Goal: Task Accomplishment & Management: Manage account settings

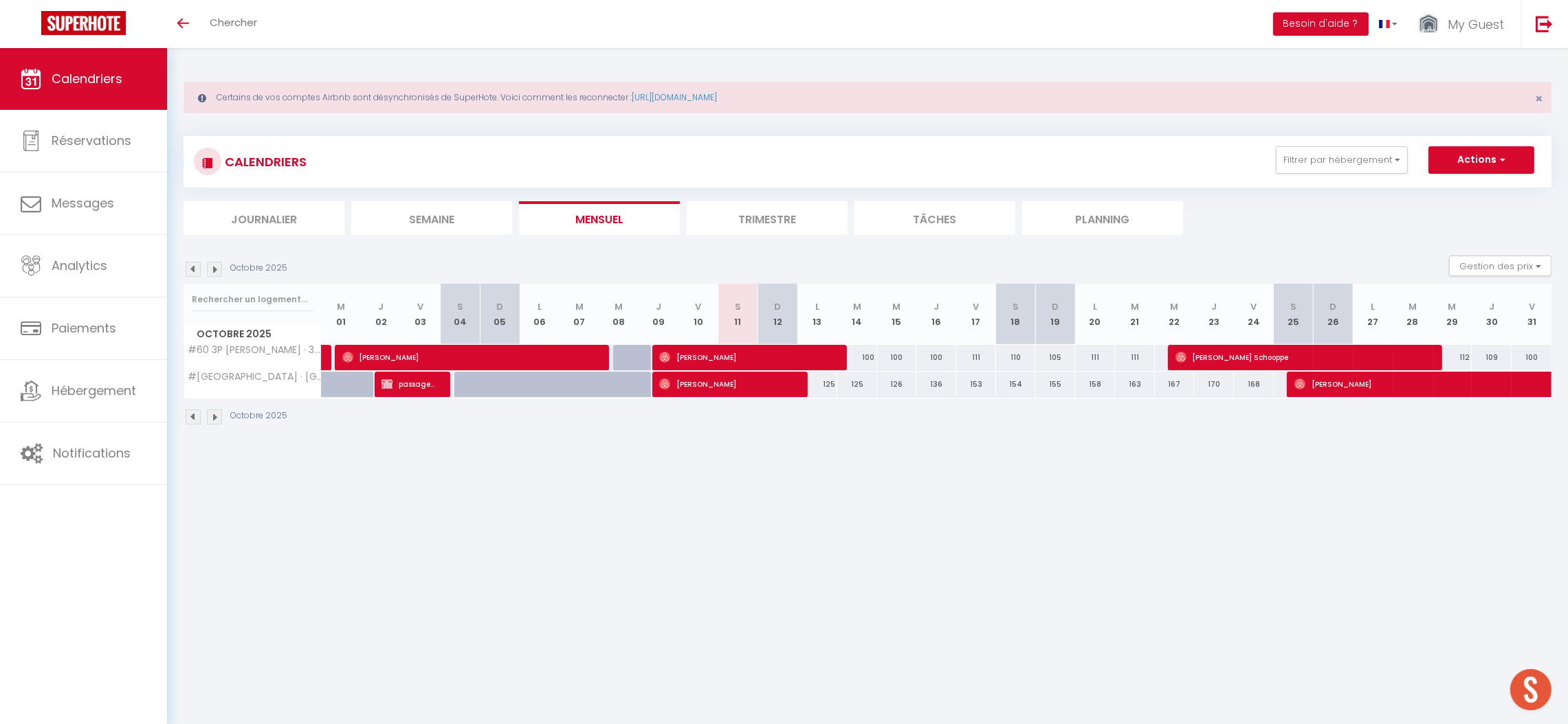
click at [1368, 143] on div "CALENDRIERS Filtrer par hébergement Antibes A8 3P duplex vieil Antibes · 3p dup…" at bounding box center [867, 162] width 1368 height 51
click at [1348, 161] on button "Filtrer par hébergement" at bounding box center [1342, 159] width 132 height 27
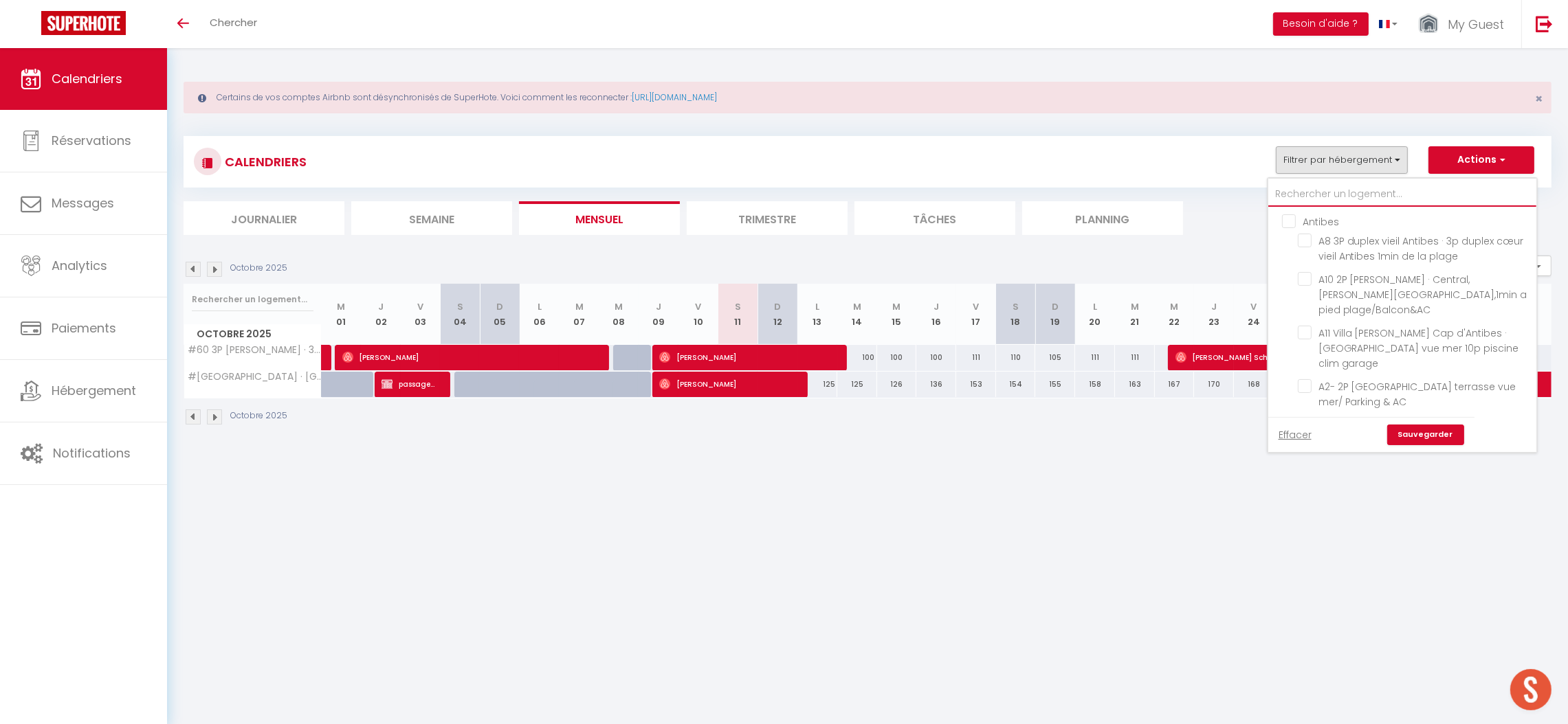
click at [1292, 191] on input "text" at bounding box center [1402, 194] width 268 height 25
type input "#"
checkbox input "false"
checkbox input "true"
checkbox input "false"
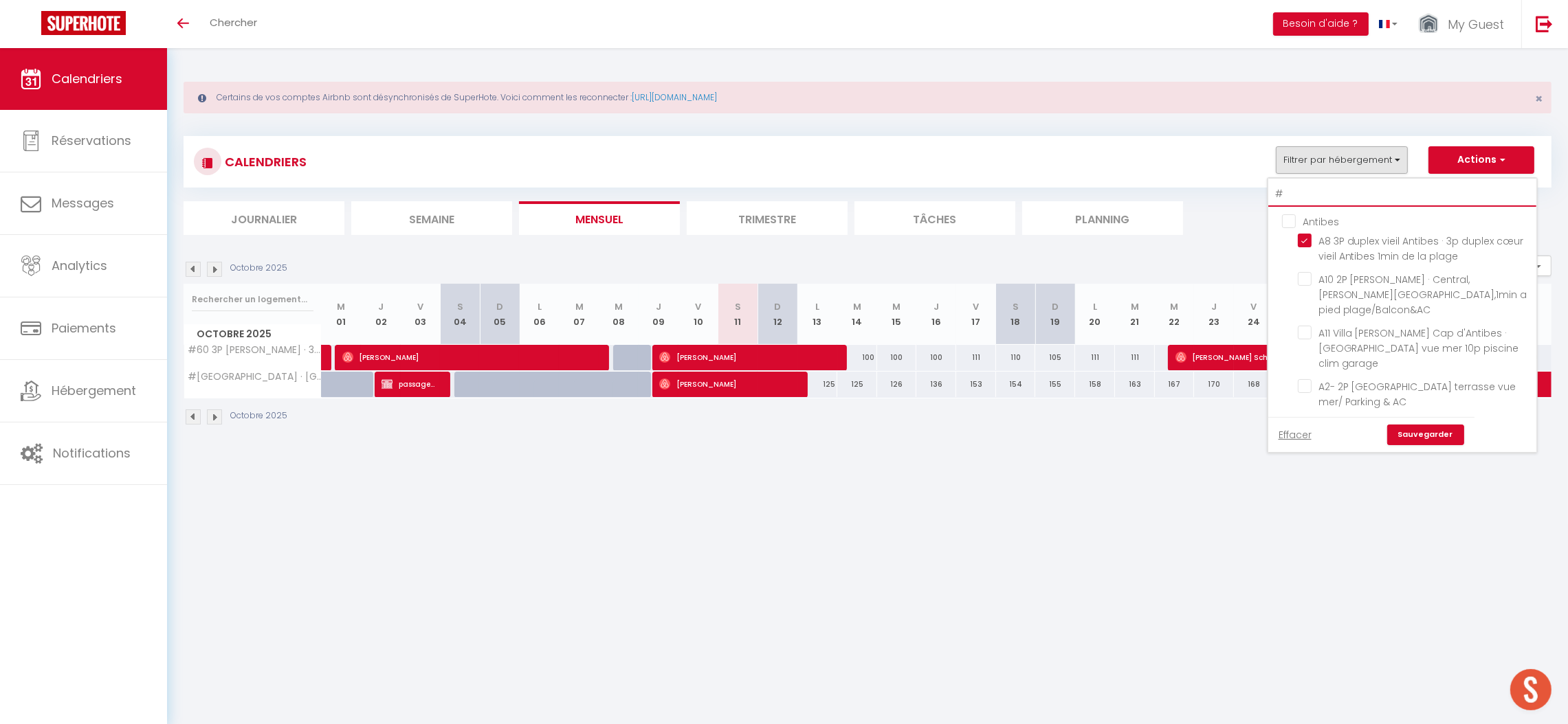
checkbox input "false"
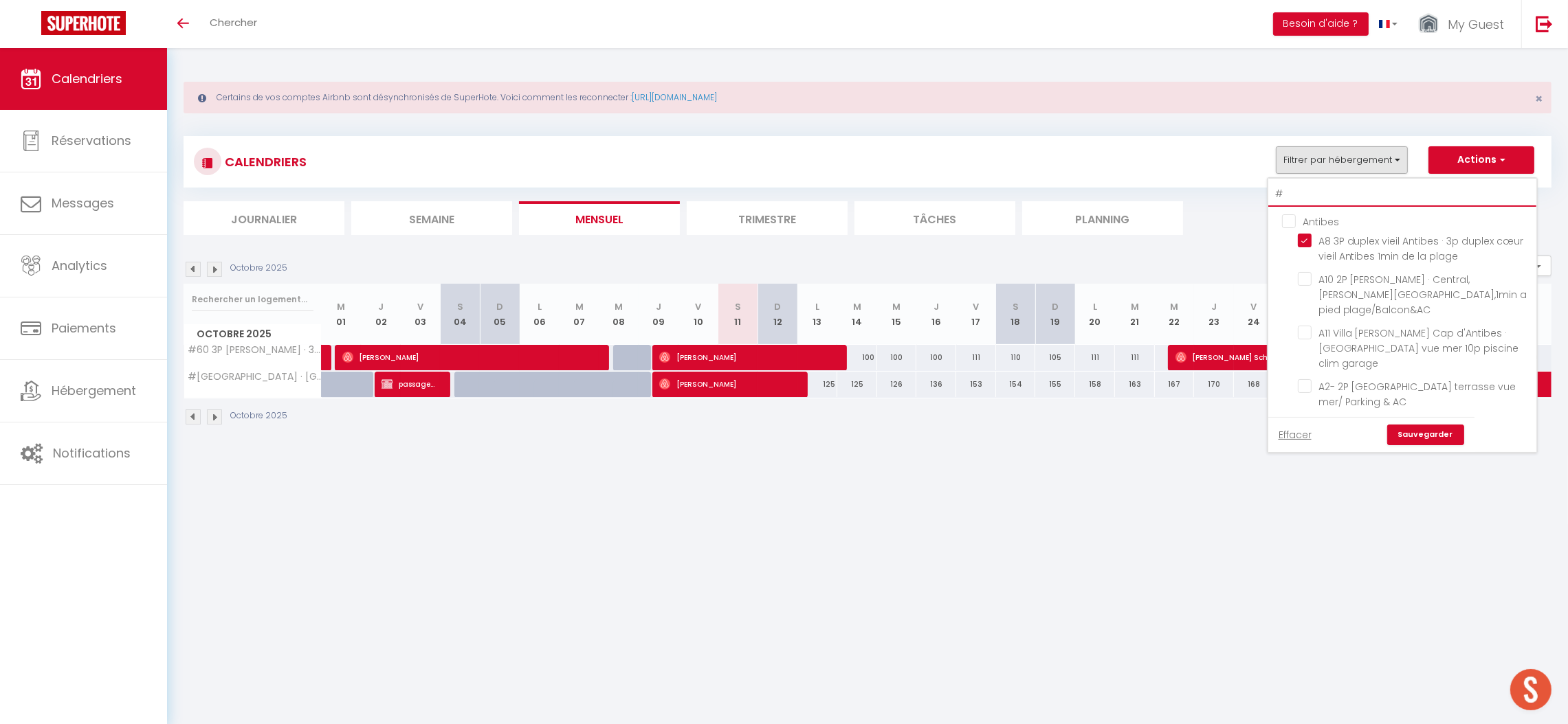
checkbox input "false"
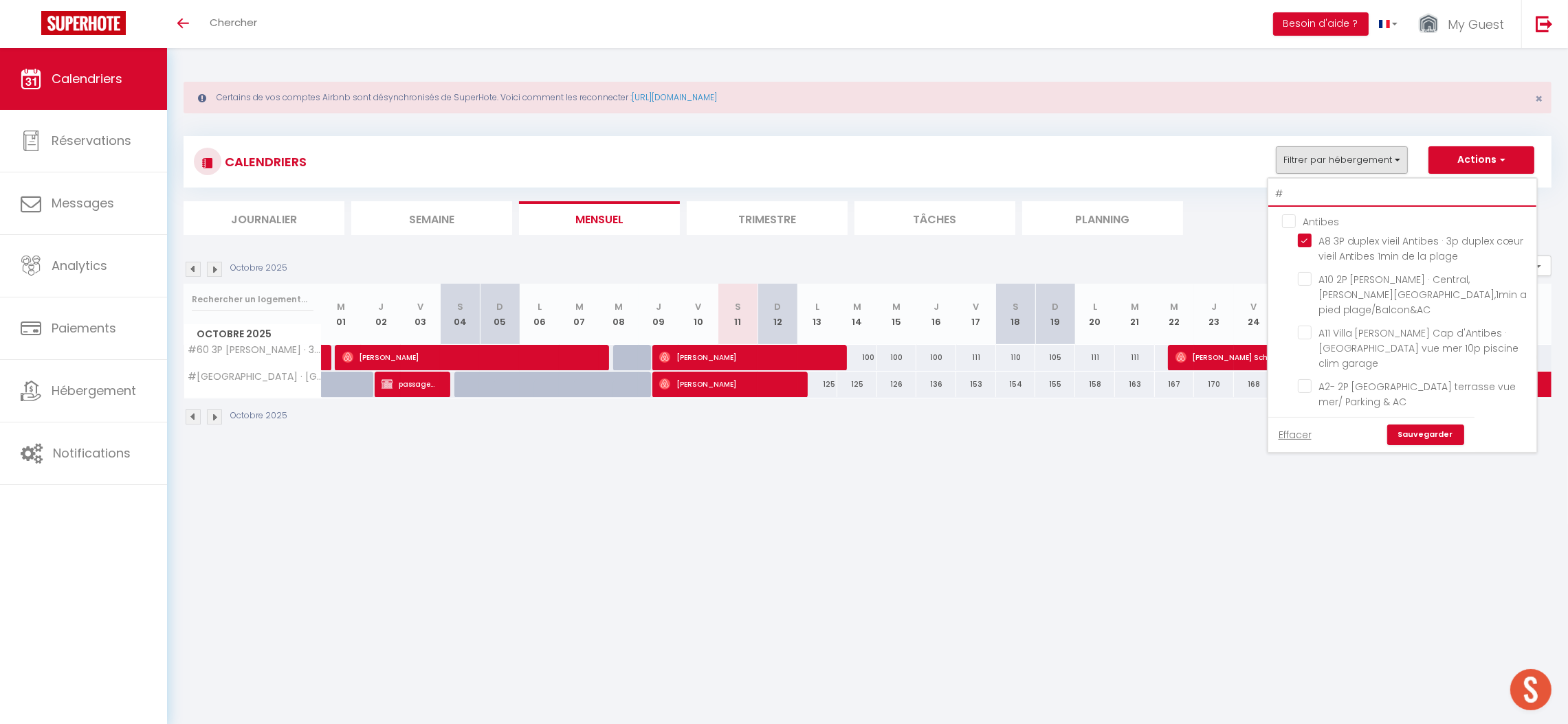
checkbox input "false"
type input "#2"
checkbox input "false"
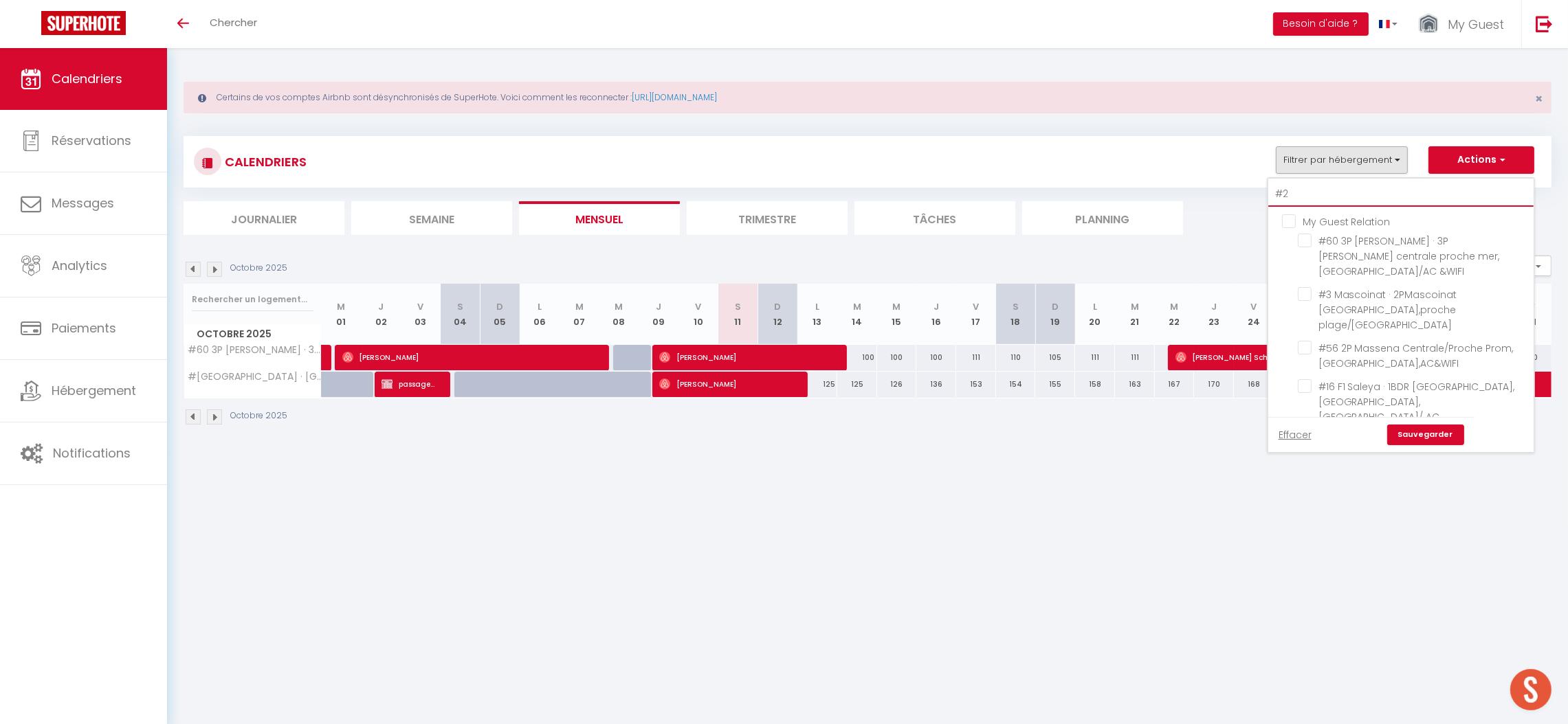
checkbox input "false"
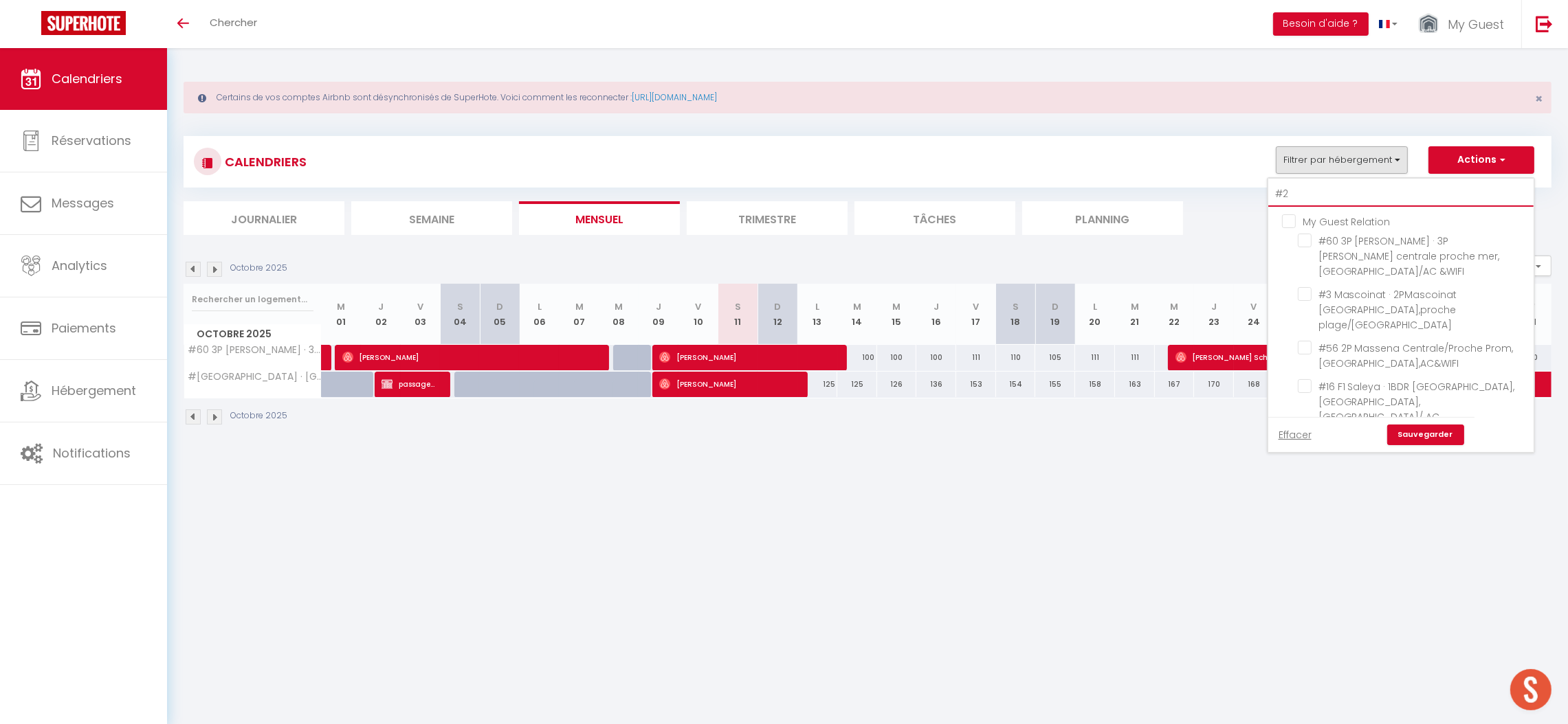
checkbox input "false"
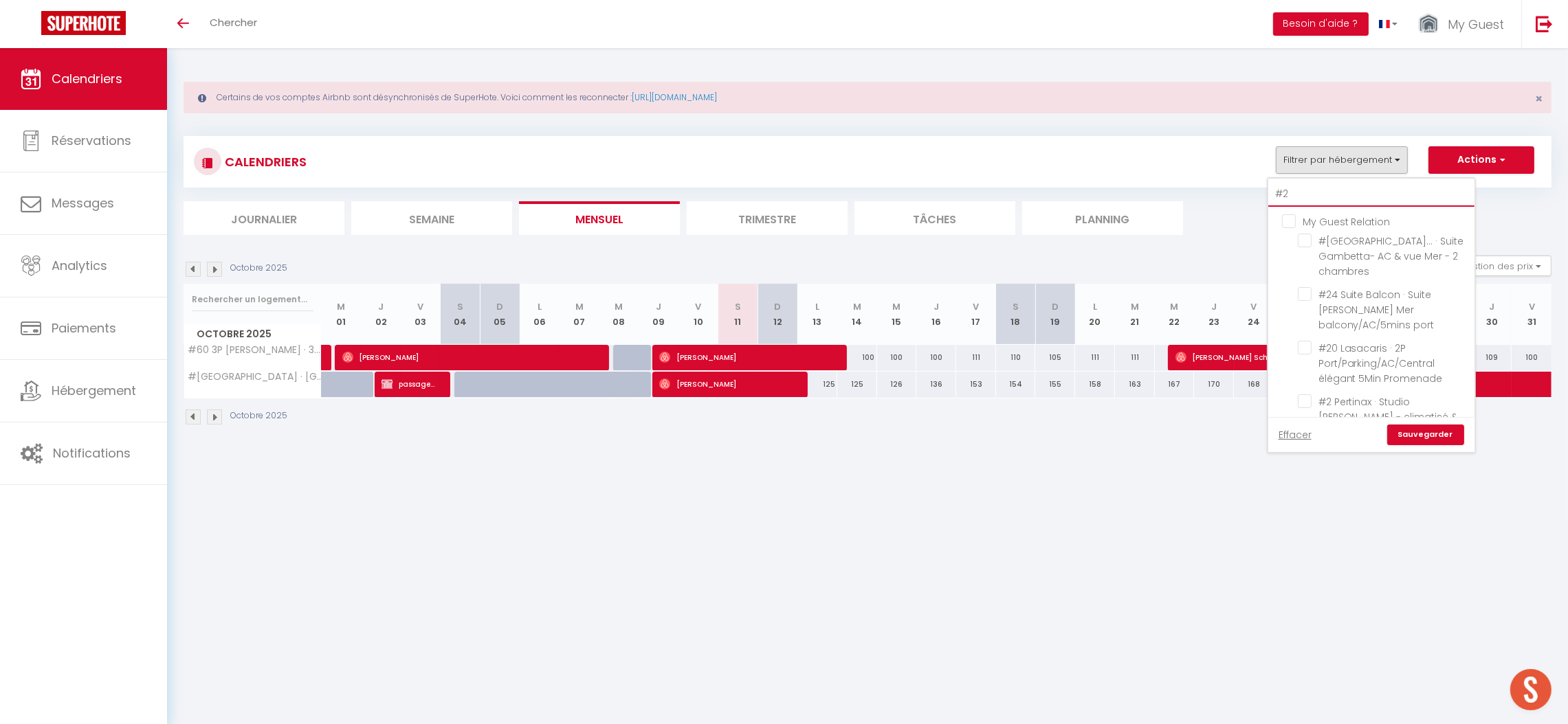
type input "#21"
checkbox input "false"
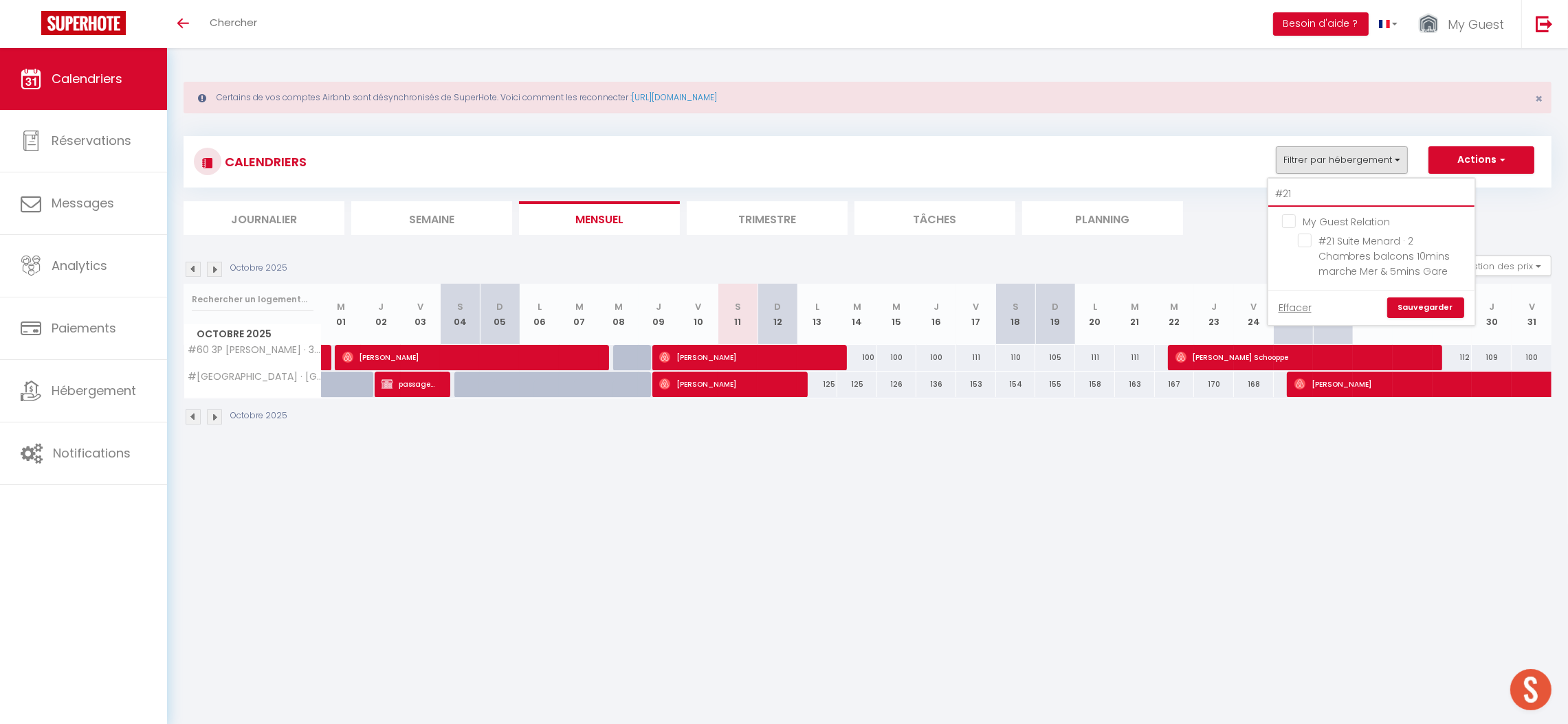
type input "#2"
checkbox input "false"
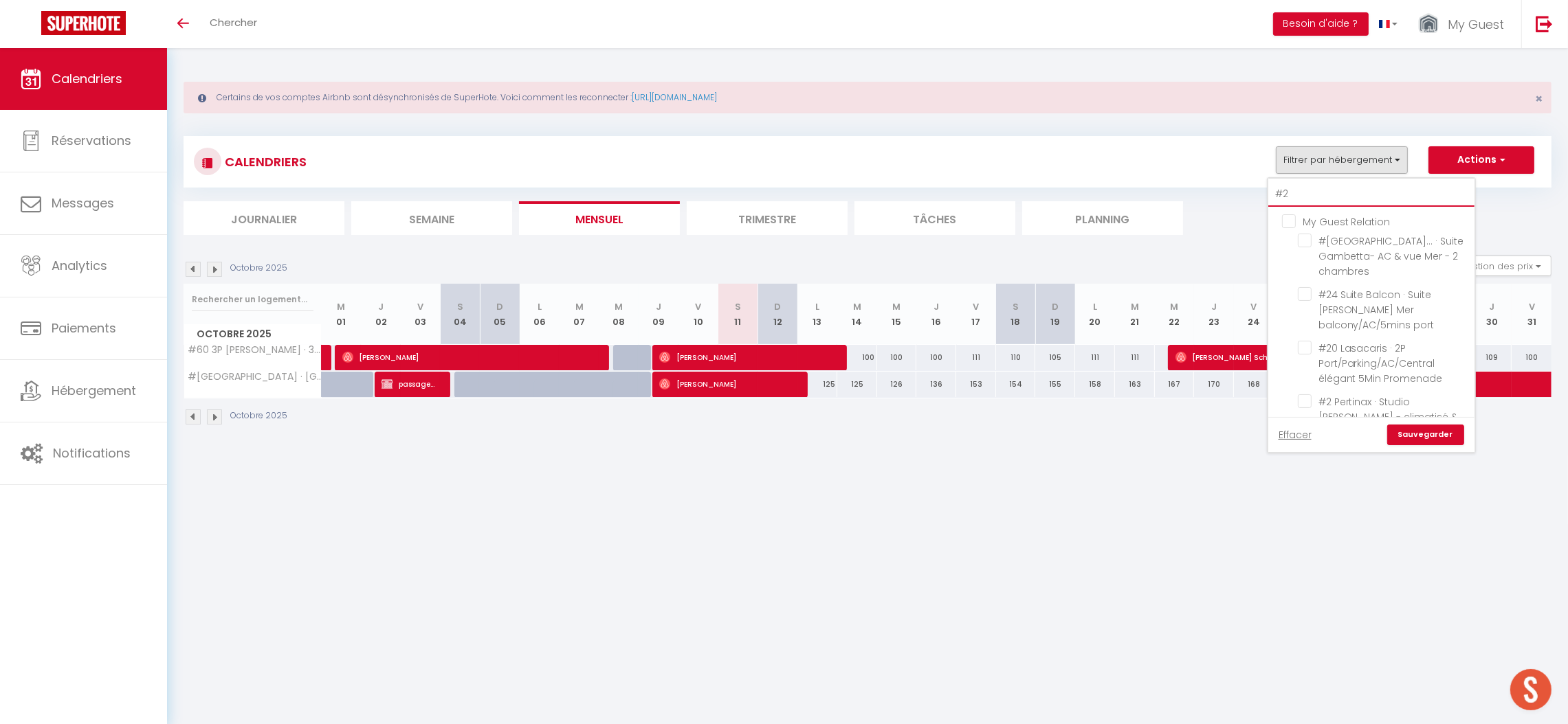
type input "#27"
checkbox input "false"
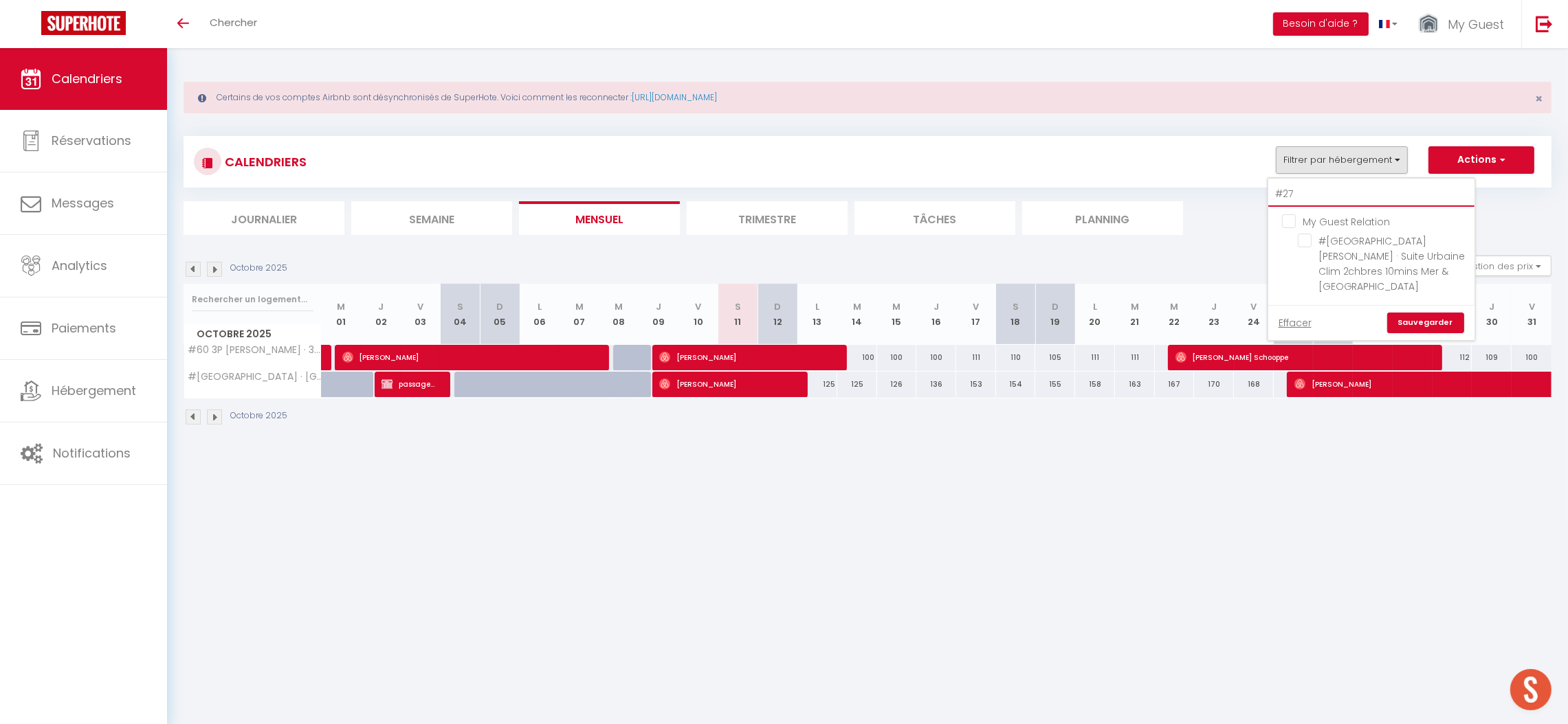
type input "#27"
click at [1288, 211] on ul "My Guest Relation #[GEOGRAPHIC_DATA][PERSON_NAME] · Suite Urbaine Clim 2chbres …" at bounding box center [1371, 256] width 206 height 98
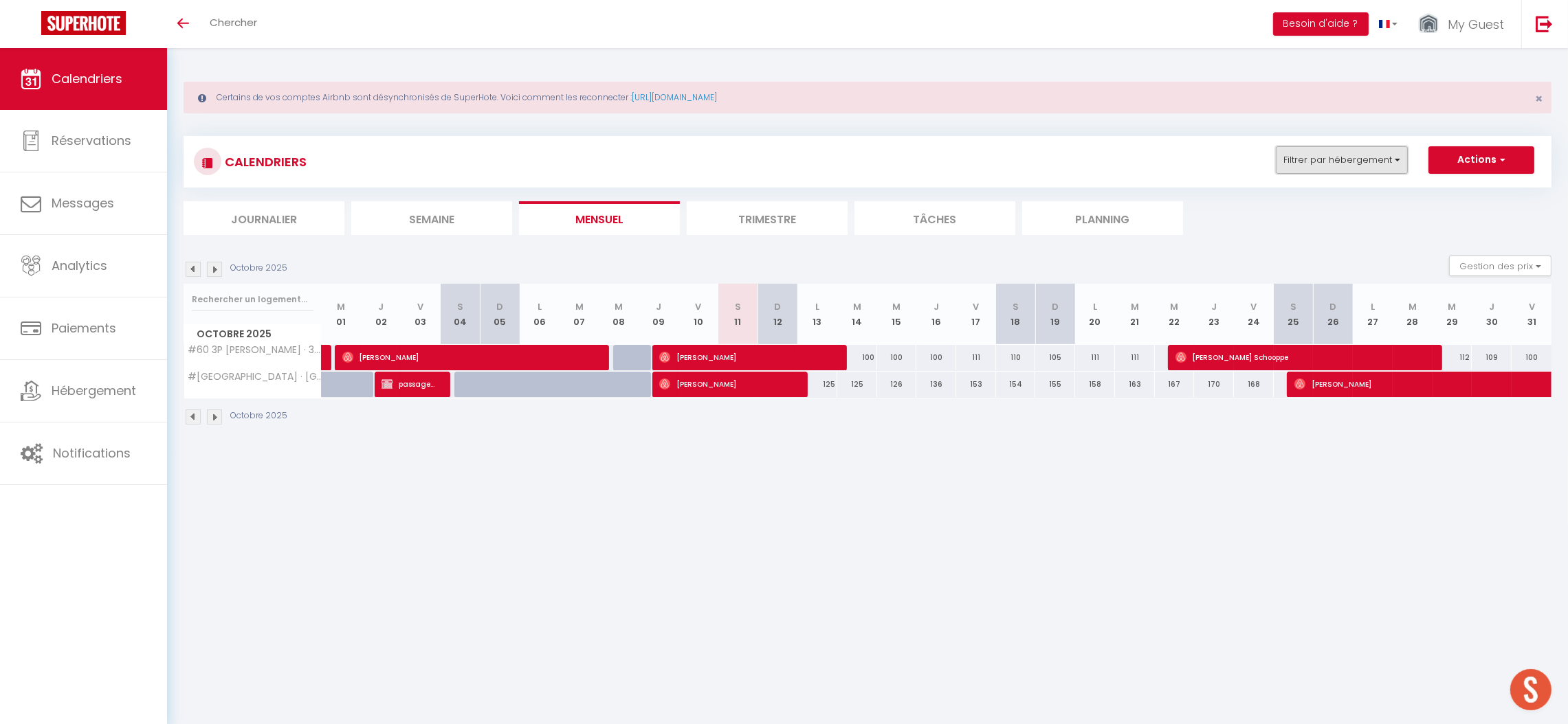
click at [1293, 172] on button "Filtrer par hébergement" at bounding box center [1342, 159] width 132 height 27
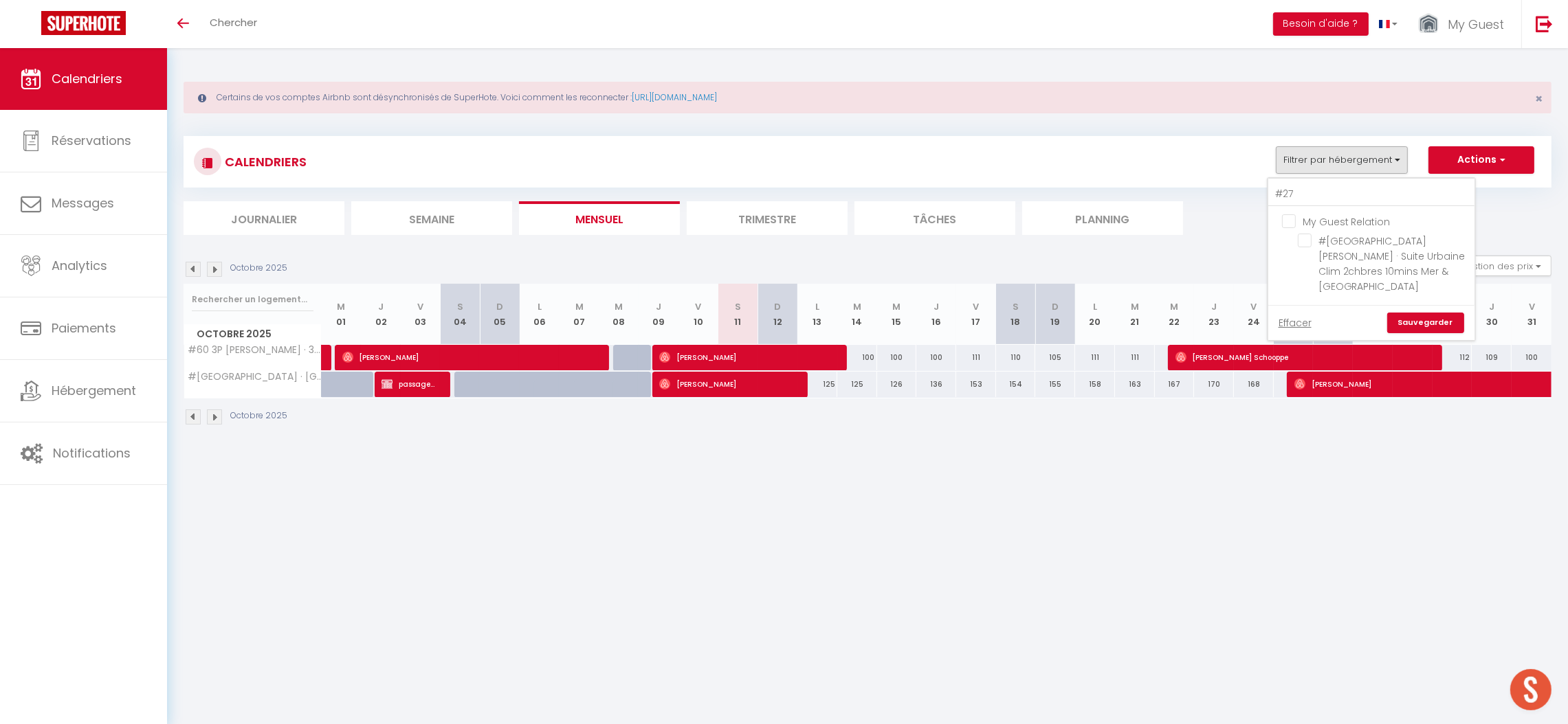
click at [1294, 218] on input "My Guest Relation" at bounding box center [1385, 221] width 206 height 14
checkbox input "true"
click at [1294, 218] on input "My Guest Relation" at bounding box center [1385, 221] width 206 height 14
checkbox input "false"
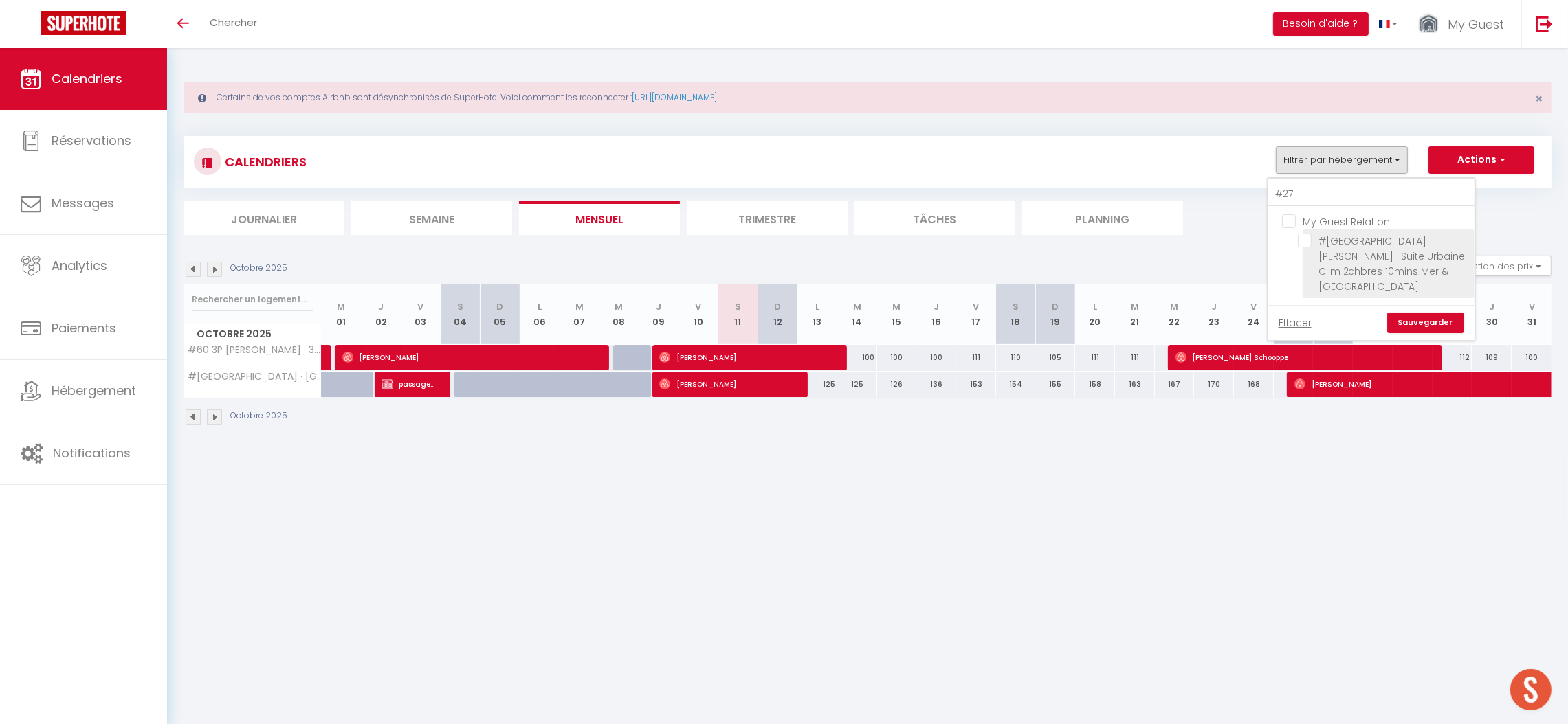
click at [1308, 238] on input "#[GEOGRAPHIC_DATA][PERSON_NAME] · Suite Urbaine Clim 2chbres 10mins Mer & [GEOG…" at bounding box center [1383, 241] width 172 height 14
checkbox input "true"
click at [1417, 312] on link "Sauvegarder" at bounding box center [1425, 322] width 77 height 21
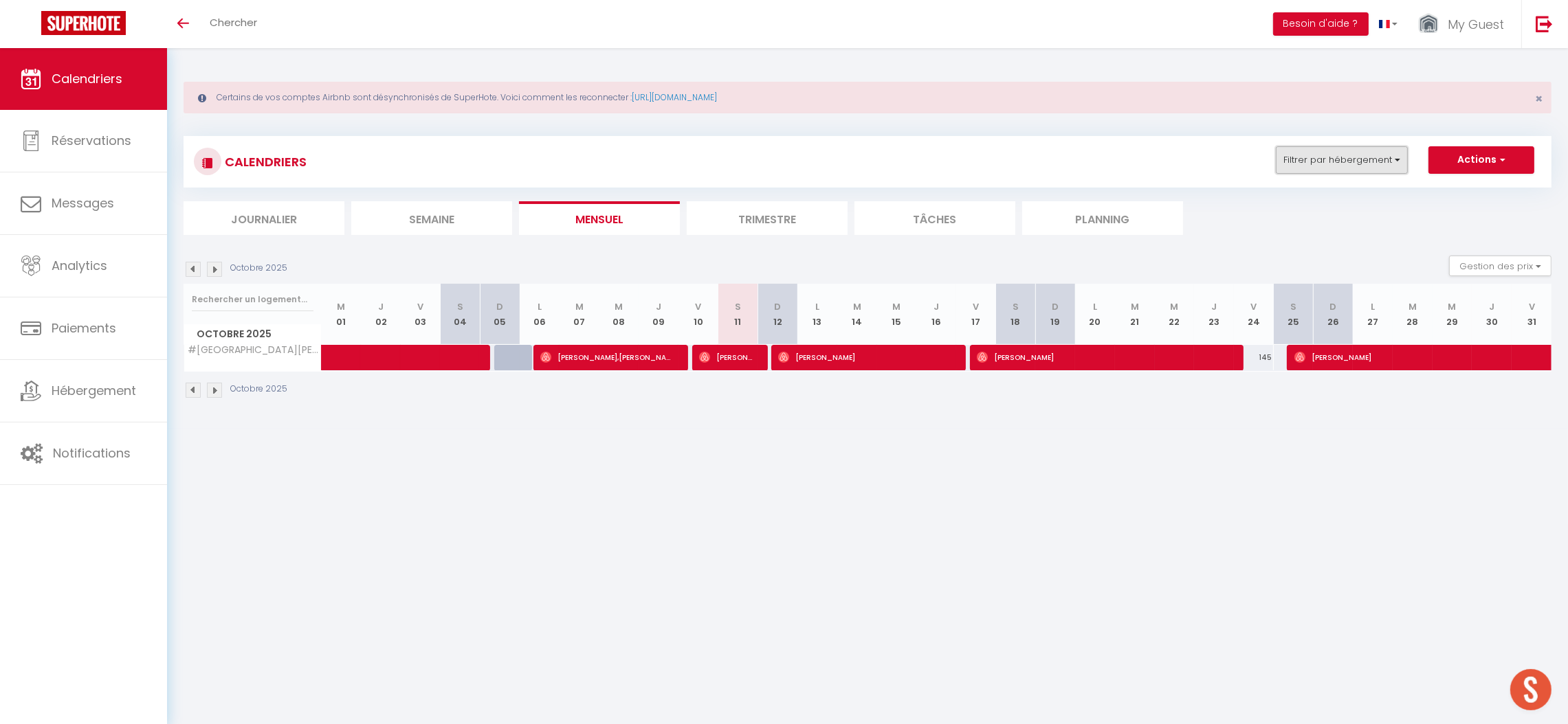
click at [1329, 156] on button "Filtrer par hébergement" at bounding box center [1342, 159] width 132 height 27
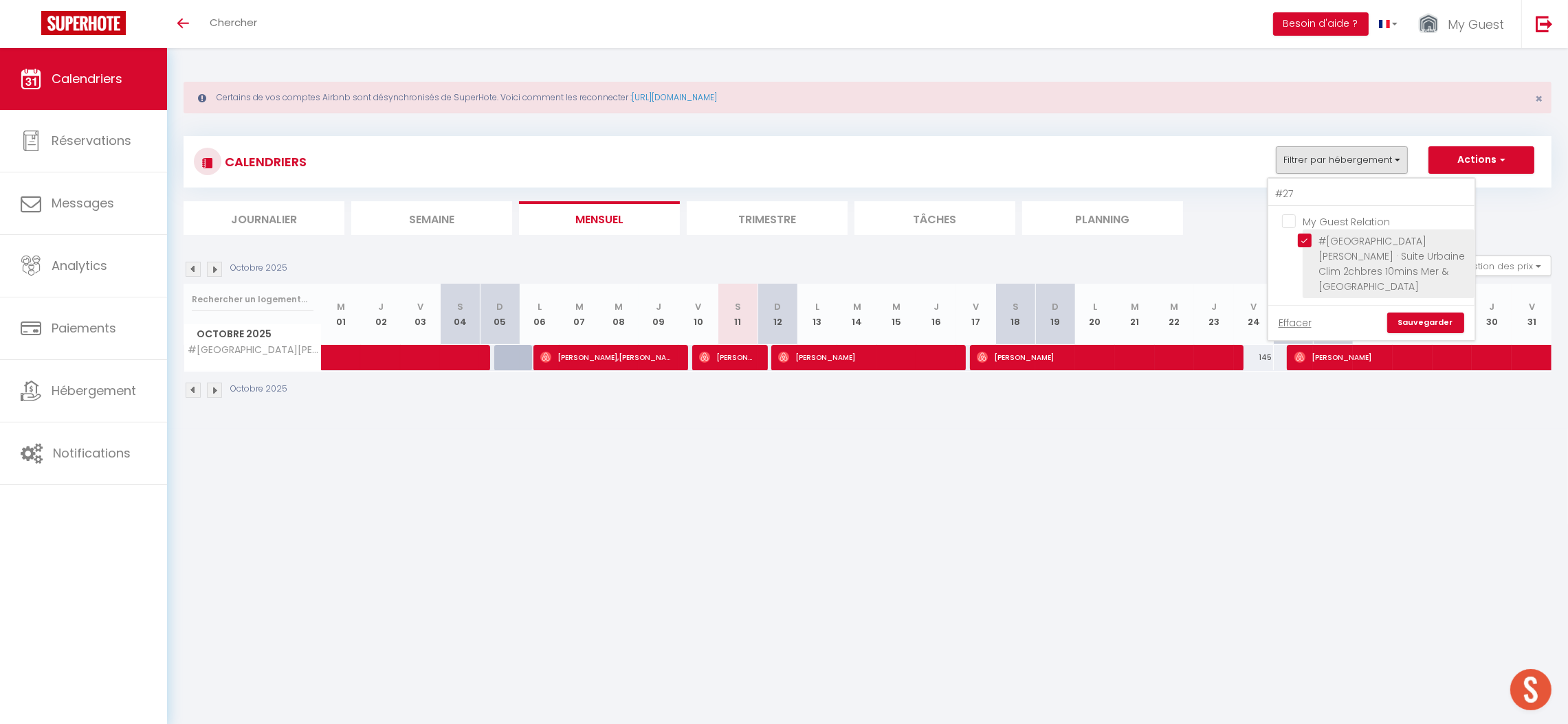
click at [1317, 245] on input "#[GEOGRAPHIC_DATA][PERSON_NAME] · Suite Urbaine Clim 2chbres 10mins Mer & [GEOG…" at bounding box center [1383, 241] width 172 height 14
checkbox input "false"
click at [1301, 197] on input "#27" at bounding box center [1371, 194] width 206 height 25
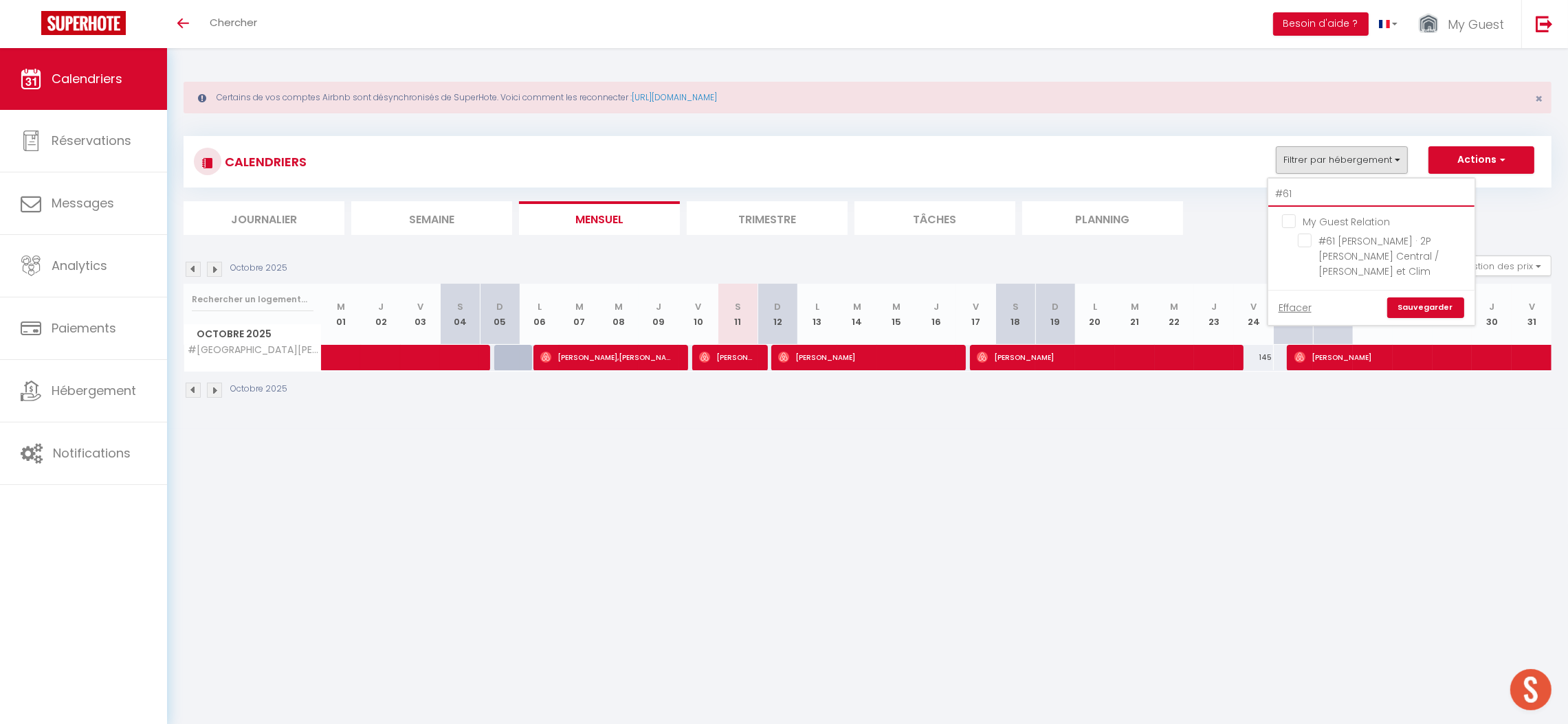
type input "#61"
click at [1345, 234] on input "#61 [PERSON_NAME] · 2P [PERSON_NAME] Central / [PERSON_NAME] et Clim" at bounding box center [1383, 241] width 172 height 14
checkbox input "true"
click at [1416, 298] on link "Sauvegarder" at bounding box center [1425, 308] width 77 height 21
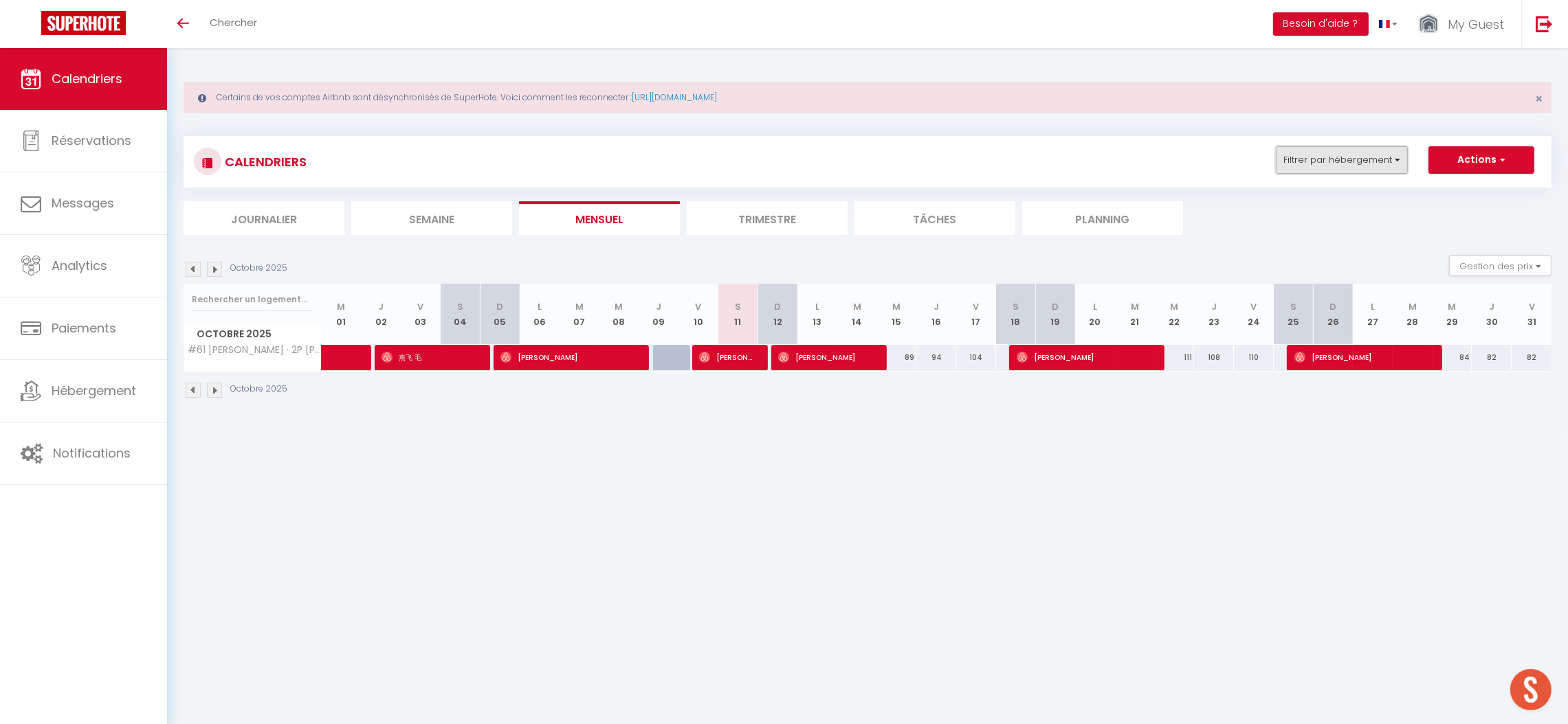
click at [1320, 161] on button "Filtrer par hébergement" at bounding box center [1342, 159] width 132 height 27
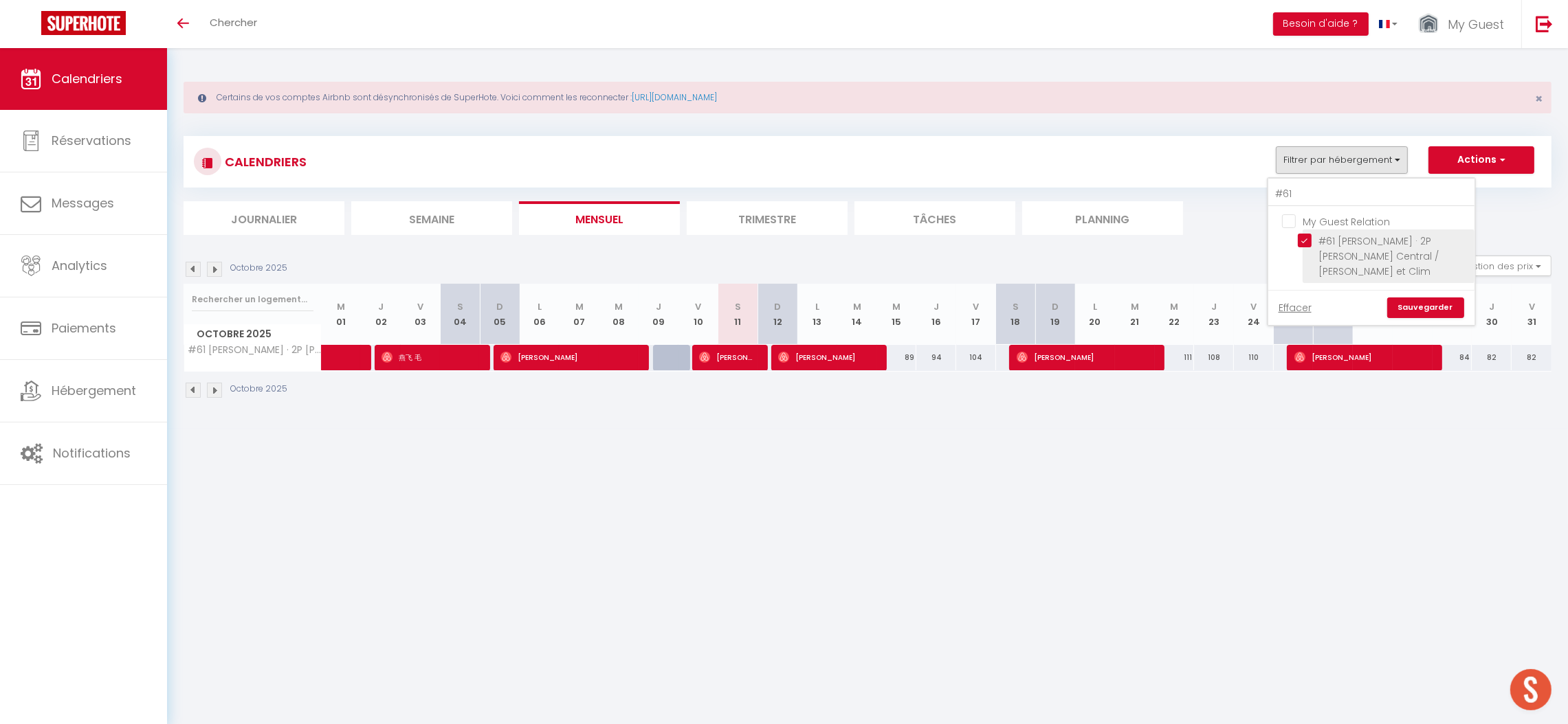
click at [1308, 237] on input "#61 [PERSON_NAME] · 2P [PERSON_NAME] Central / [PERSON_NAME] et Clim" at bounding box center [1383, 241] width 172 height 14
checkbox input "false"
click at [1306, 189] on input "#61" at bounding box center [1371, 194] width 206 height 25
type input "#"
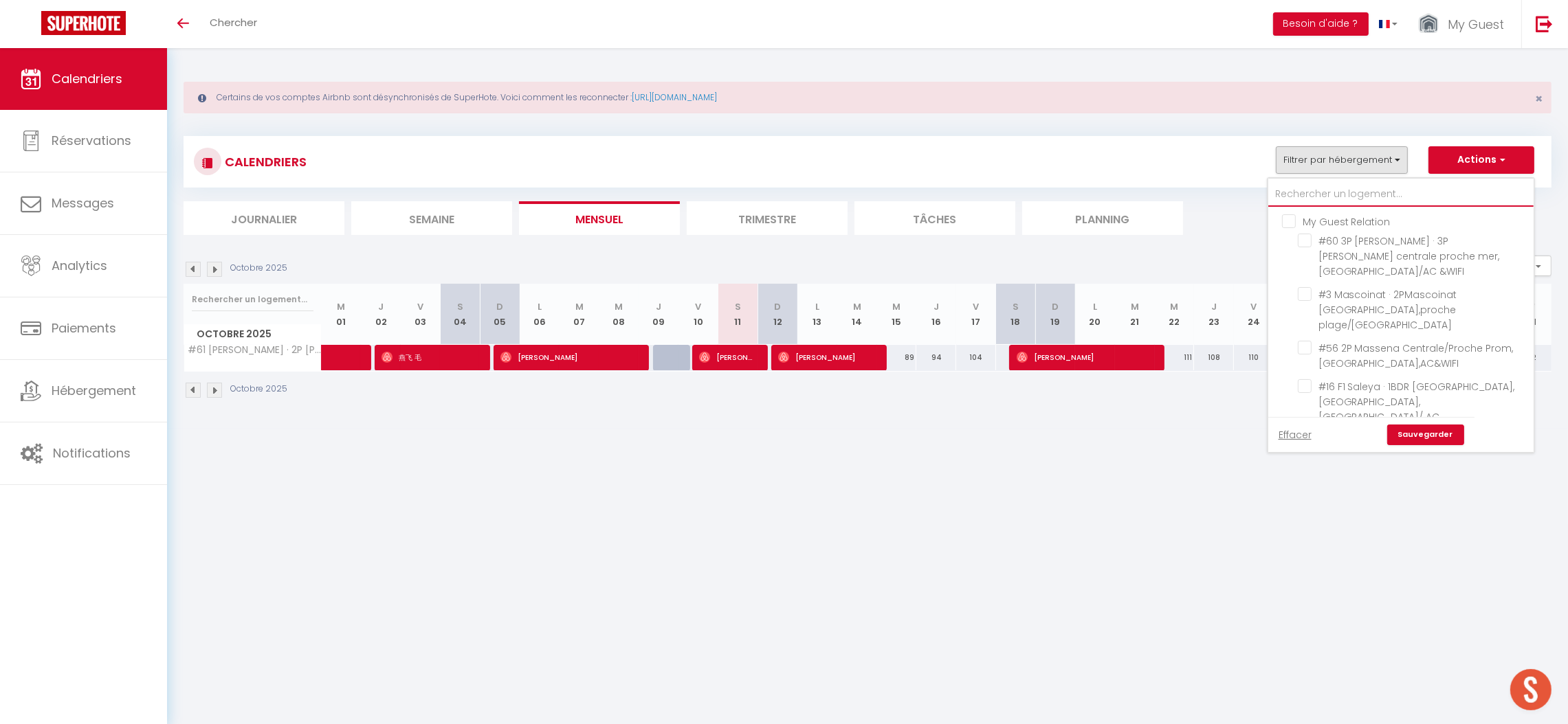
checkbox input "false"
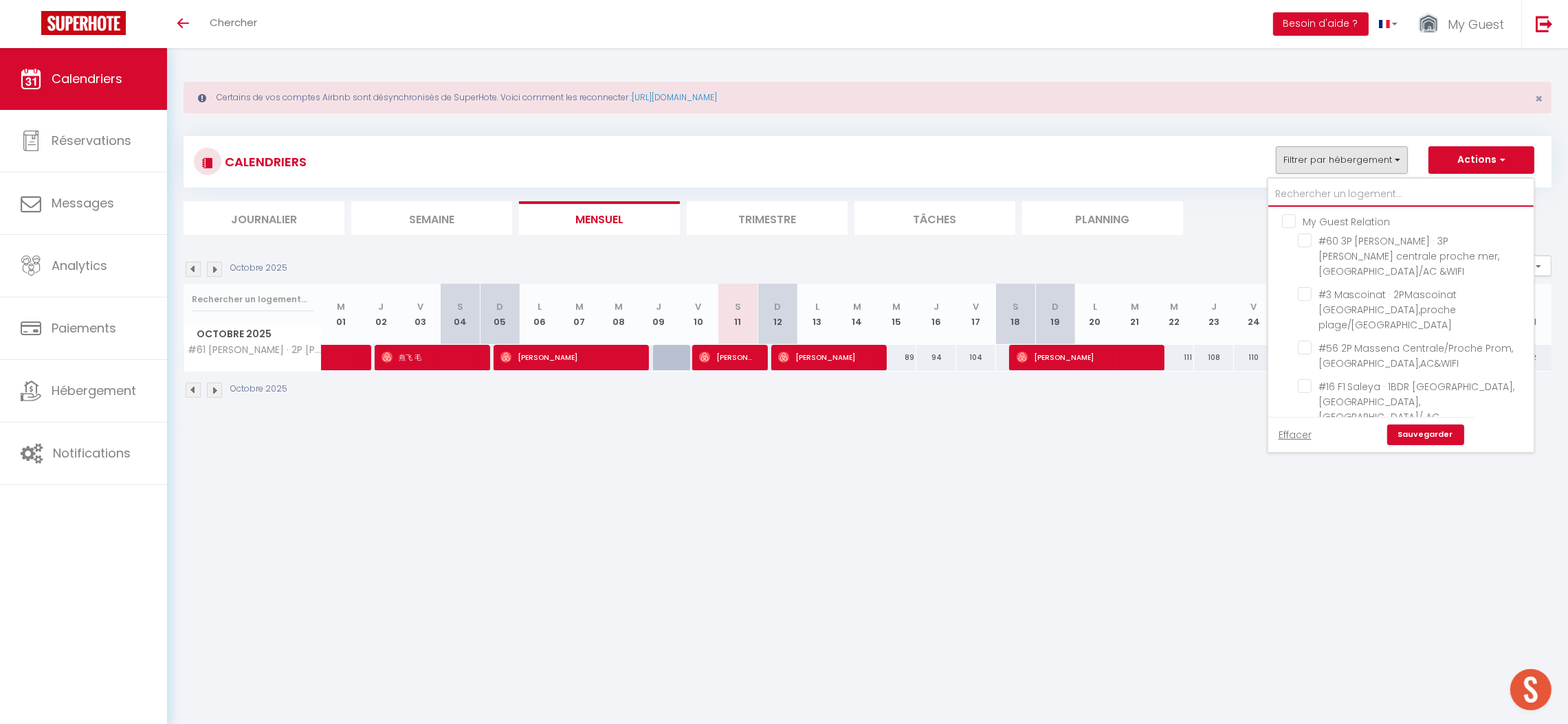
checkbox input "false"
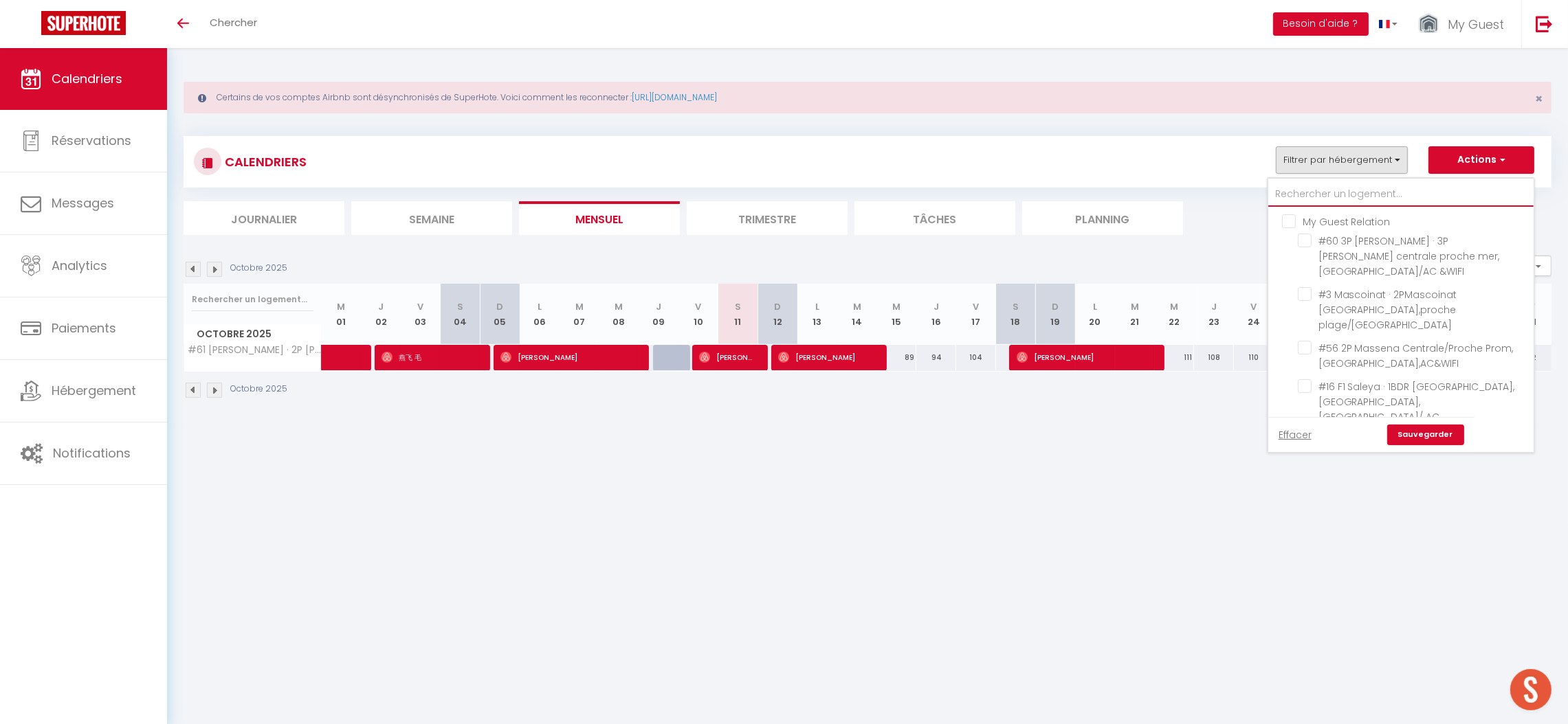
checkbox input "false"
click at [1376, 197] on input "text" at bounding box center [1402, 194] width 268 height 25
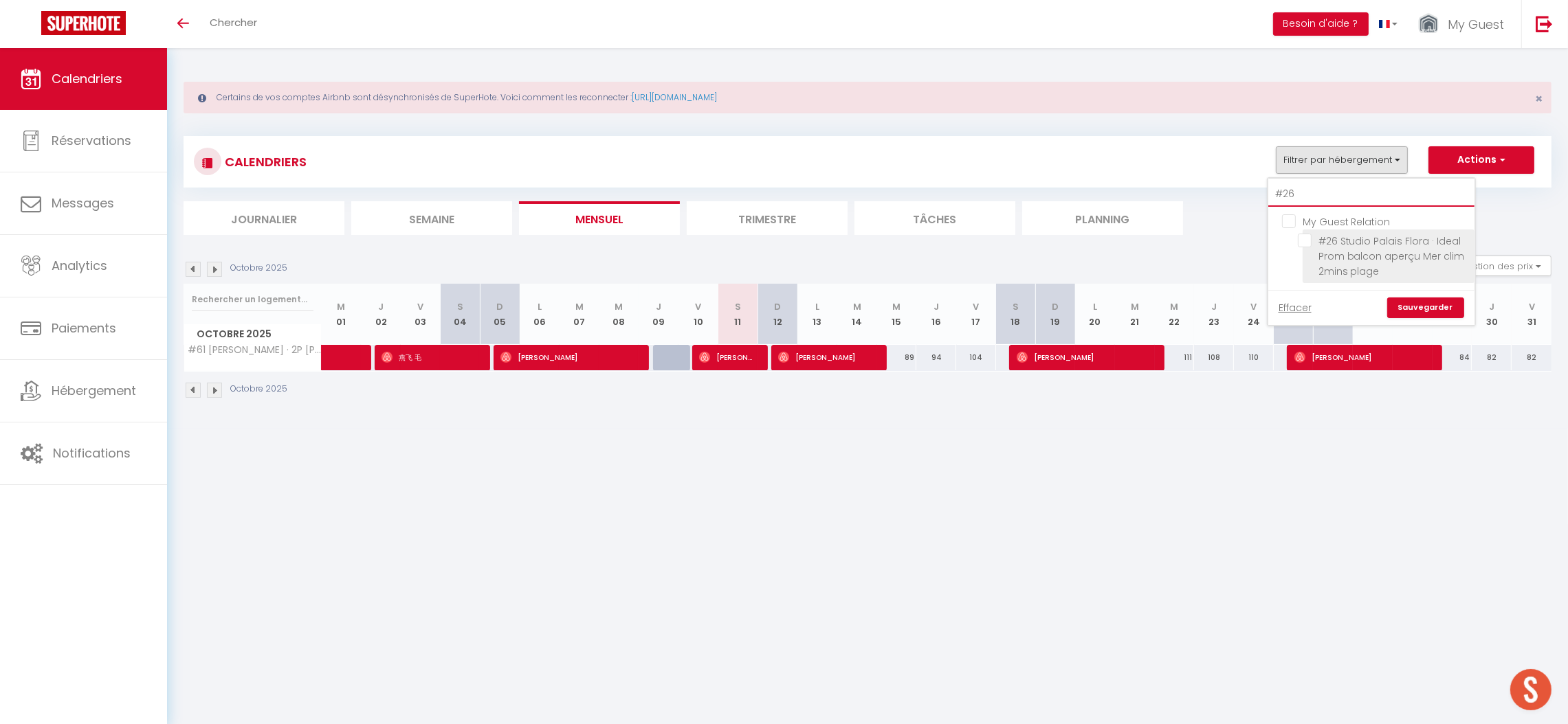
type input "#26"
click at [1358, 236] on input "#26 Studio Palais Flora · Ideal Prom balcon aperçu Mer clim 2mins plage" at bounding box center [1383, 241] width 172 height 14
checkbox input "true"
click at [1429, 303] on link "Sauvegarder" at bounding box center [1425, 308] width 77 height 21
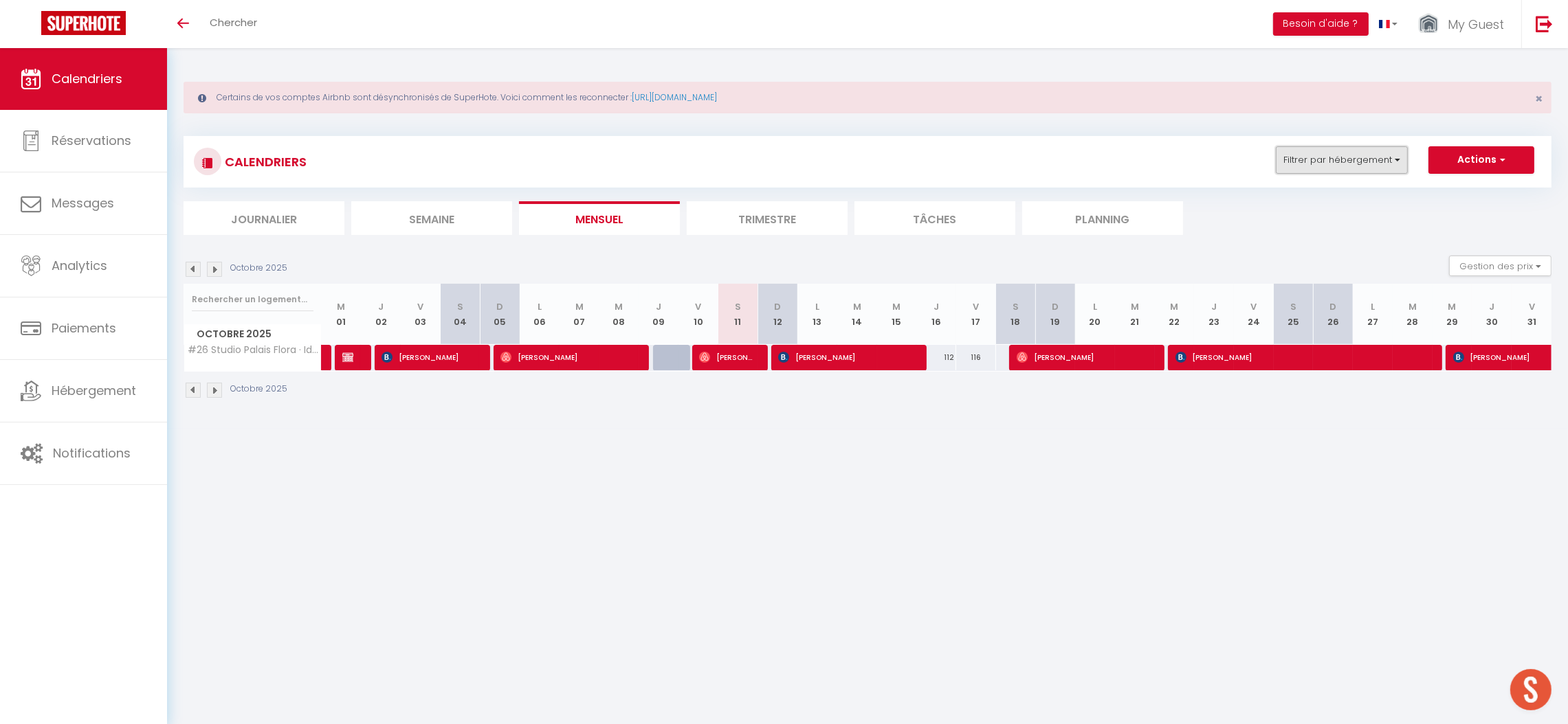
click at [1364, 148] on button "Filtrer par hébergement" at bounding box center [1342, 159] width 132 height 27
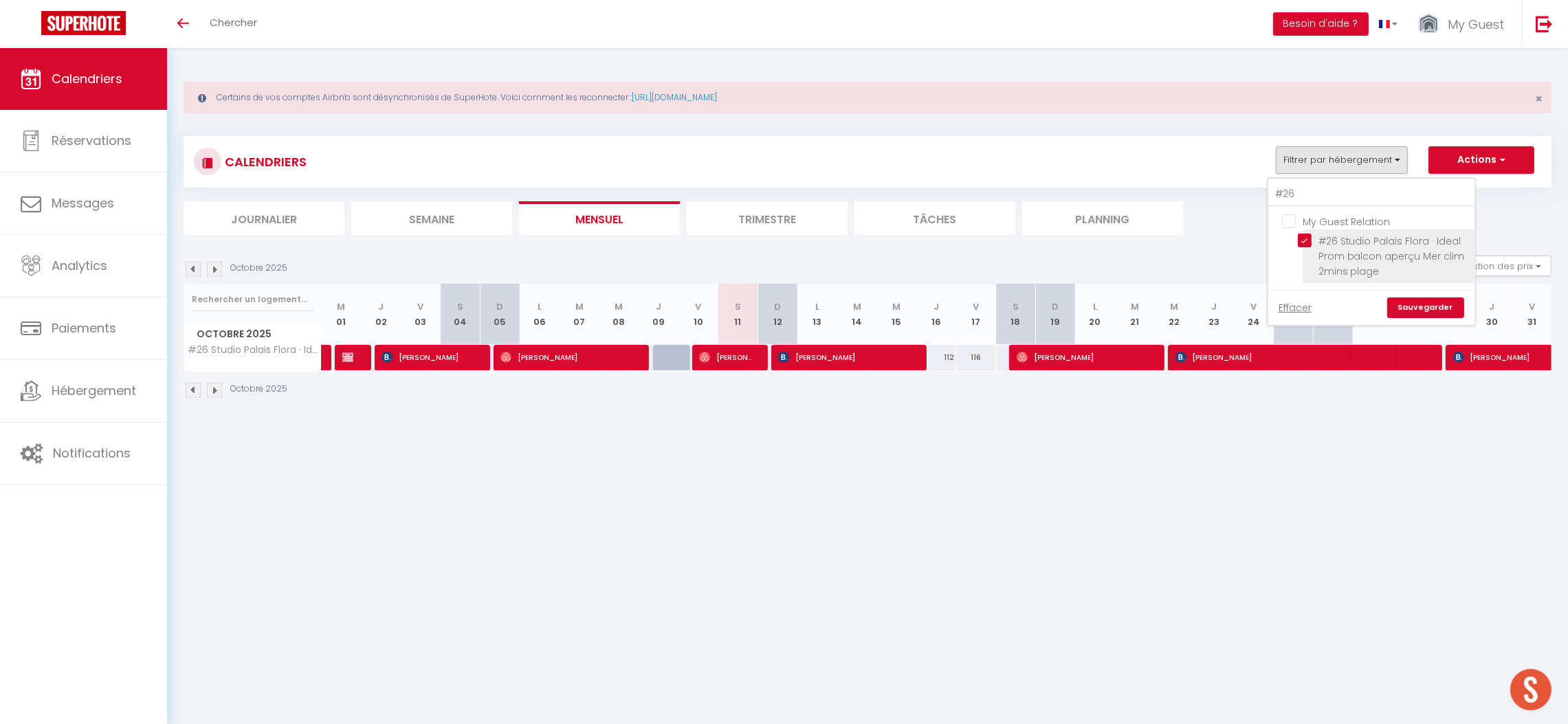
click at [1320, 237] on input "#26 Studio Palais Flora · Ideal Prom balcon aperçu Mer clim 2mins plage" at bounding box center [1383, 241] width 172 height 14
checkbox input "false"
click at [1317, 191] on input "#26" at bounding box center [1371, 194] width 206 height 25
type input "#25"
click at [1330, 238] on input "#[GEOGRAPHIC_DATA] · 3P côté port 5min du [GEOGRAPHIC_DATA]/ Balcon, Clim&WIFI" at bounding box center [1383, 241] width 172 height 14
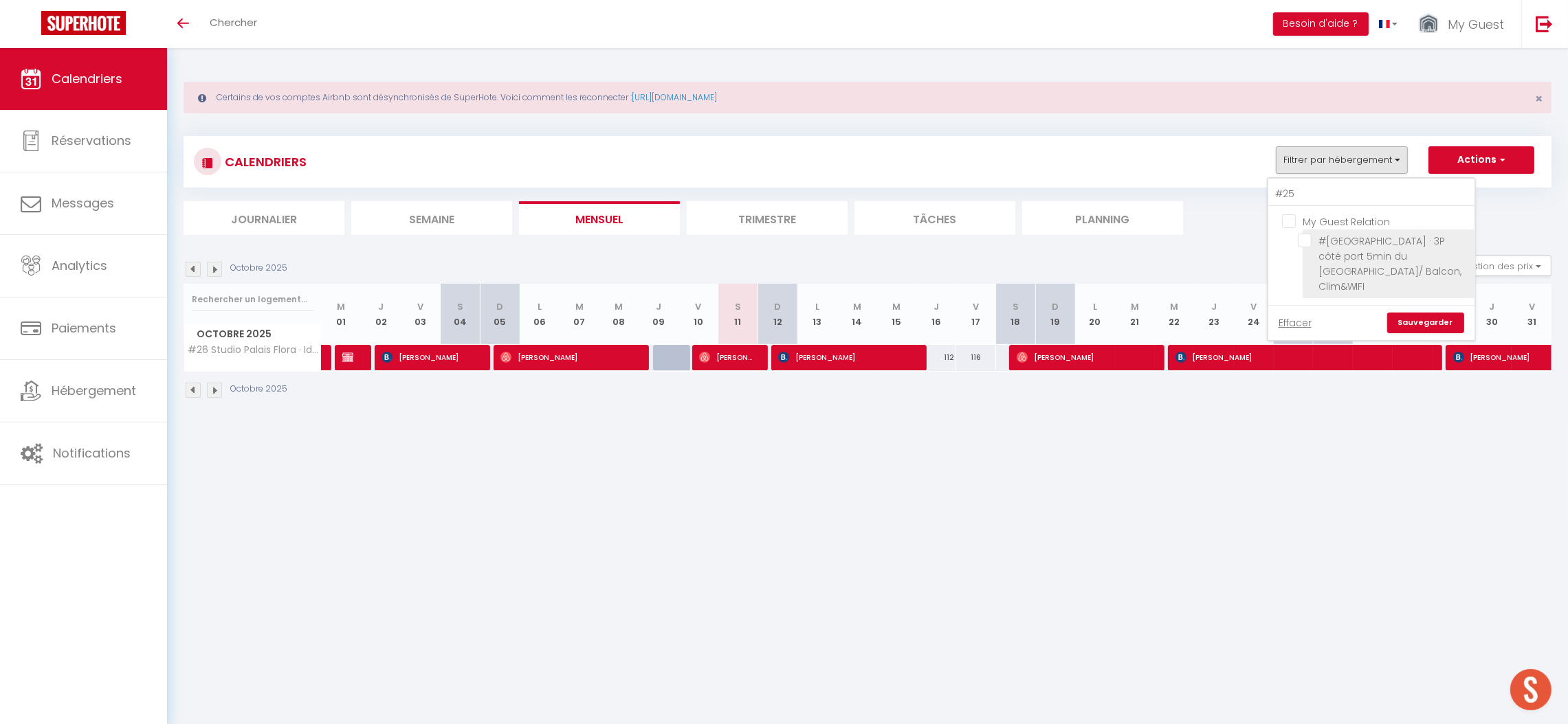
checkbox input "true"
click at [1414, 312] on link "Sauvegarder" at bounding box center [1425, 322] width 77 height 21
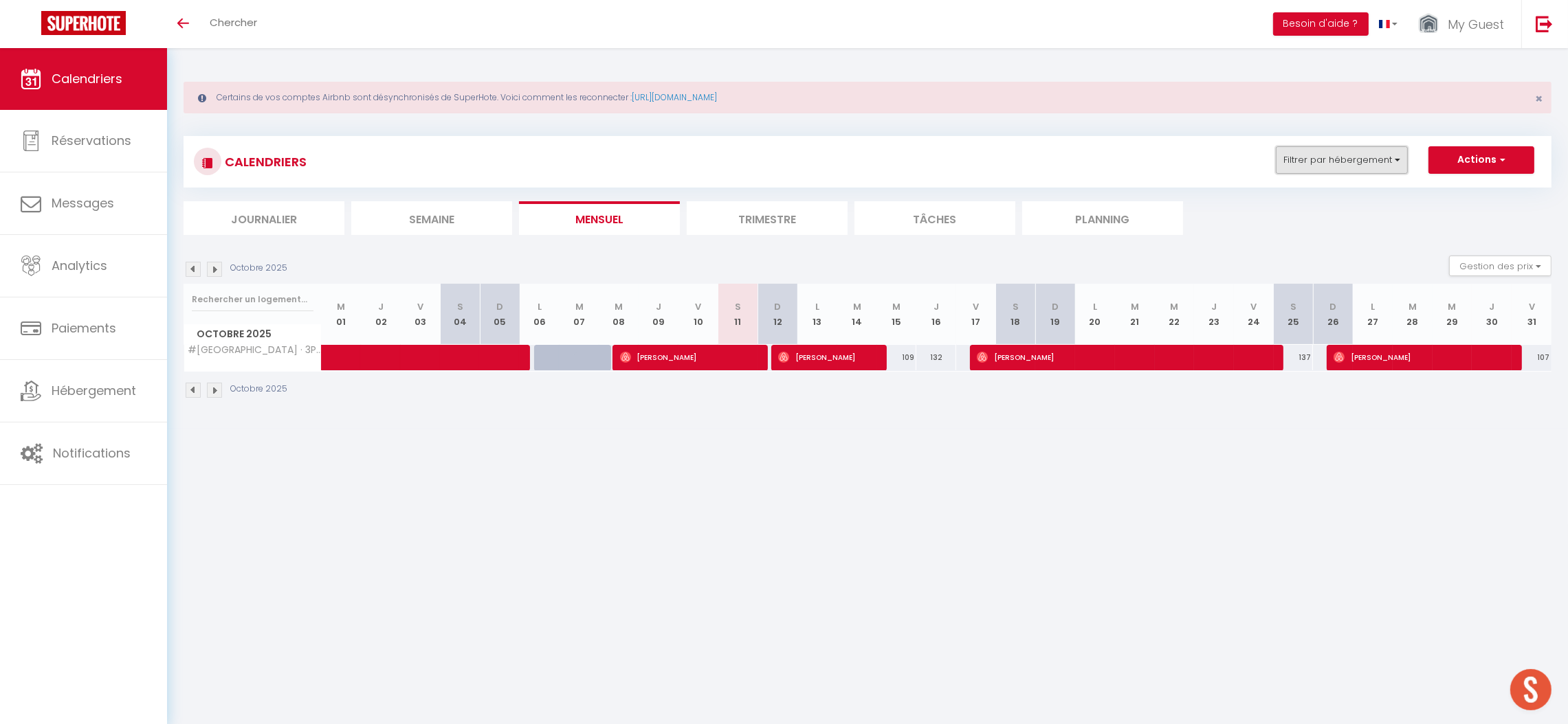
click at [1336, 164] on button "Filtrer par hébergement" at bounding box center [1342, 159] width 132 height 27
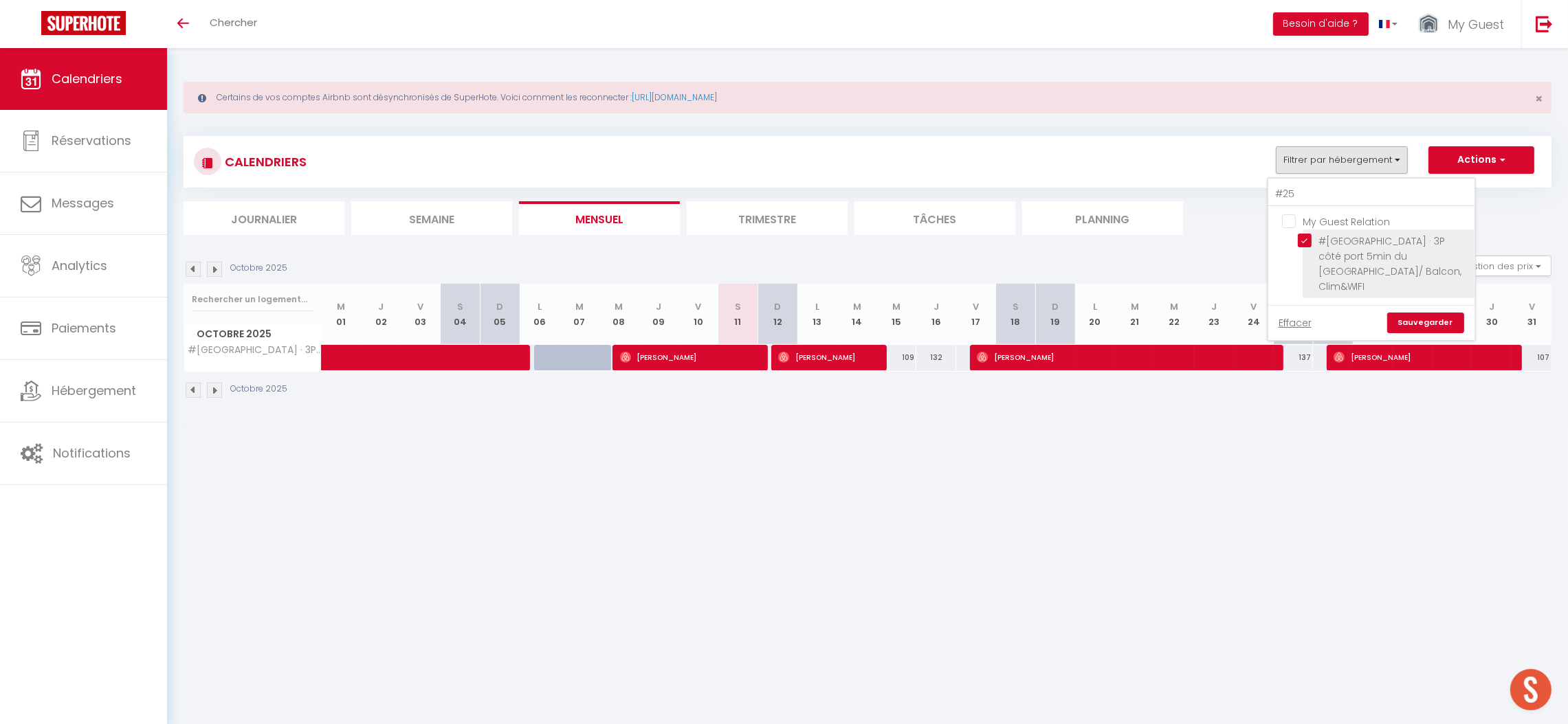
click at [1350, 243] on input "#[GEOGRAPHIC_DATA] · 3P côté port 5min du [GEOGRAPHIC_DATA]/ Balcon, Clim&WIFI" at bounding box center [1383, 241] width 172 height 14
checkbox input "false"
click at [1301, 195] on input "#25" at bounding box center [1371, 194] width 206 height 25
type input "#33"
click at [1336, 251] on span "#33 Suite Smolett · Suite Smollet balcons 2mins Tramway & 10 mins Mer" at bounding box center [1376, 256] width 116 height 44
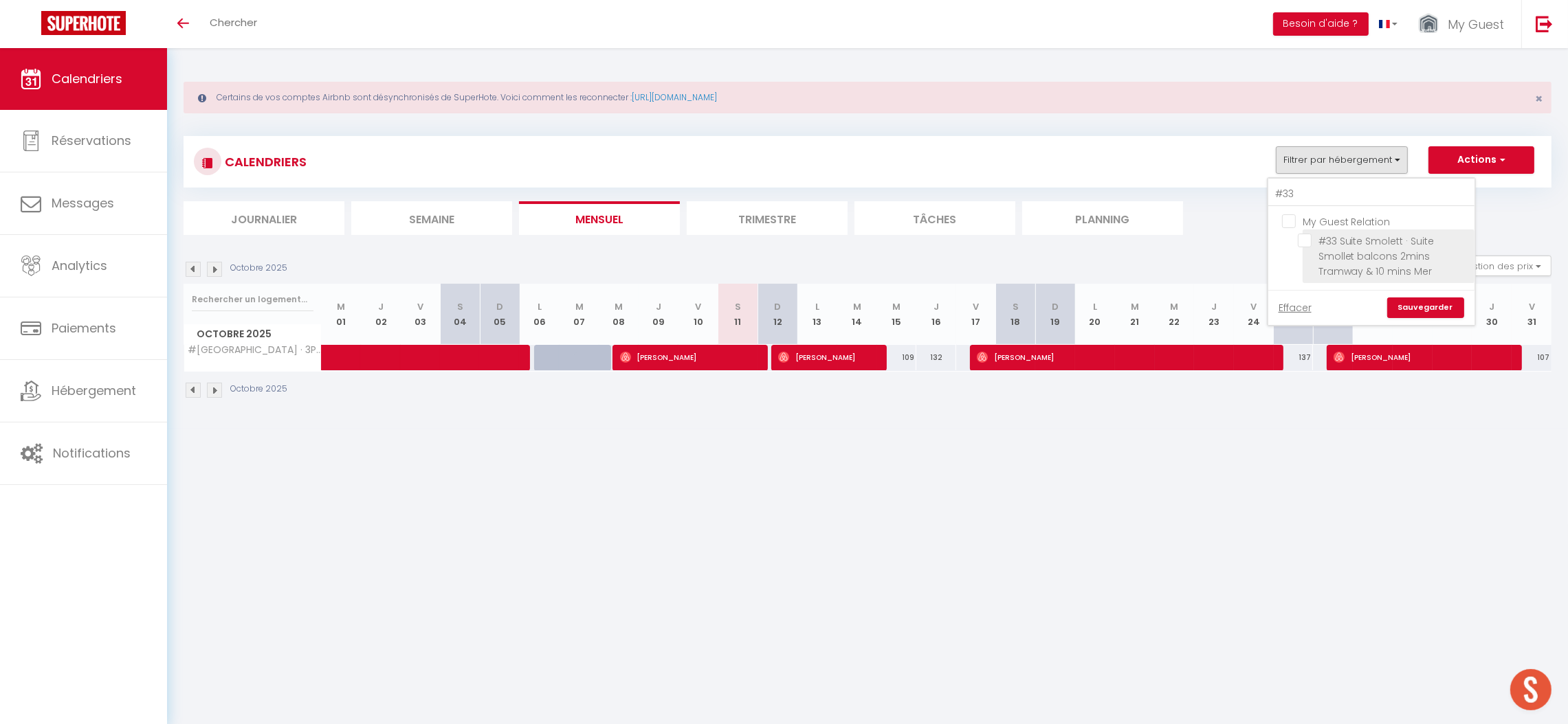
click at [1336, 247] on input "#33 Suite Smolett · Suite Smollet balcons 2mins Tramway & 10 mins Mer" at bounding box center [1383, 241] width 172 height 14
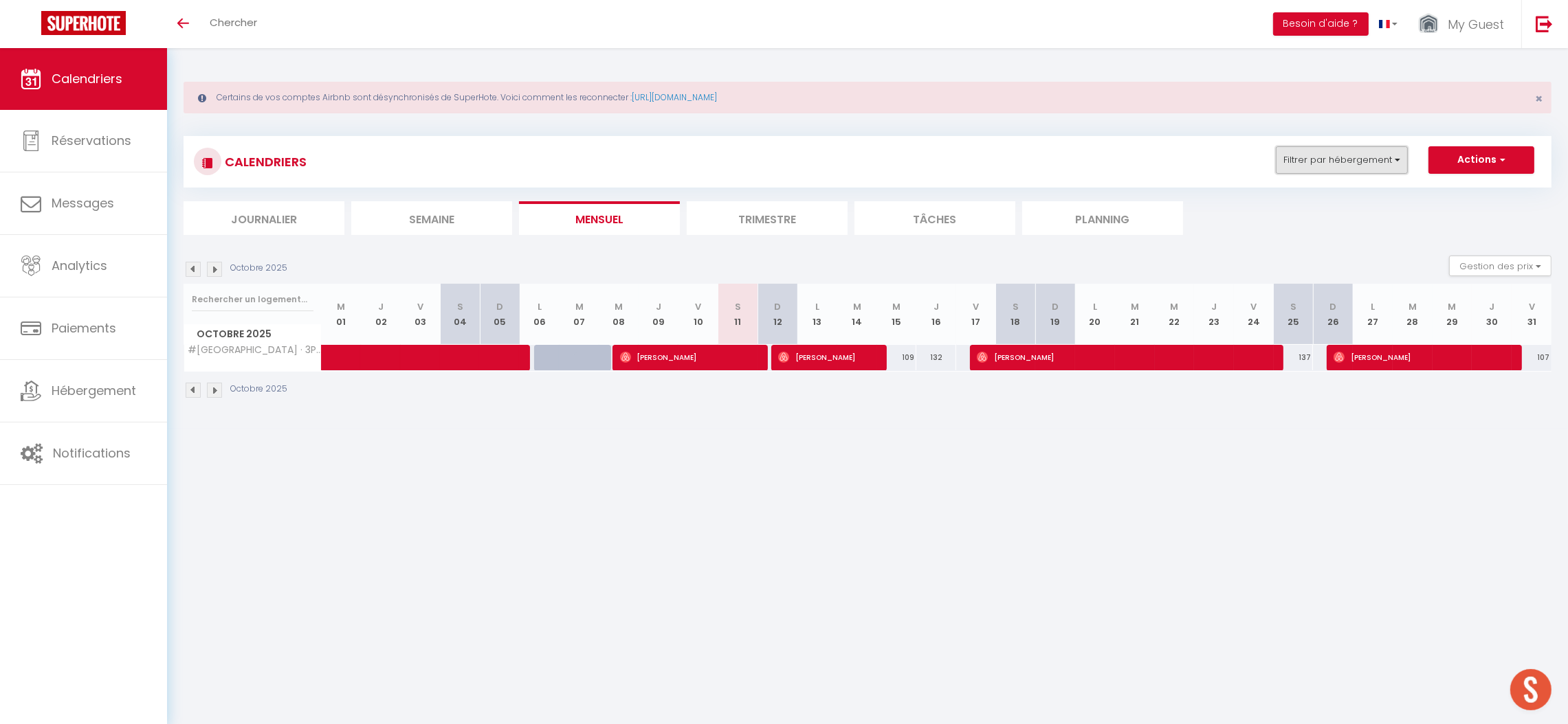
click at [1395, 161] on button "Filtrer par hébergement" at bounding box center [1342, 159] width 132 height 27
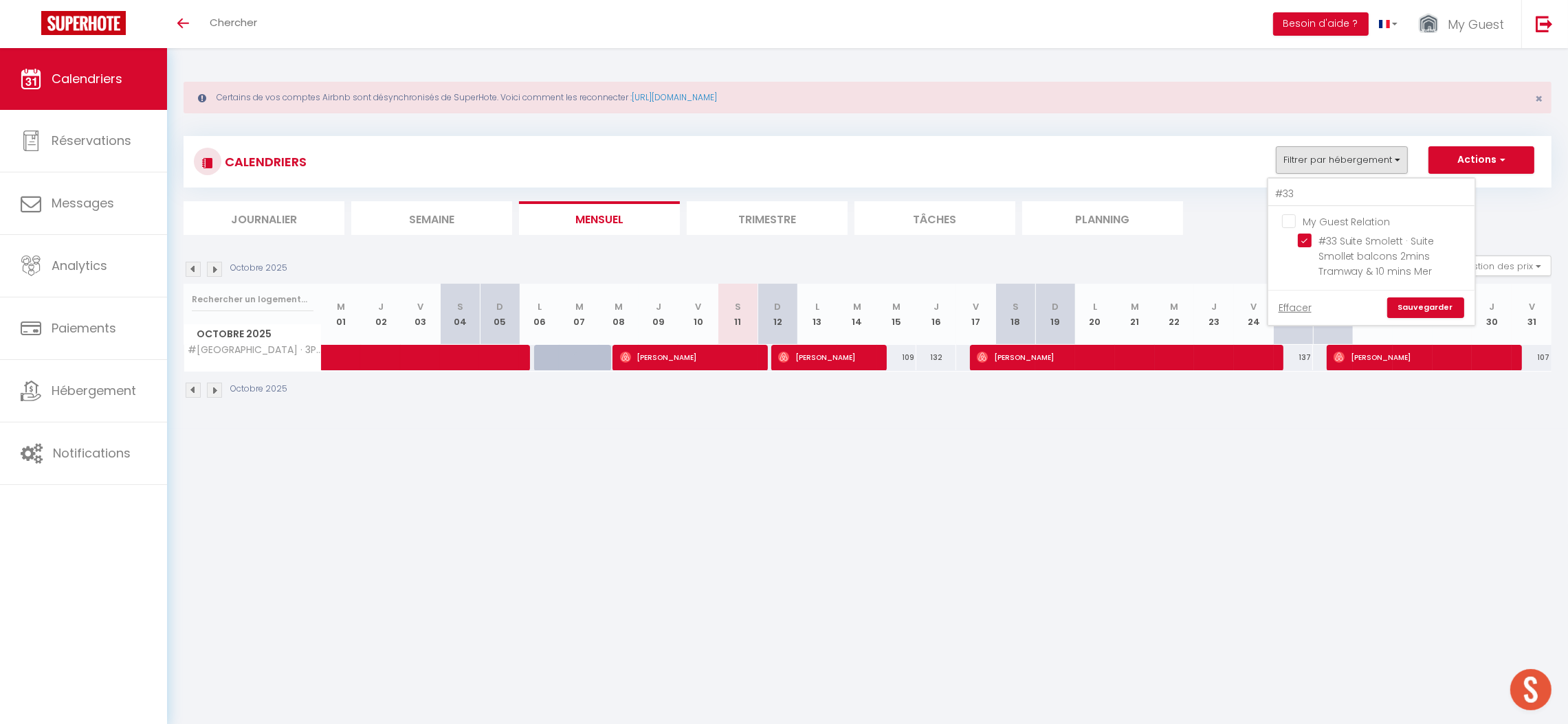
click at [1424, 303] on link "Sauvegarder" at bounding box center [1425, 308] width 77 height 21
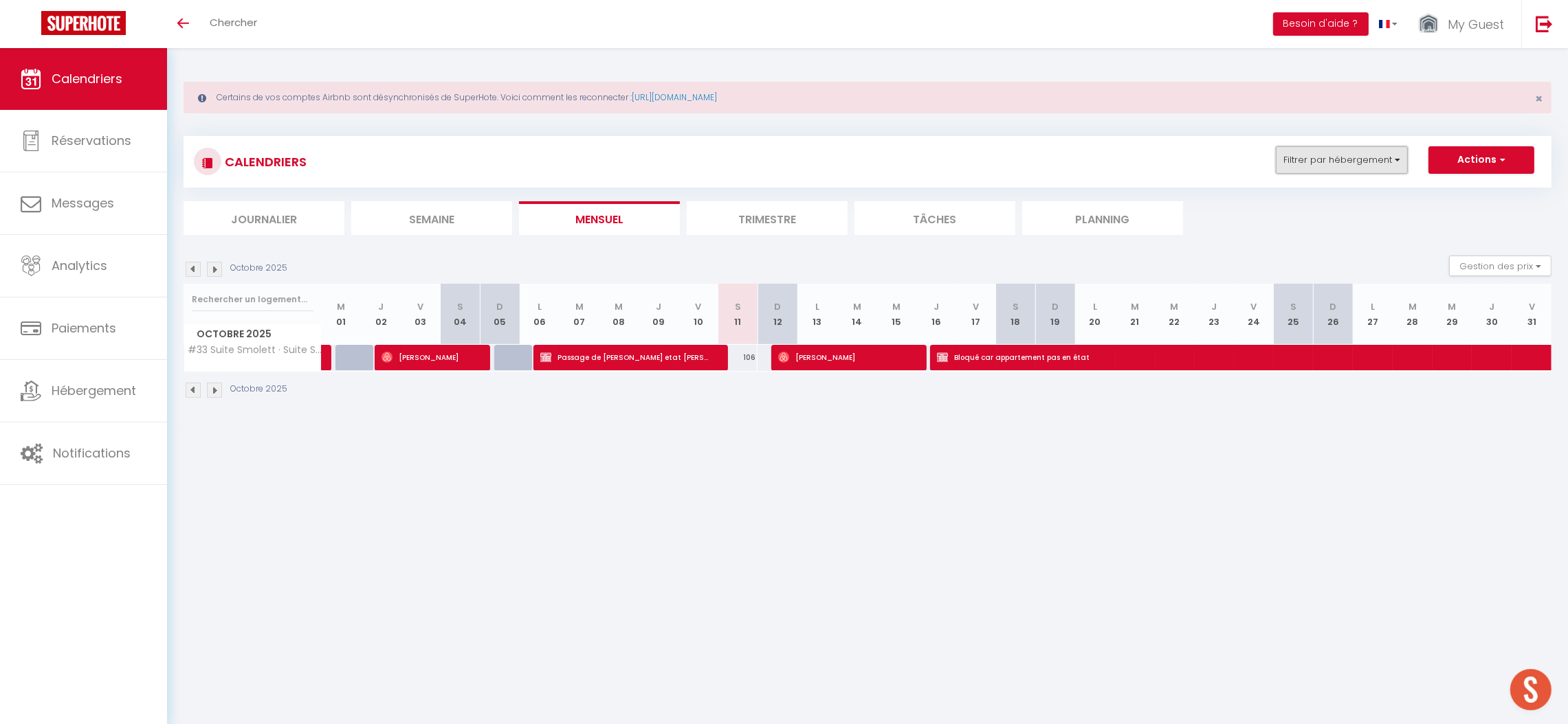
click at [1318, 164] on button "Filtrer par hébergement" at bounding box center [1342, 159] width 132 height 27
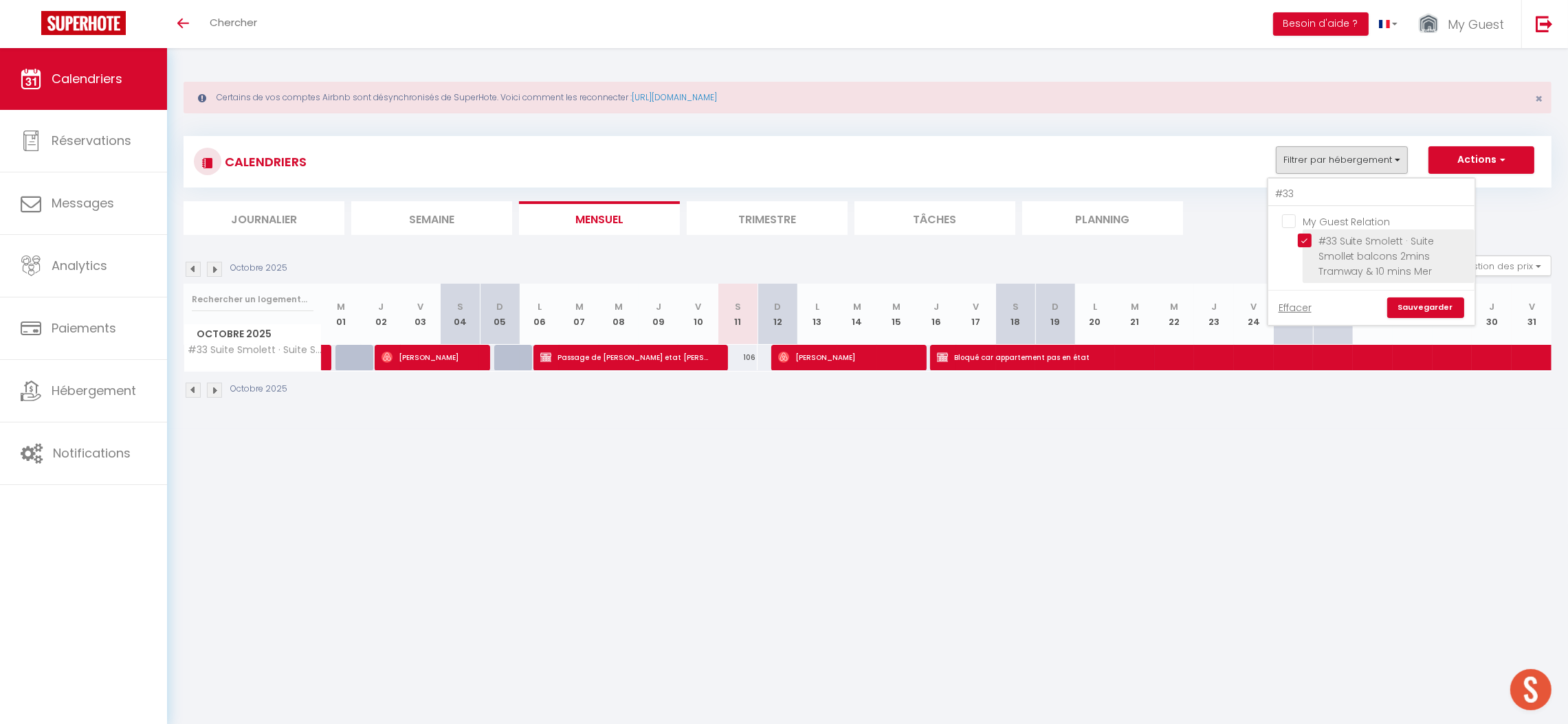
click at [1301, 241] on input "#33 Suite Smolett · Suite Smollet balcons 2mins Tramway & 10 mins Mer" at bounding box center [1383, 241] width 172 height 14
checkbox input "false"
click at [1305, 185] on input "#33" at bounding box center [1371, 194] width 206 height 25
type input "#25"
click at [1329, 250] on span "#[GEOGRAPHIC_DATA] · 3P côté port 5min du [GEOGRAPHIC_DATA]/ Balcon, Clim&WIFI" at bounding box center [1390, 264] width 144 height 59
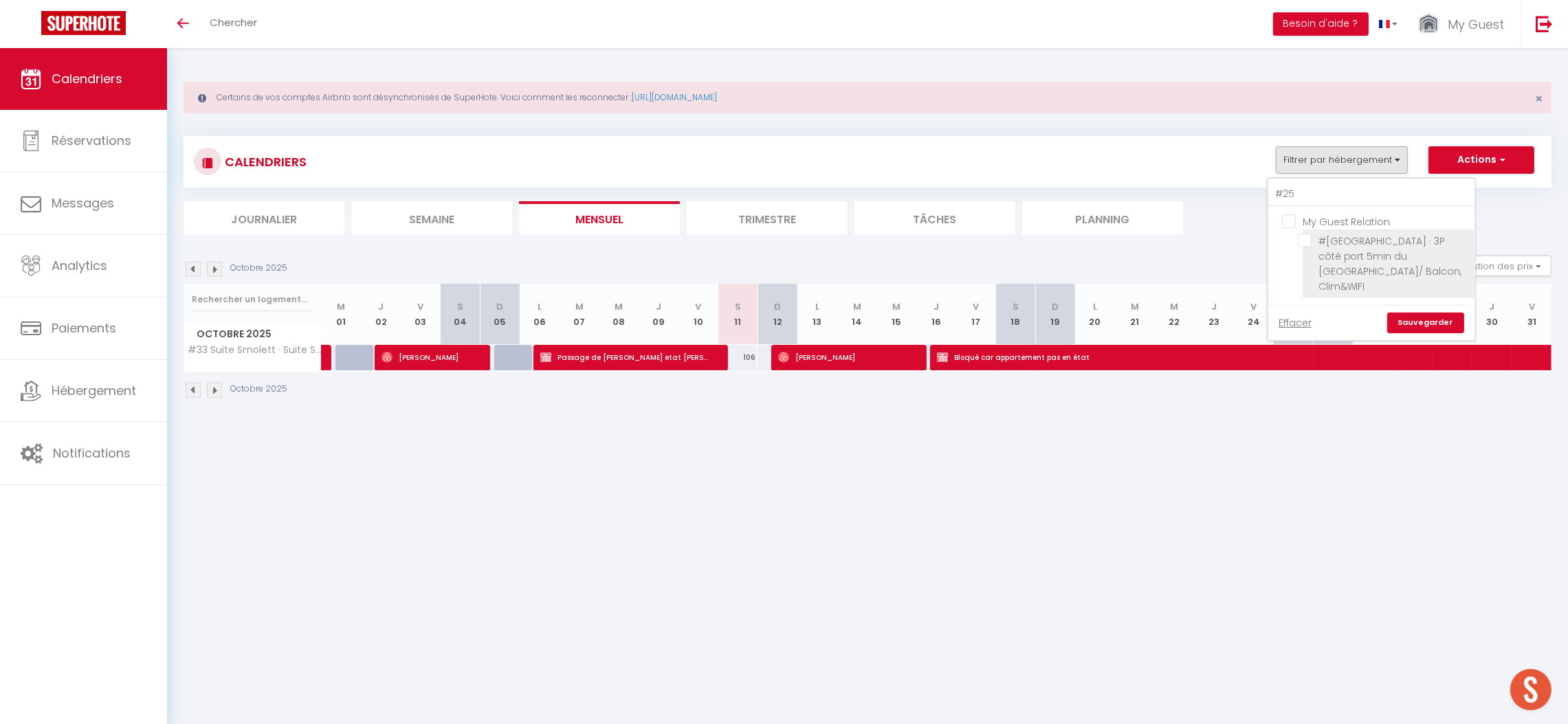
click at [1329, 247] on input "#[GEOGRAPHIC_DATA] · 3P côté port 5min du [GEOGRAPHIC_DATA]/ Balcon, Clim&WIFI" at bounding box center [1383, 241] width 172 height 14
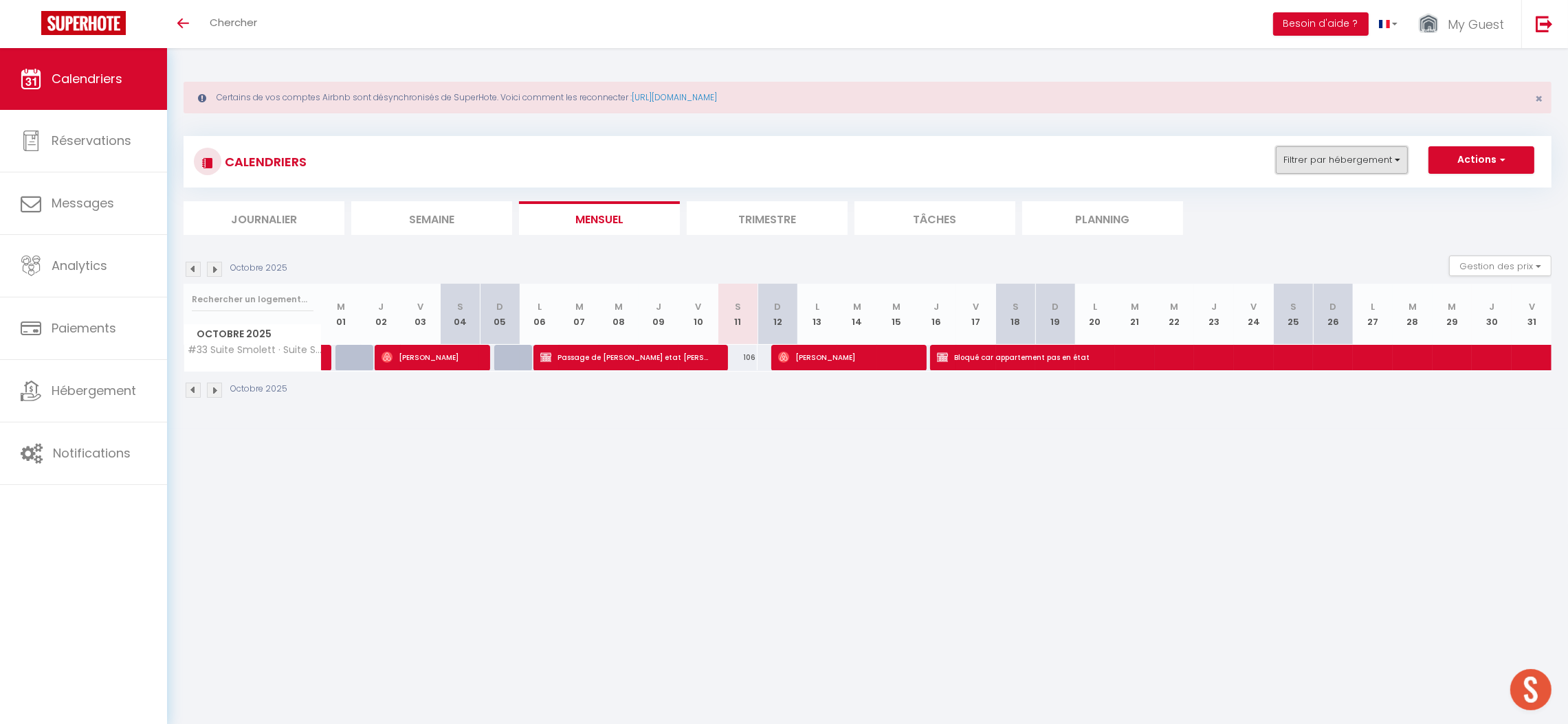
click at [1322, 159] on button "Filtrer par hébergement" at bounding box center [1342, 159] width 132 height 27
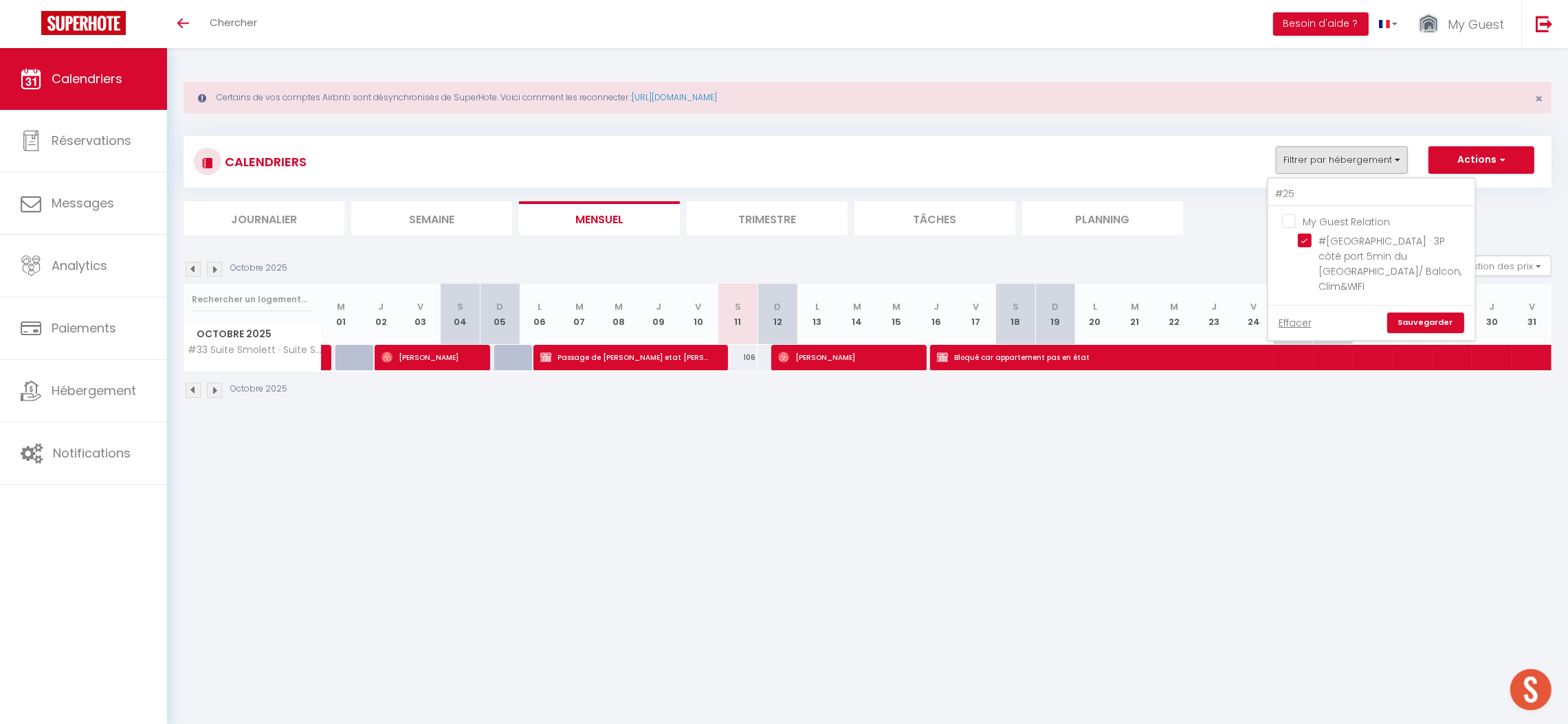
click at [1417, 312] on link "Sauvegarder" at bounding box center [1425, 322] width 77 height 21
select select
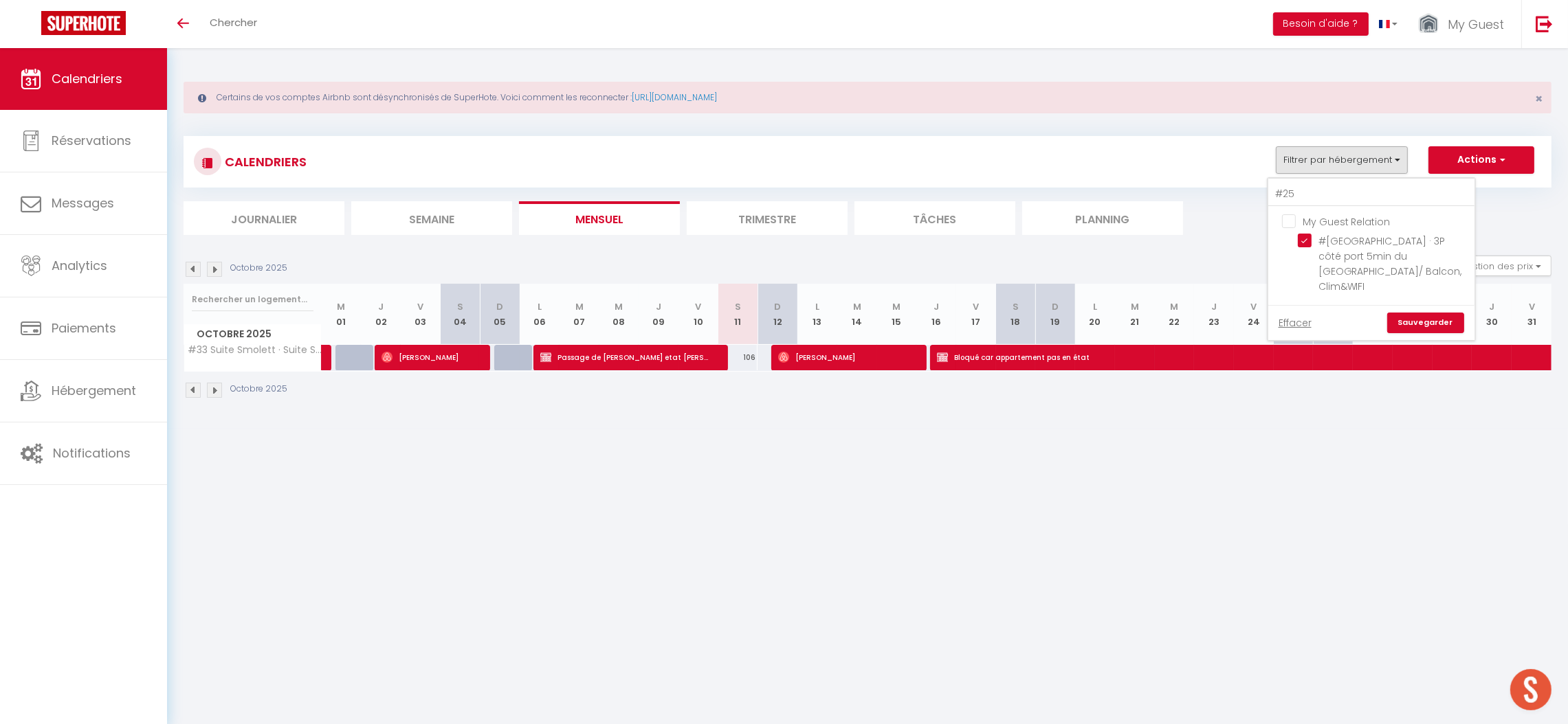
select select
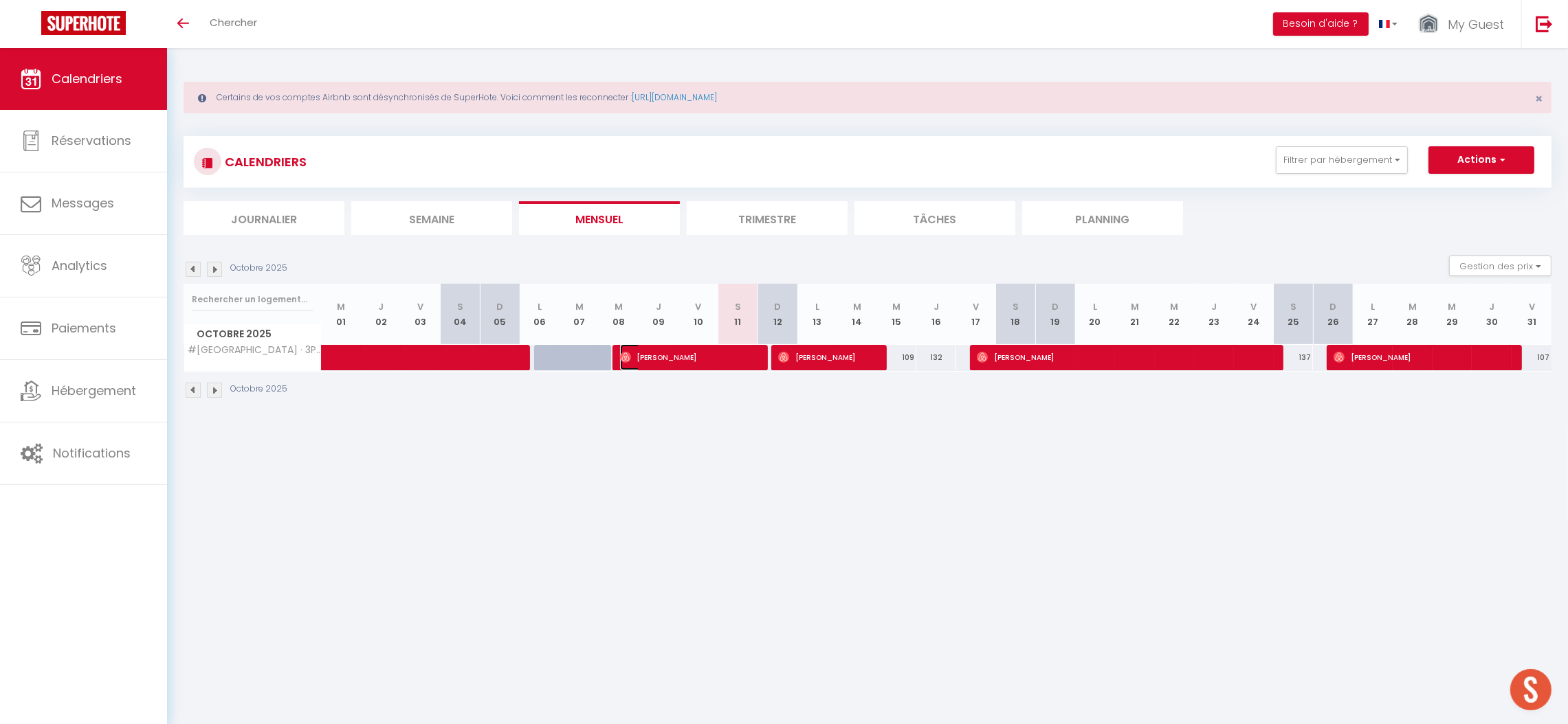
click at [719, 358] on span "[PERSON_NAME]" at bounding box center [686, 357] width 133 height 26
select select "OK"
select select "0"
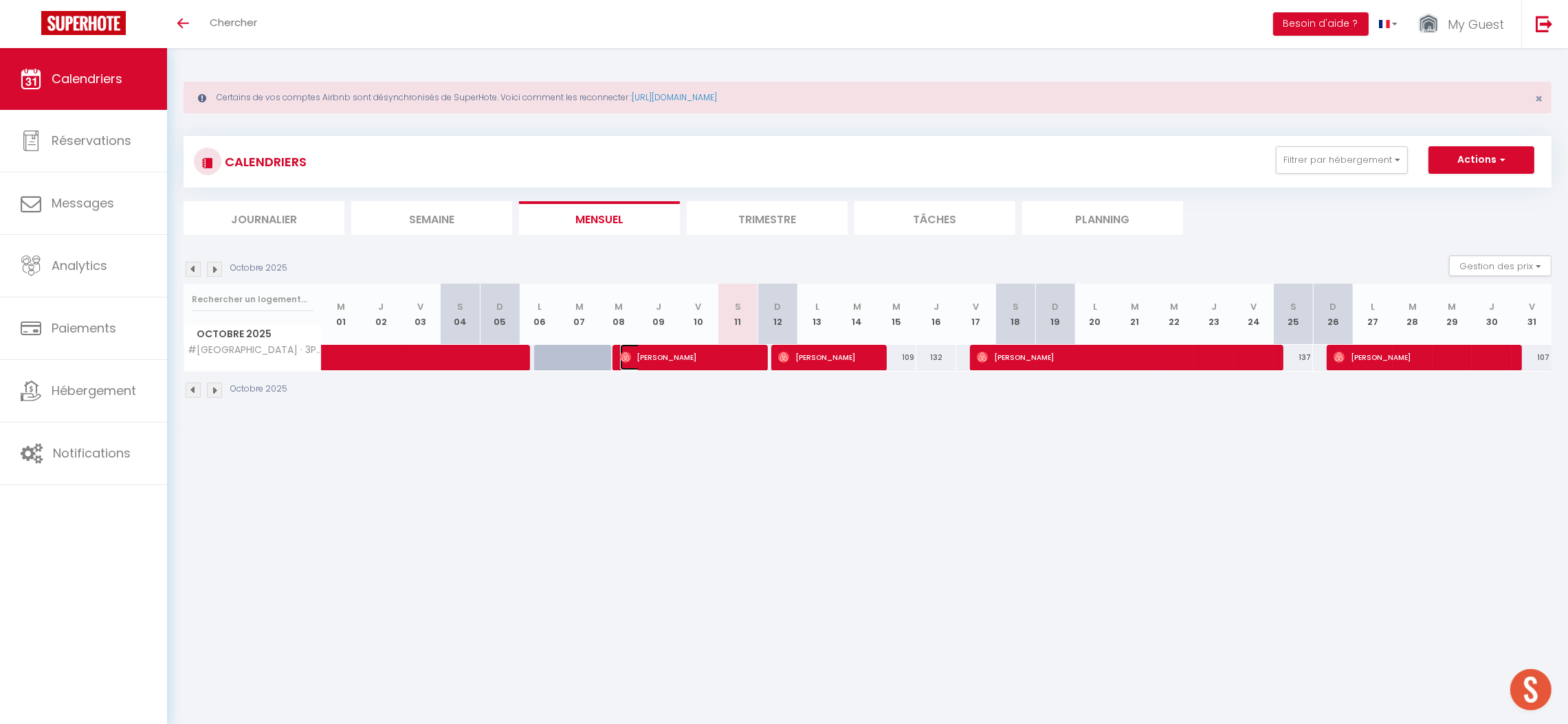
select select "1"
select select
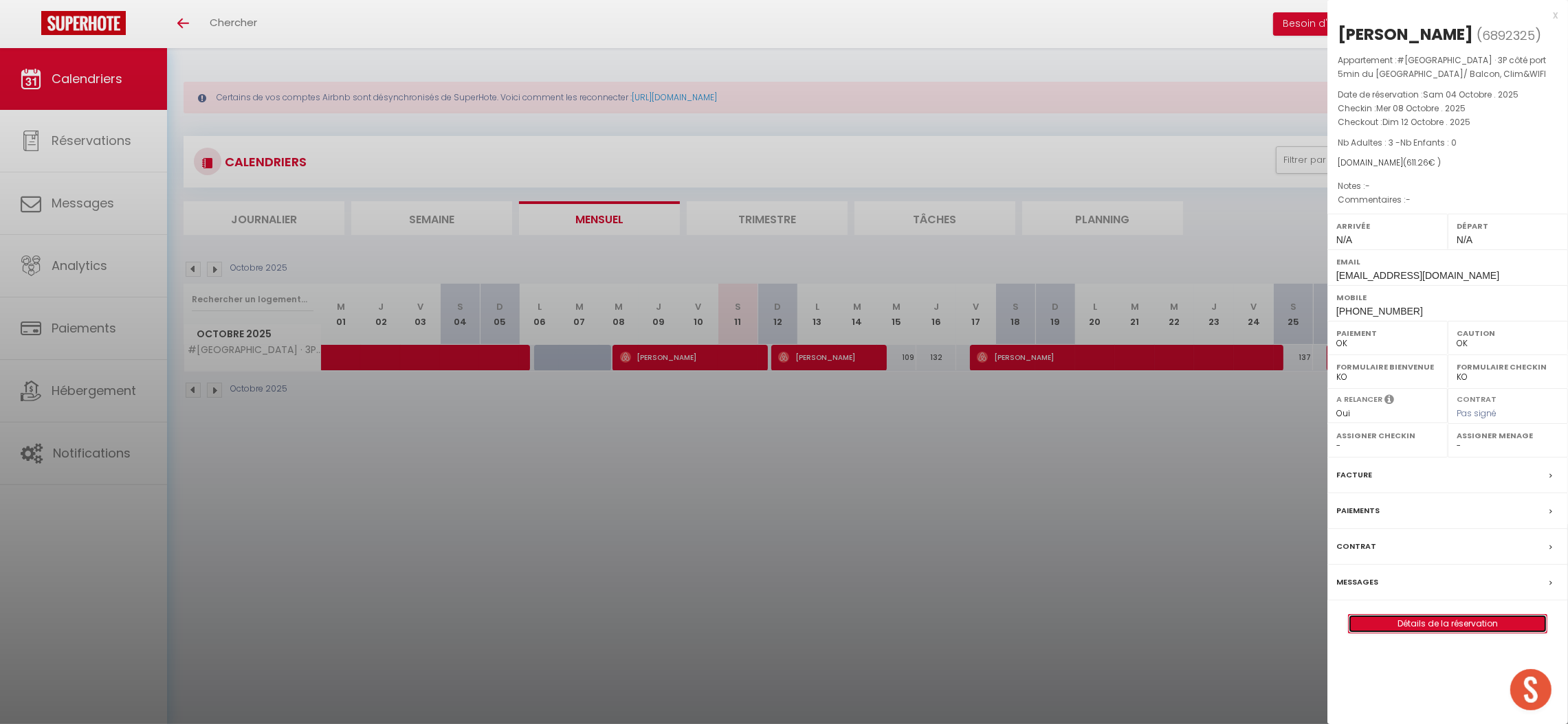
click at [1409, 633] on link "Détails de la réservation" at bounding box center [1447, 624] width 198 height 18
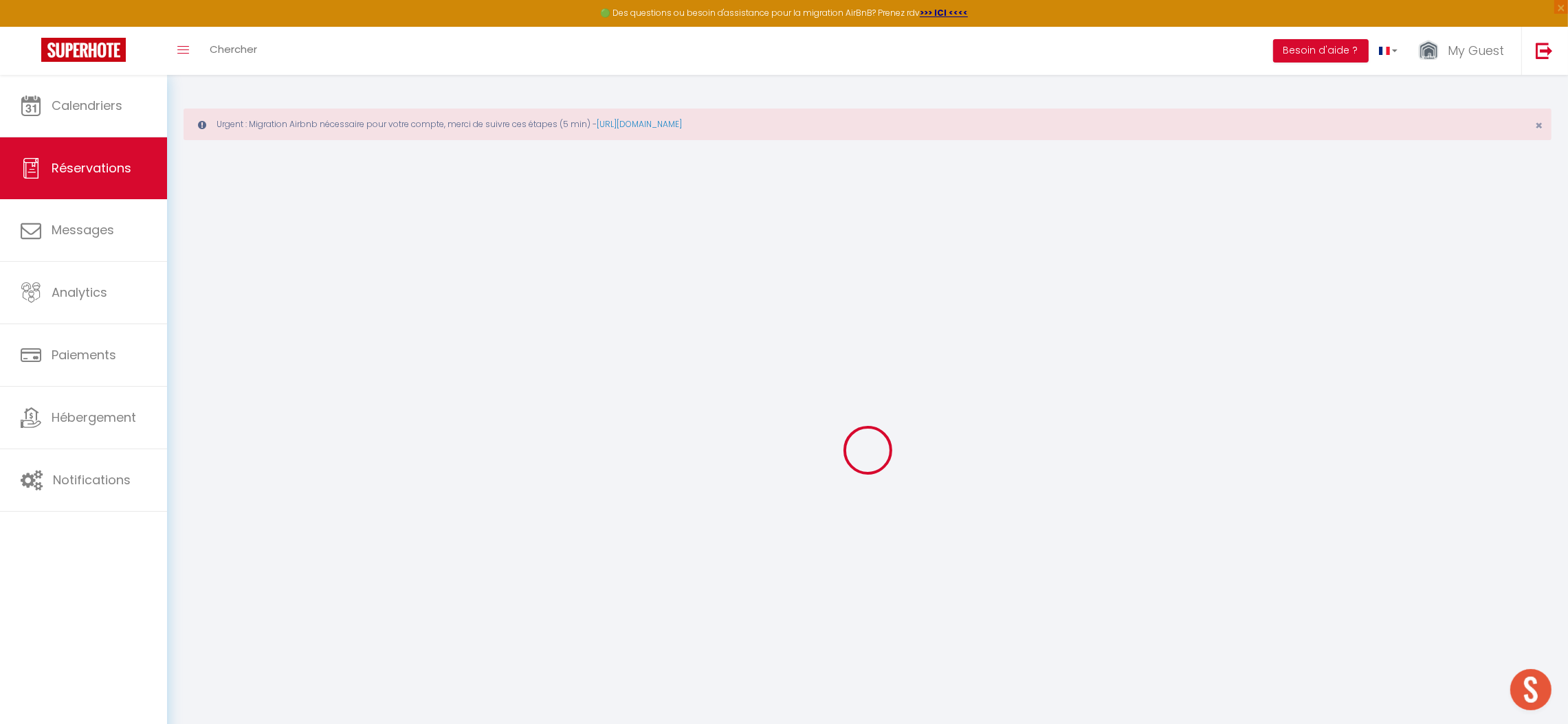
select select
checkbox input "false"
select select
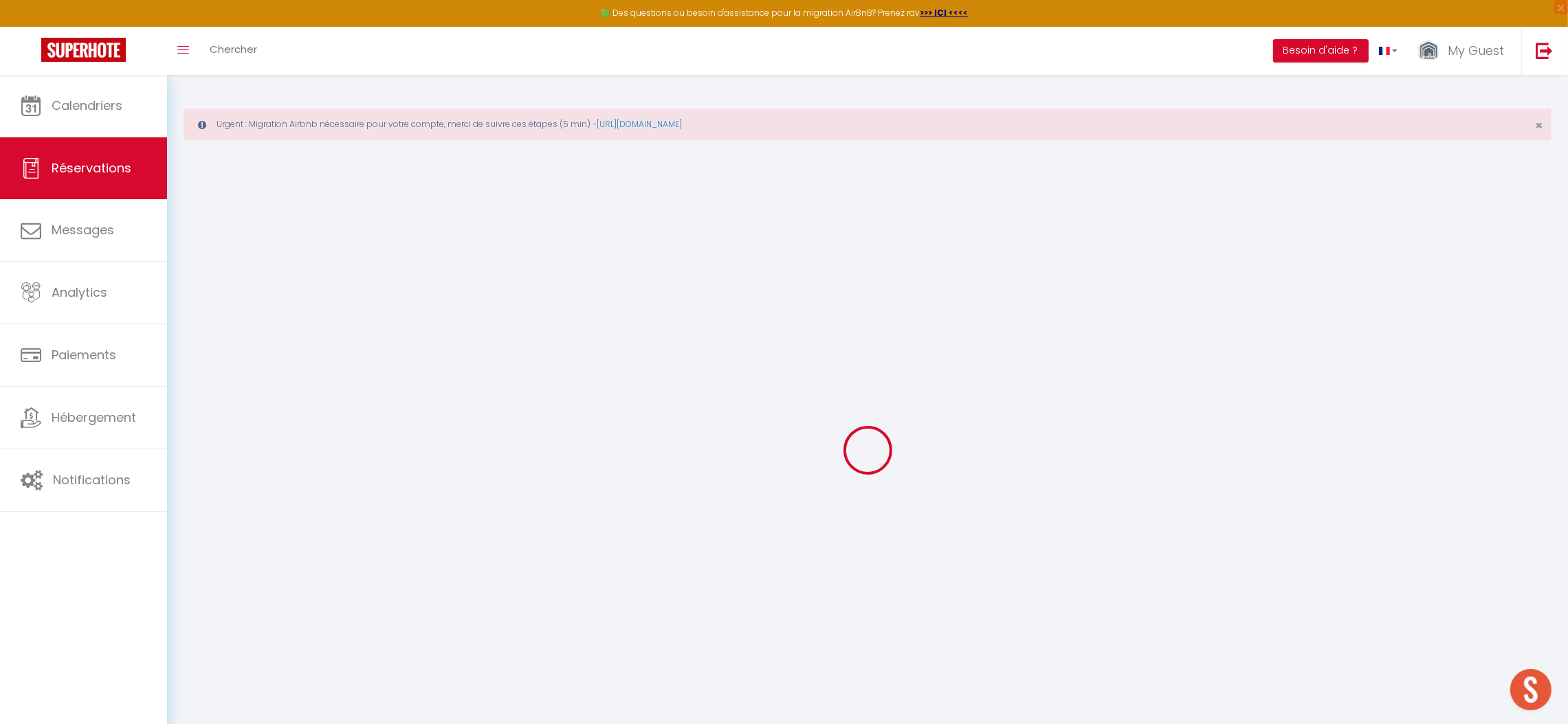
select select
checkbox input "false"
select select
type input "115"
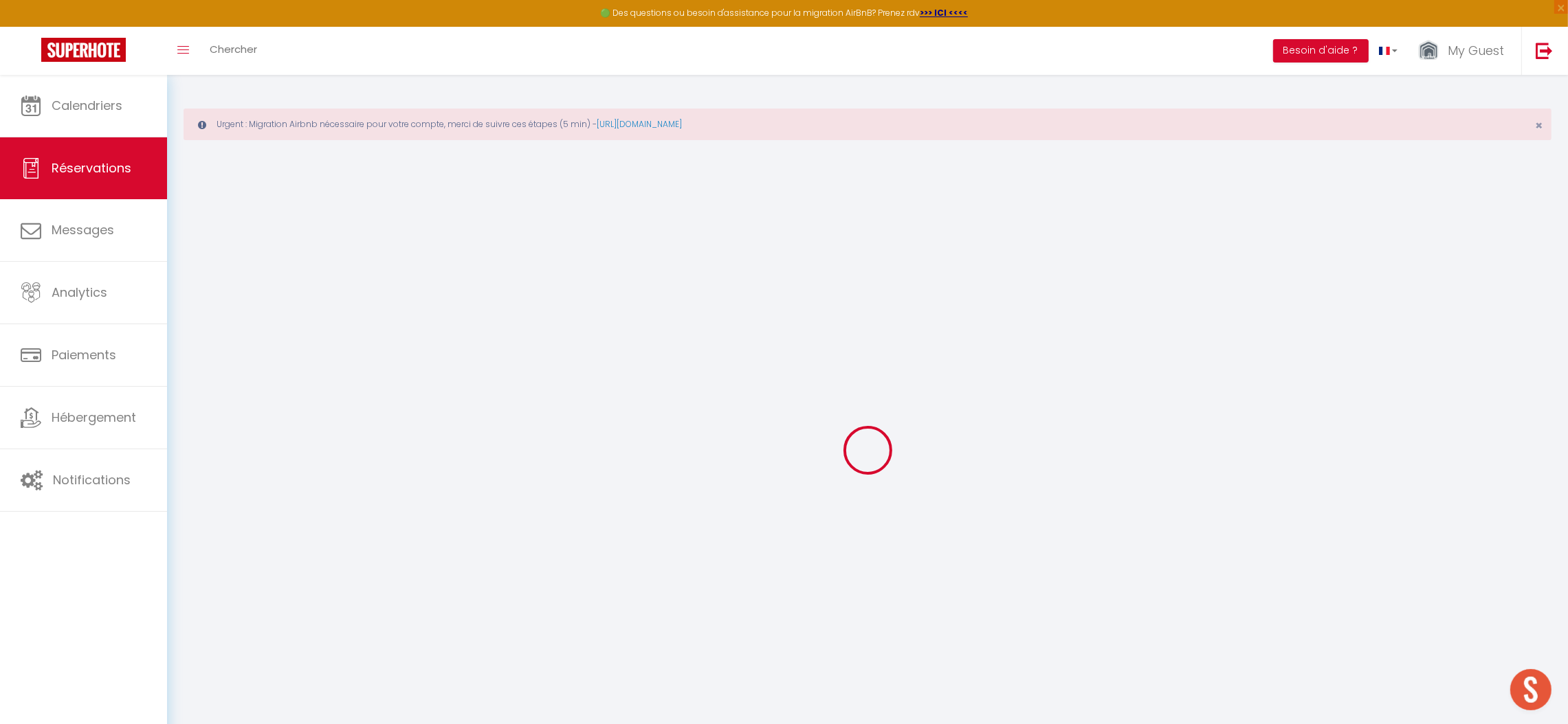
type input "36.36"
select select
checkbox input "false"
select select
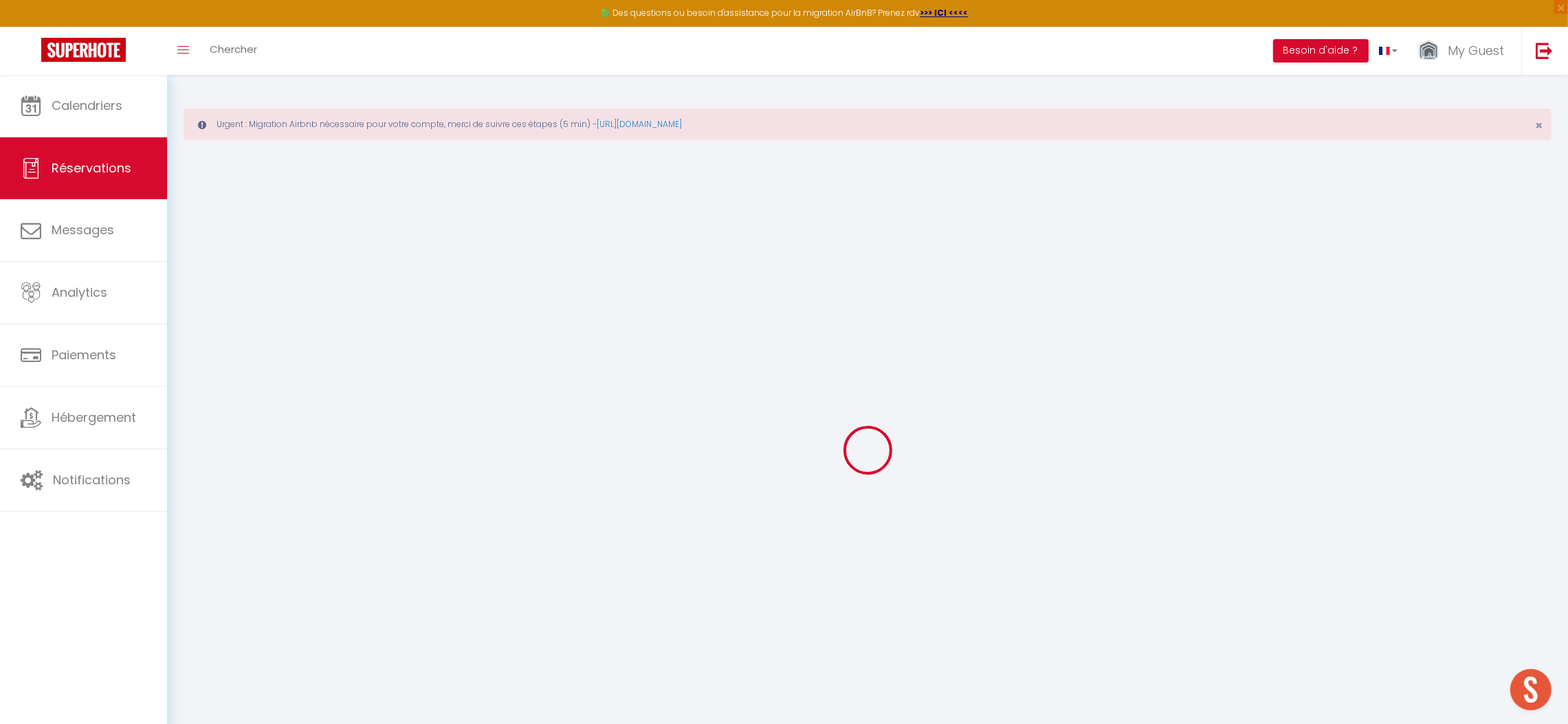
checkbox input "false"
select select
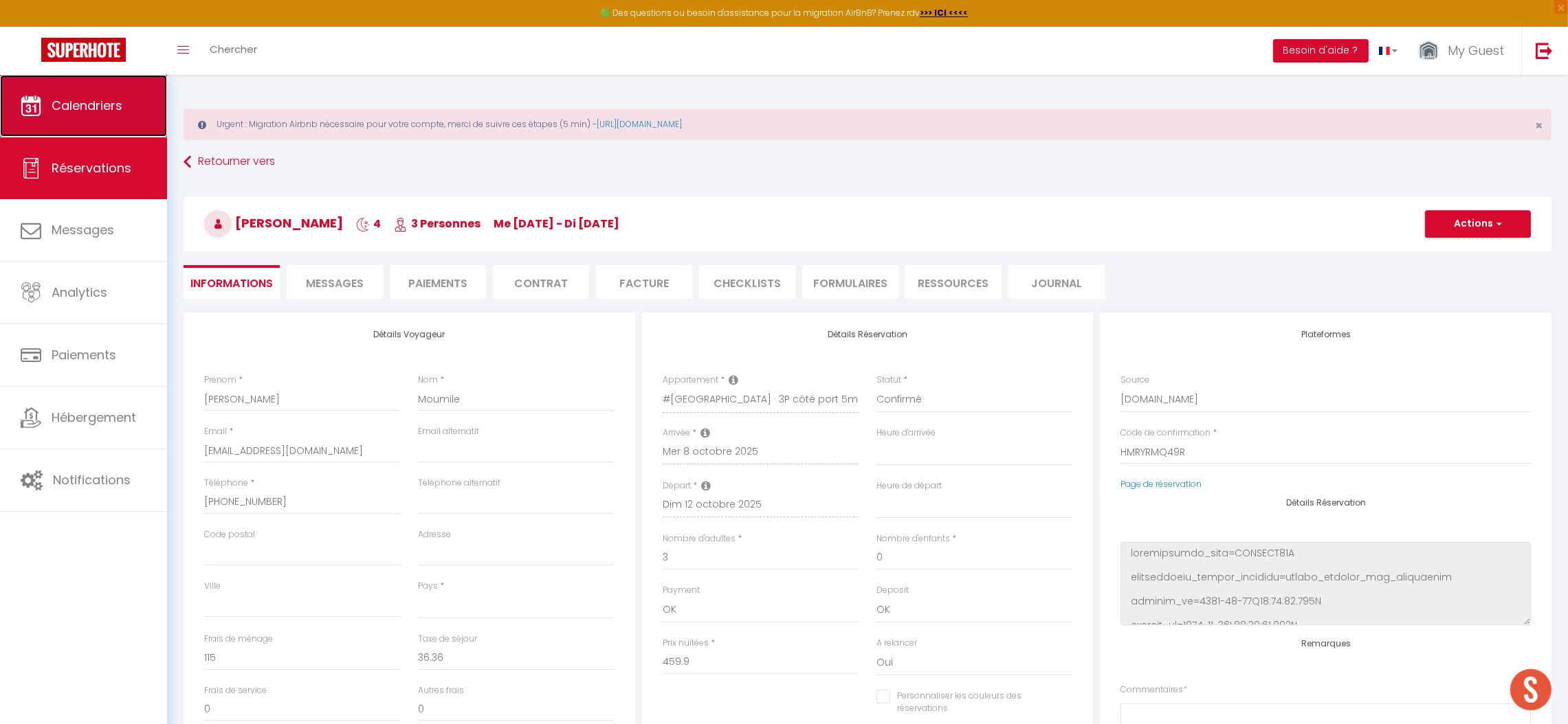
click at [109, 106] on span "Calendriers" at bounding box center [86, 106] width 71 height 17
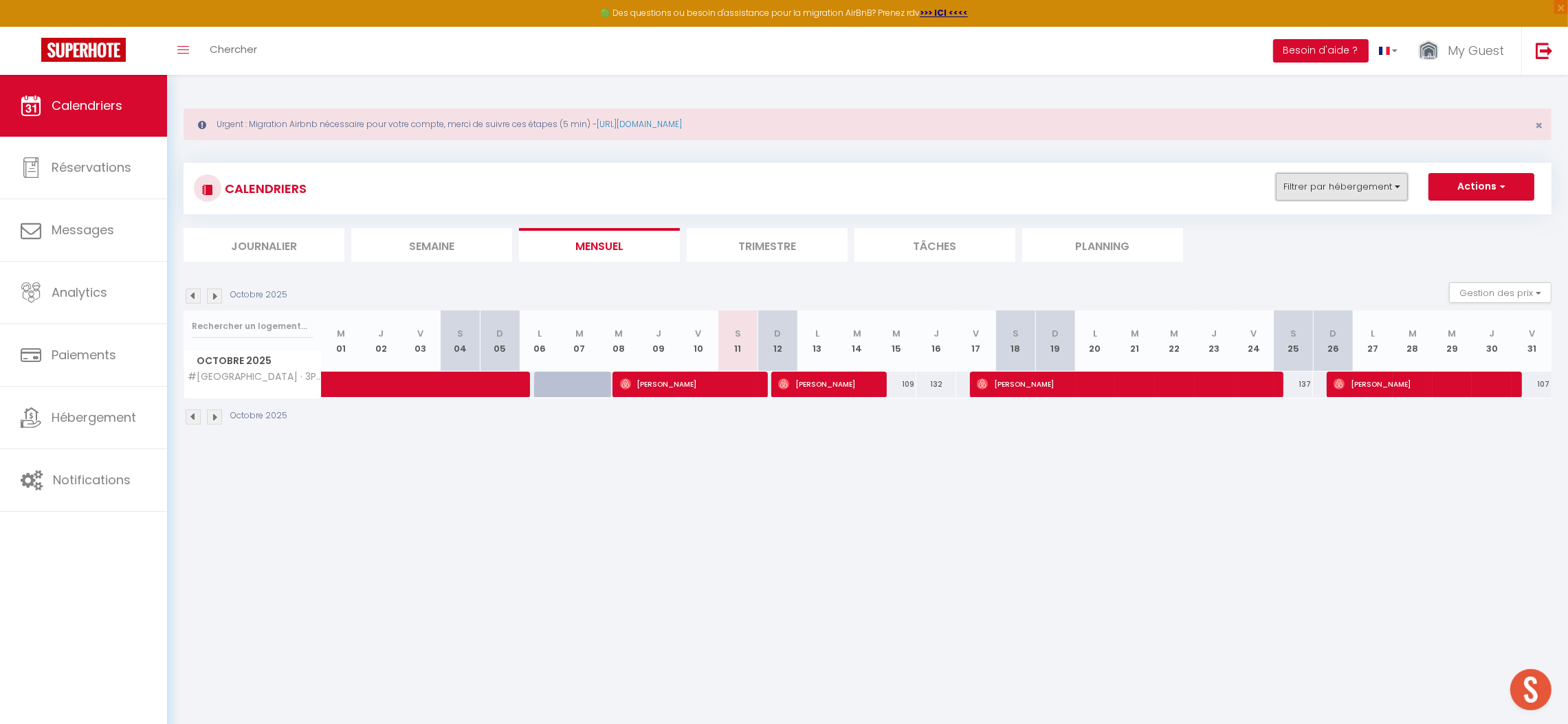
click at [1375, 179] on button "Filtrer par hébergement" at bounding box center [1342, 186] width 132 height 27
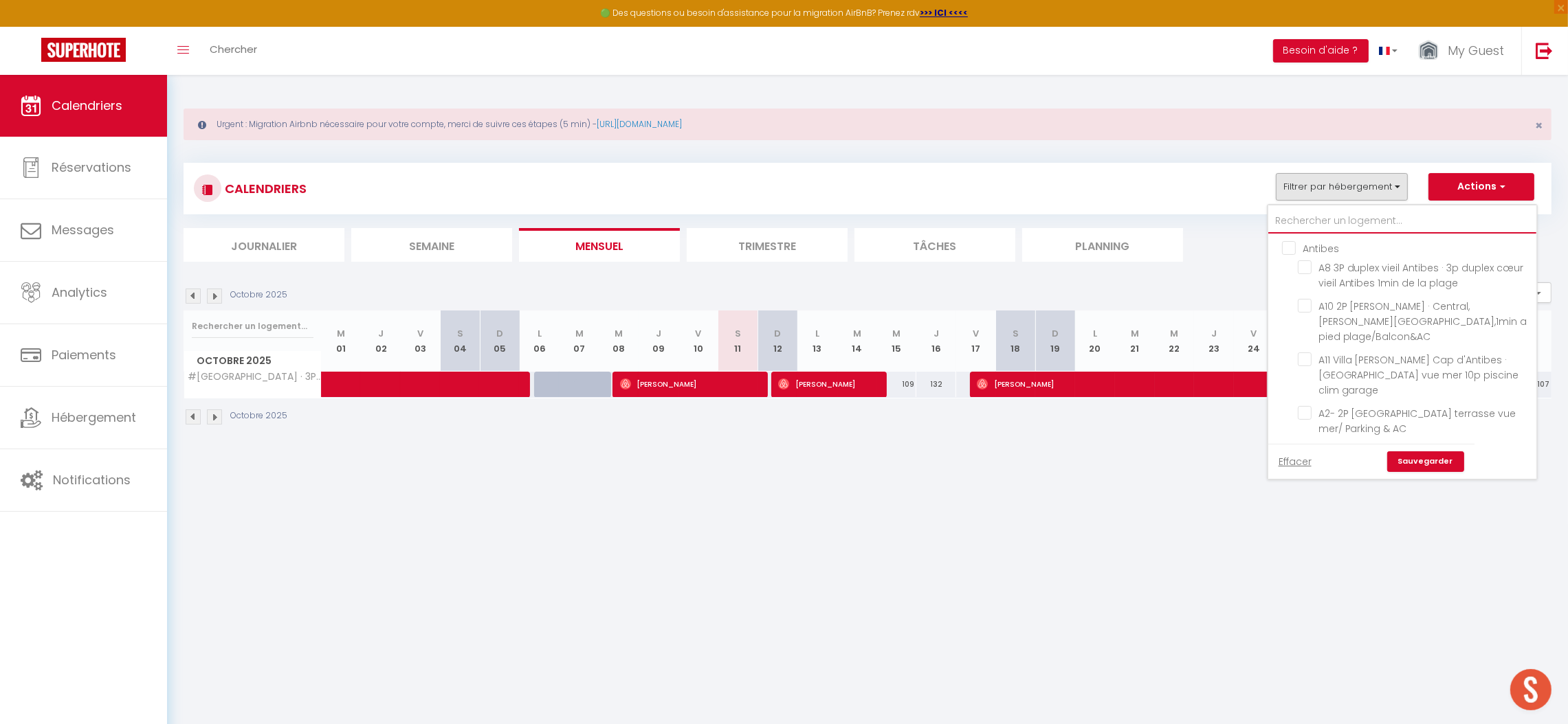
click at [1320, 221] on input "text" at bounding box center [1402, 221] width 268 height 25
type input "l"
checkbox input "false"
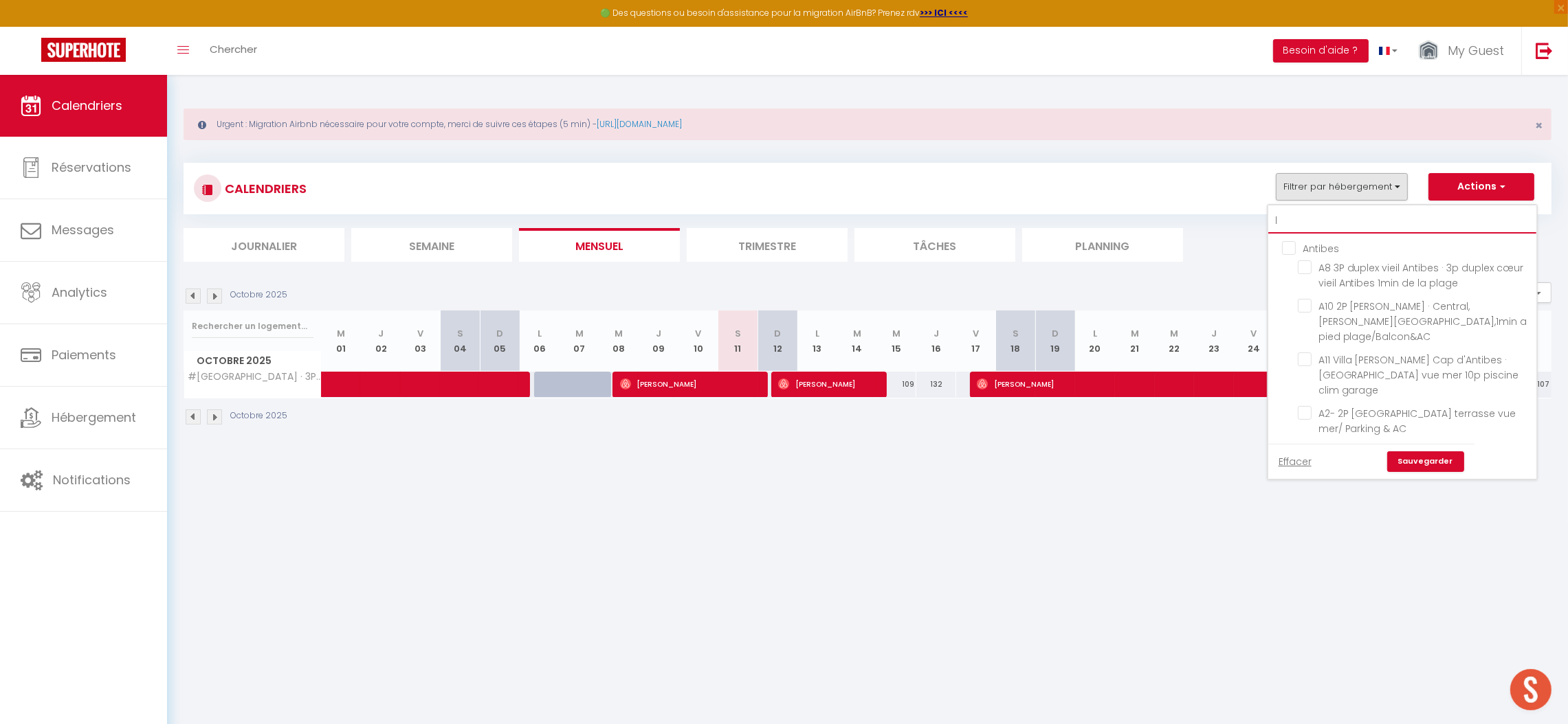
checkbox input "false"
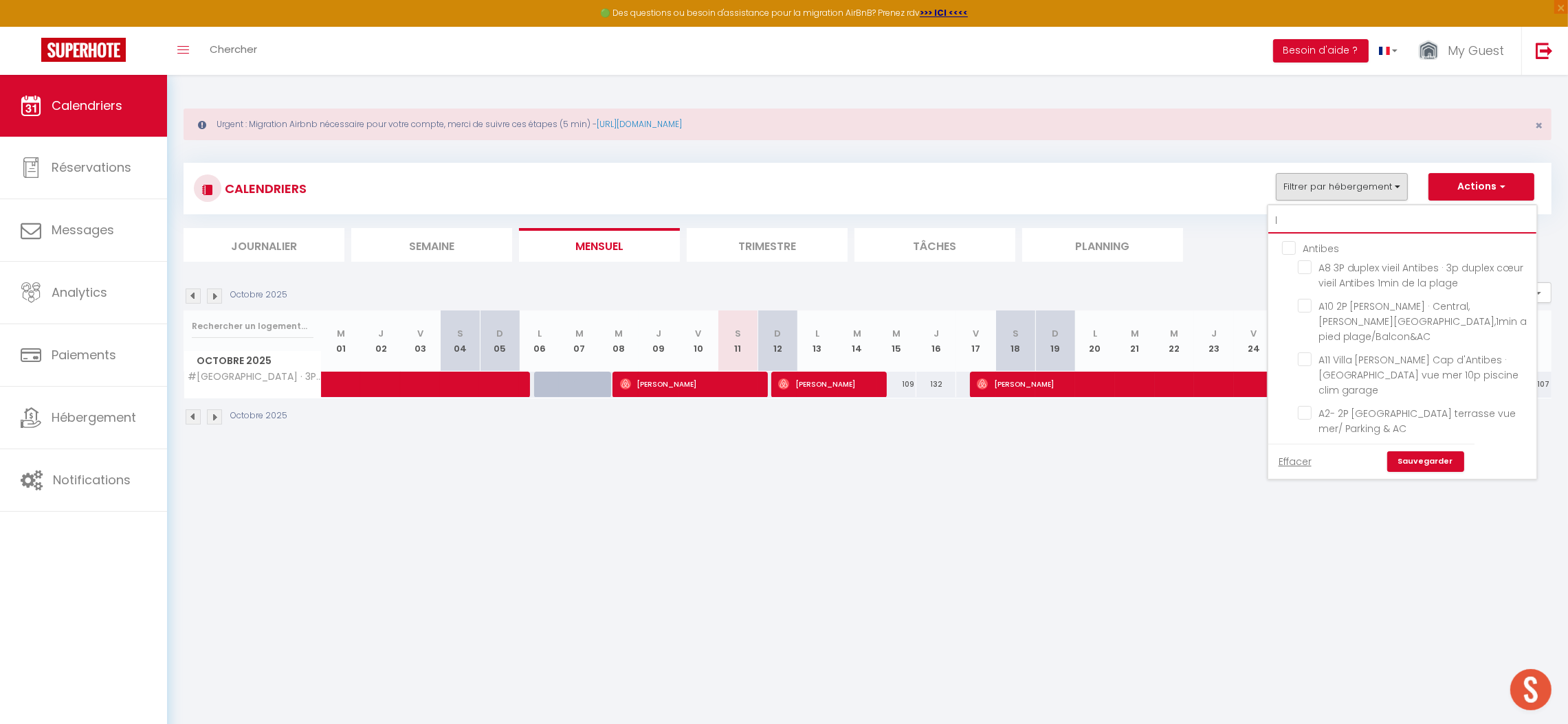
checkbox input "false"
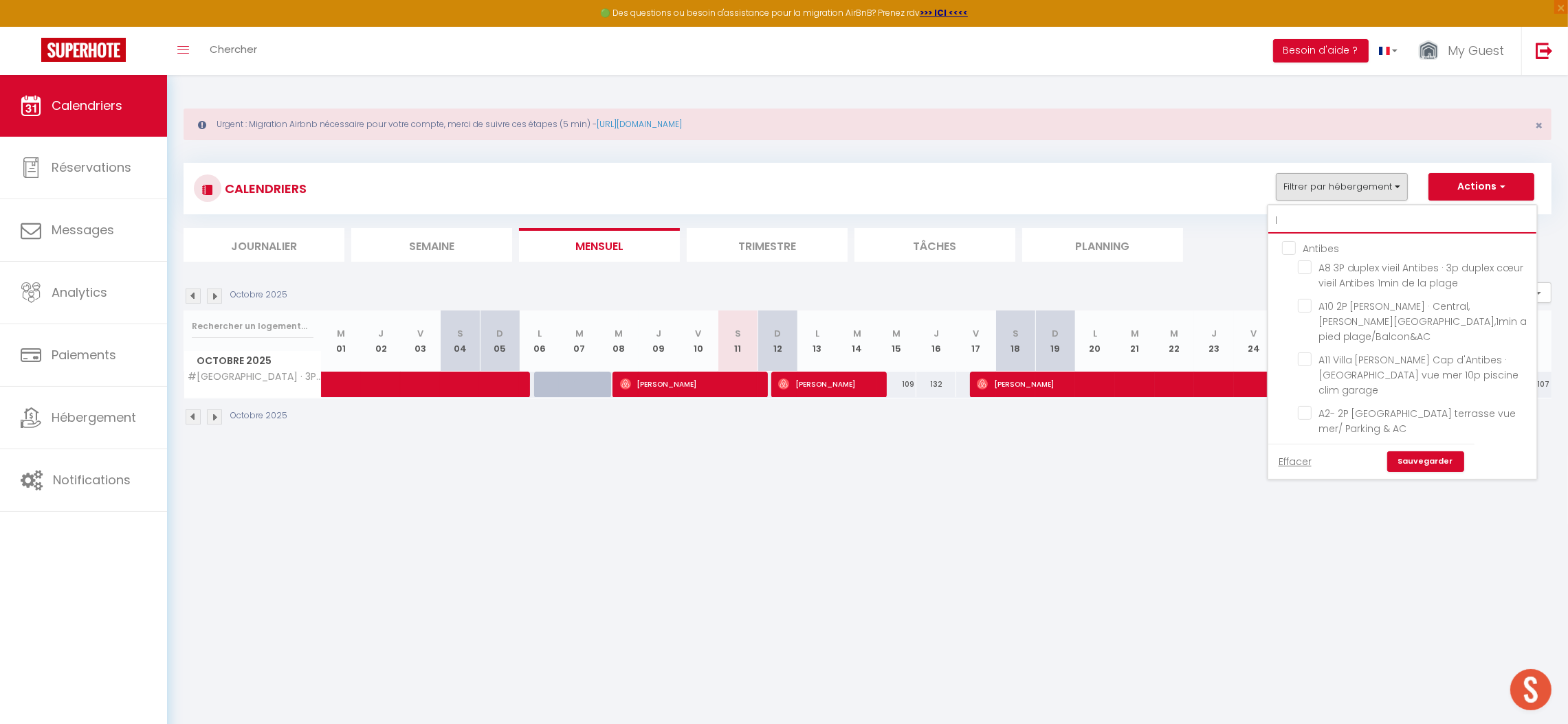
checkbox input "false"
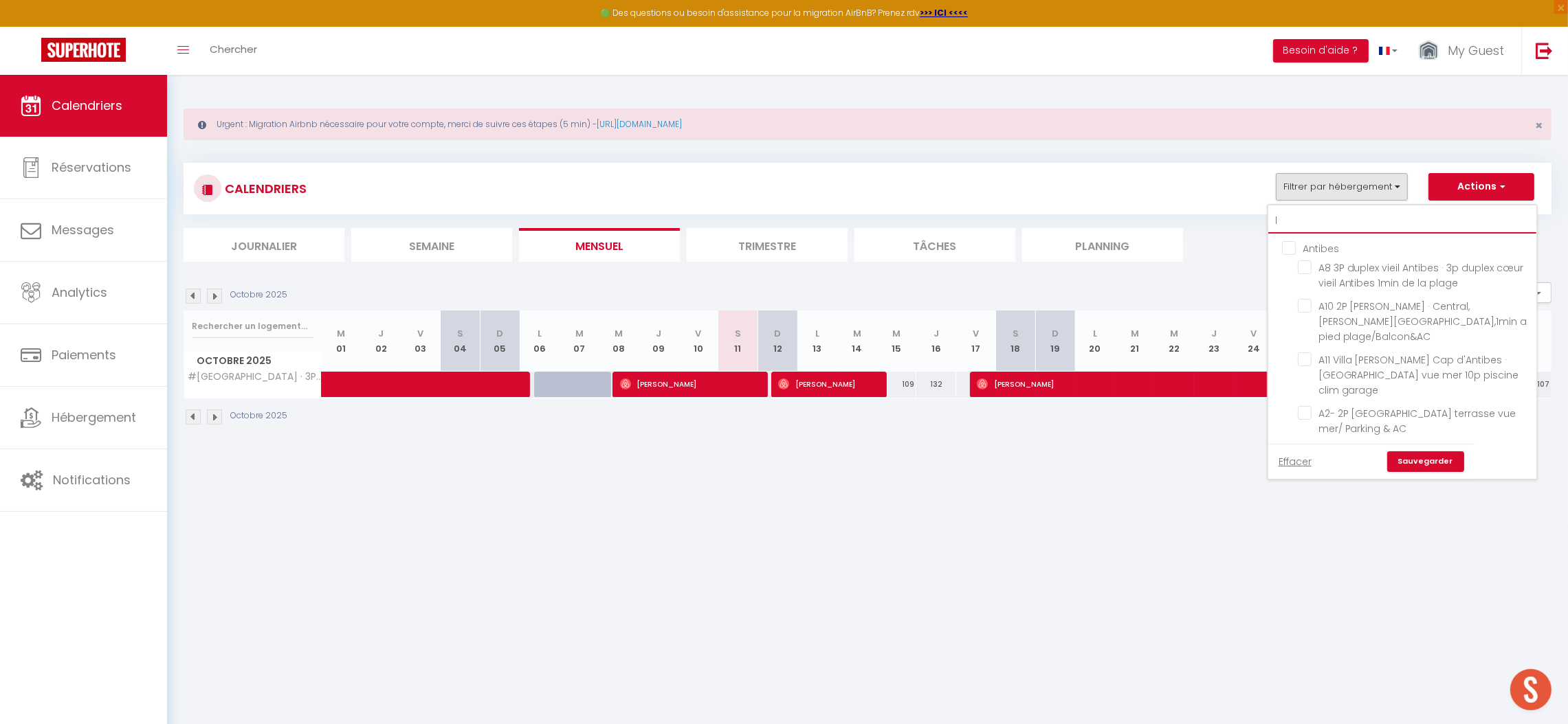
checkbox input "false"
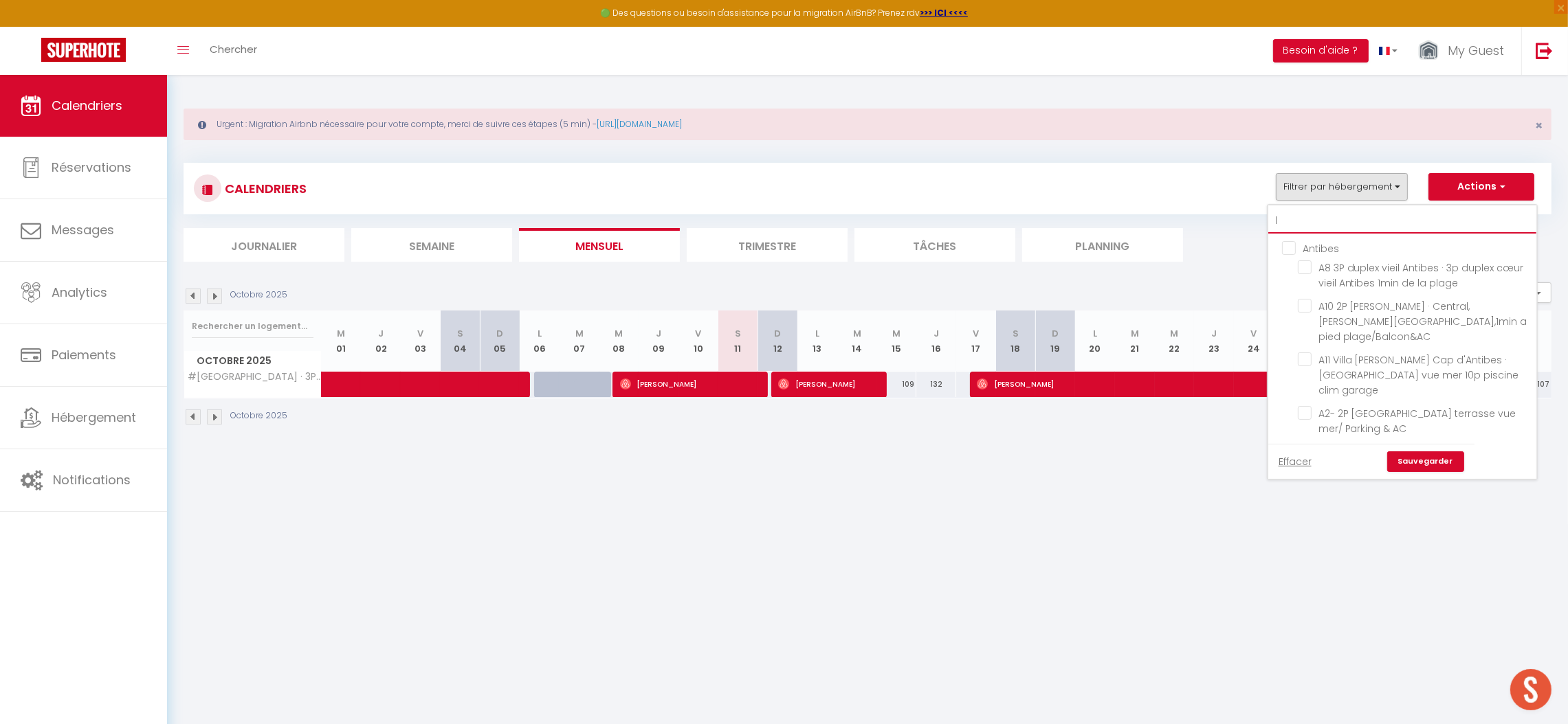
checkbox input "false"
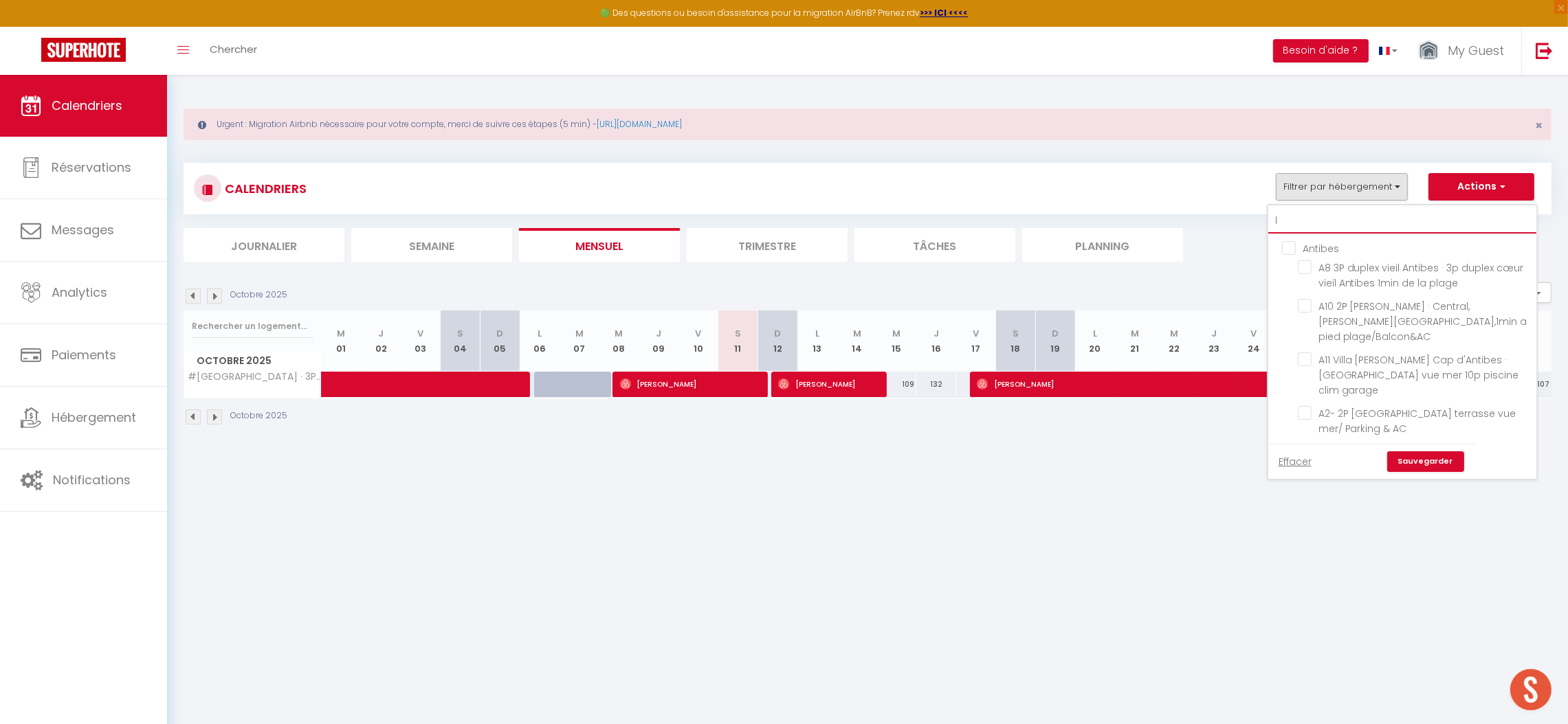
checkbox input "false"
checkbox input "true"
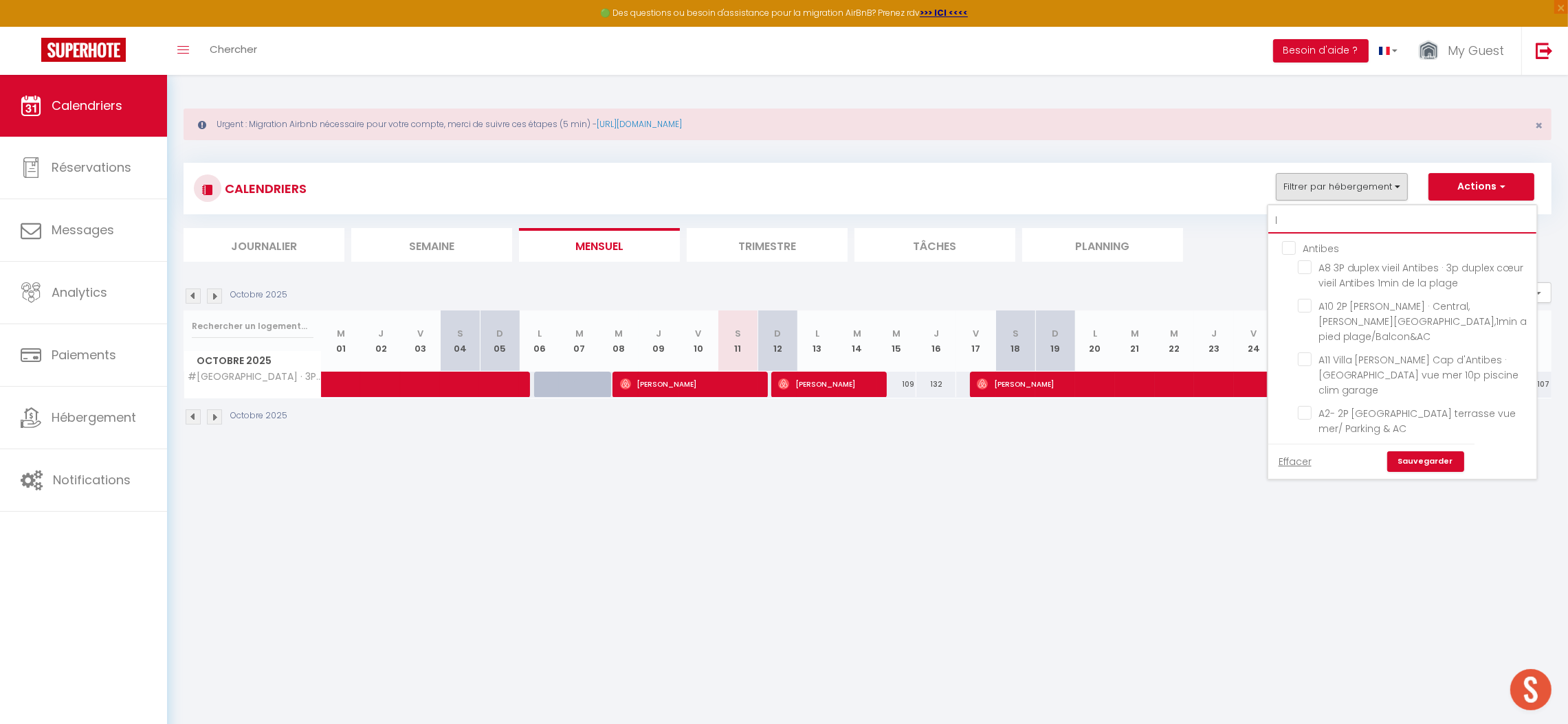
checkbox input "false"
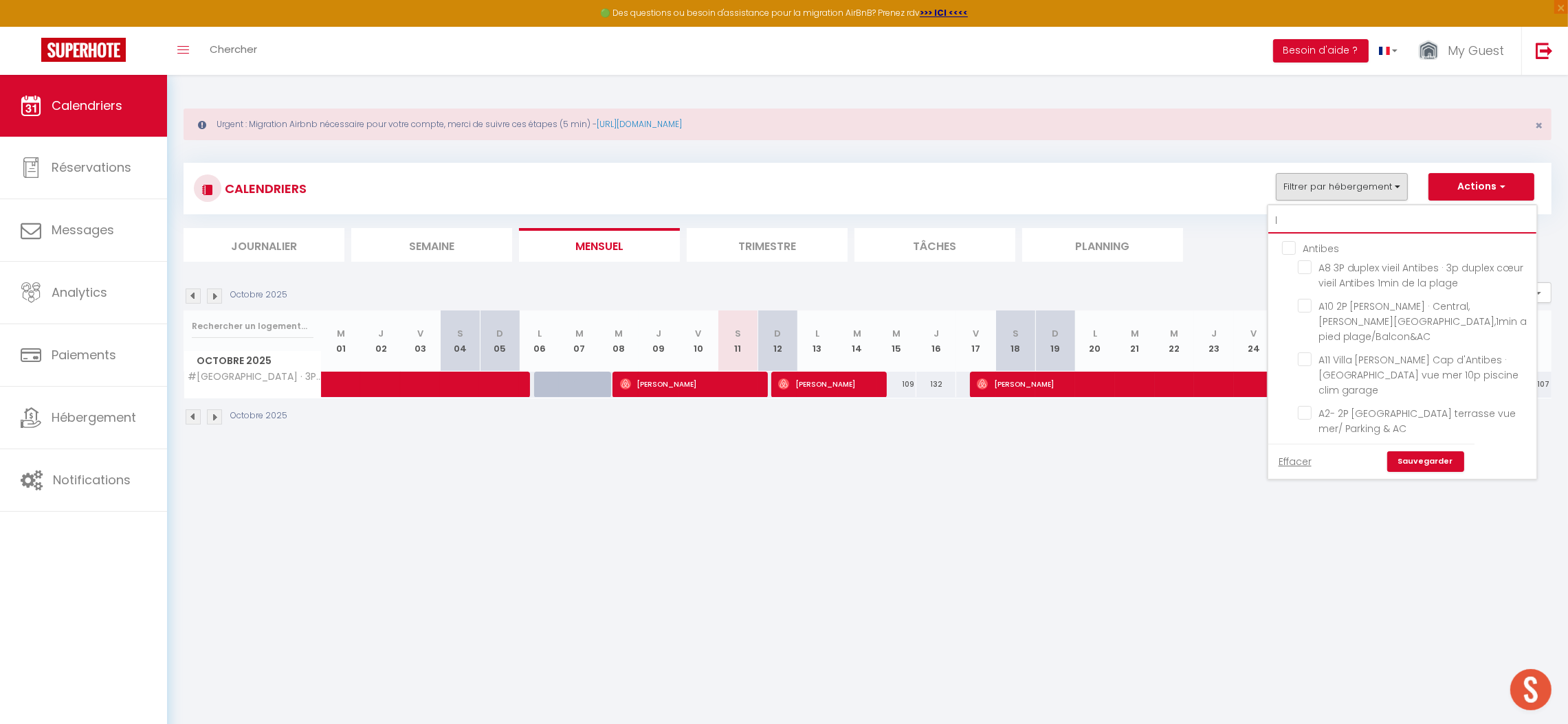
checkbox input "false"
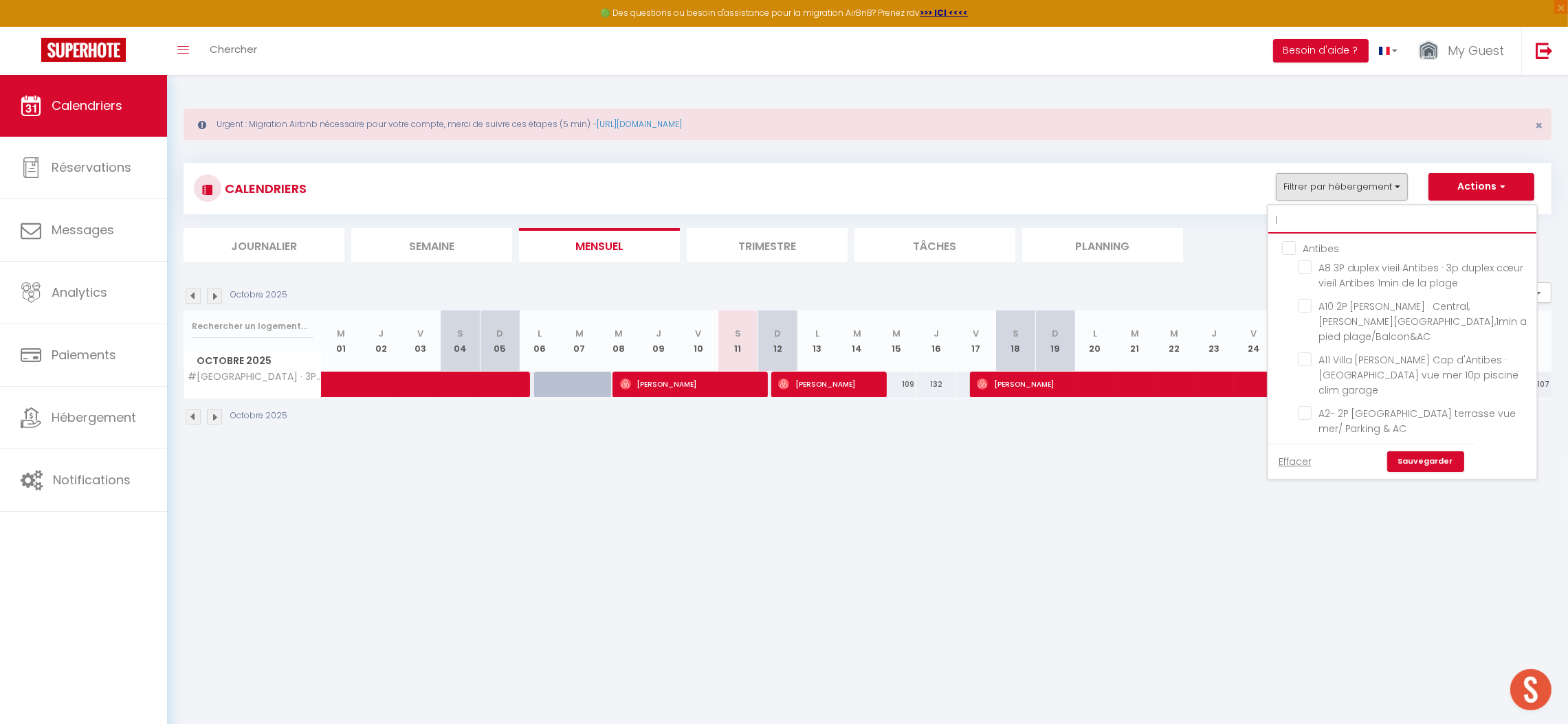
checkbox input "false"
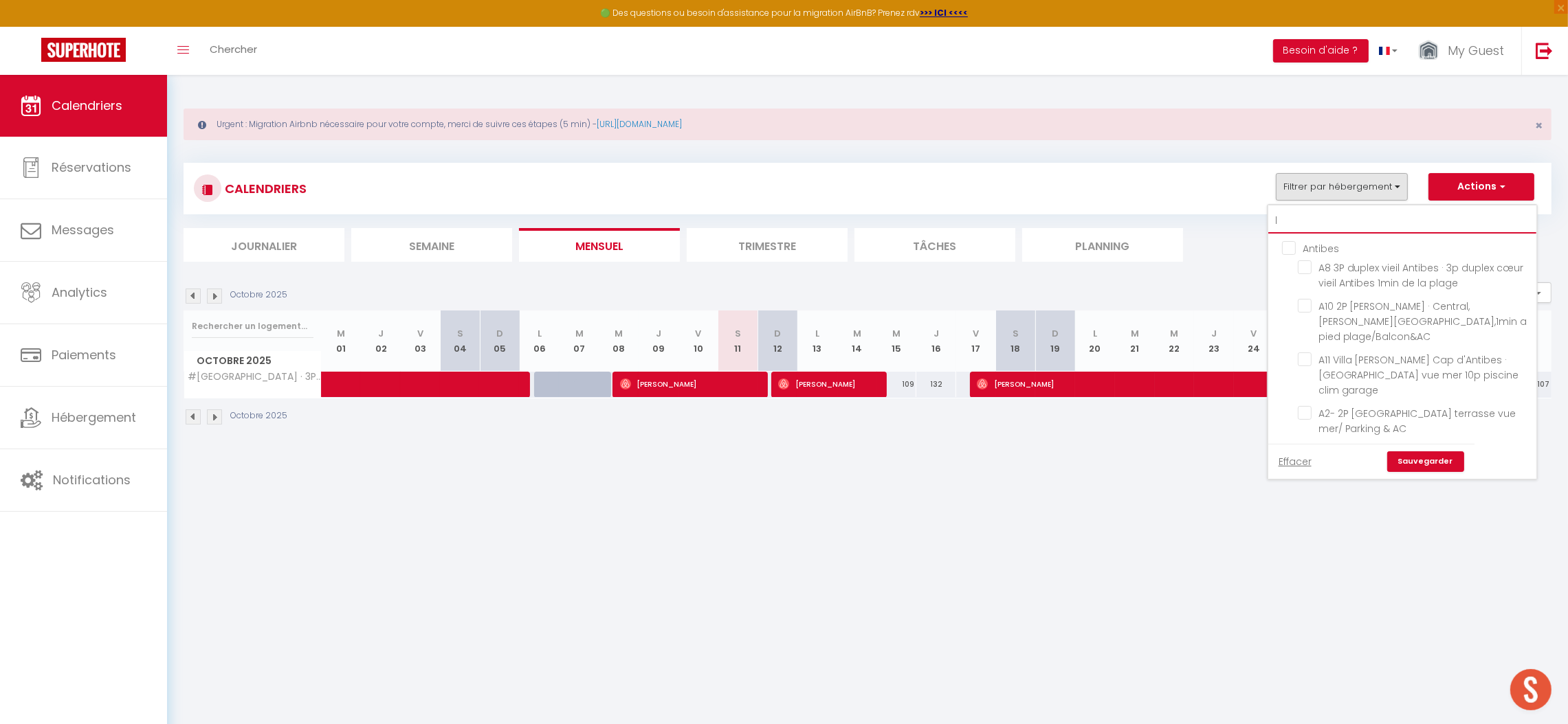
checkbox input "false"
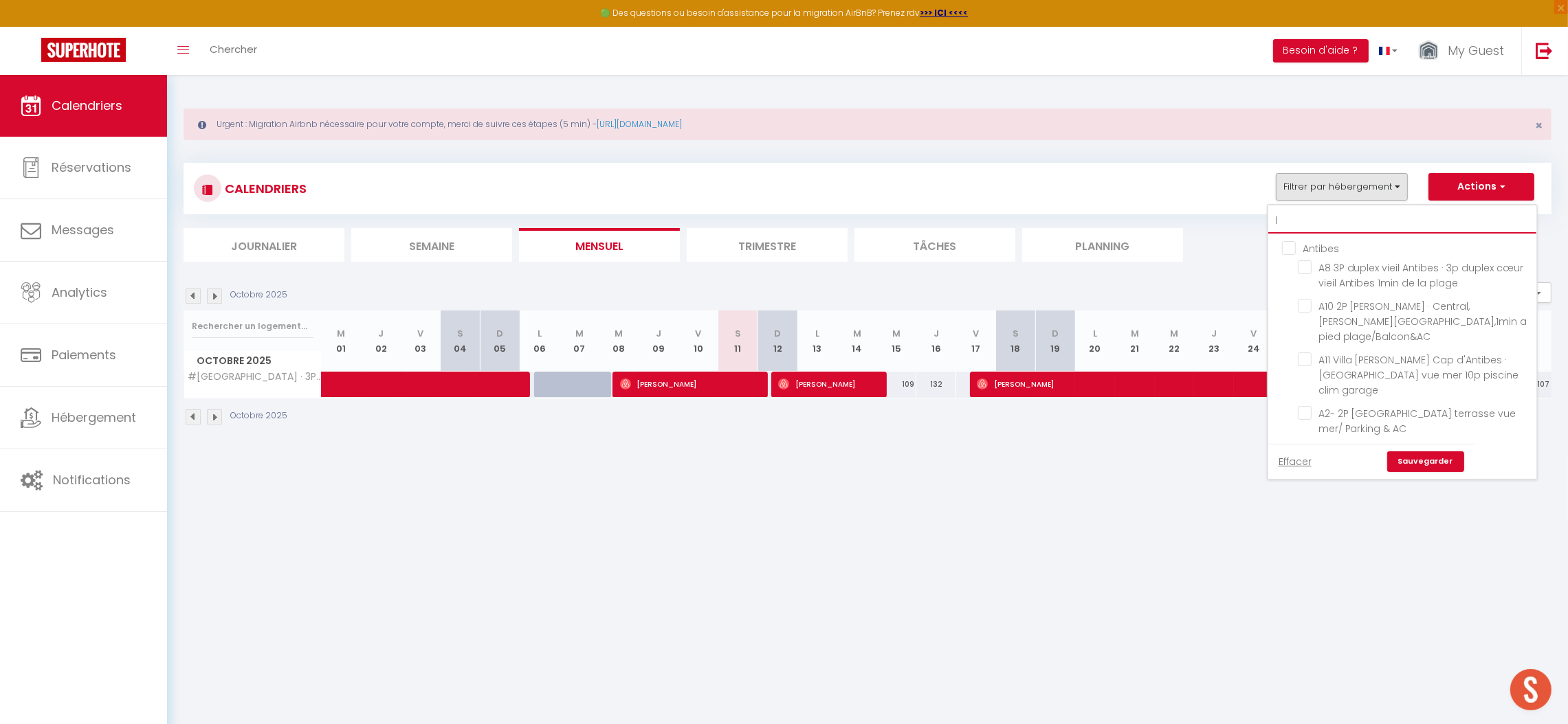
checkbox input "false"
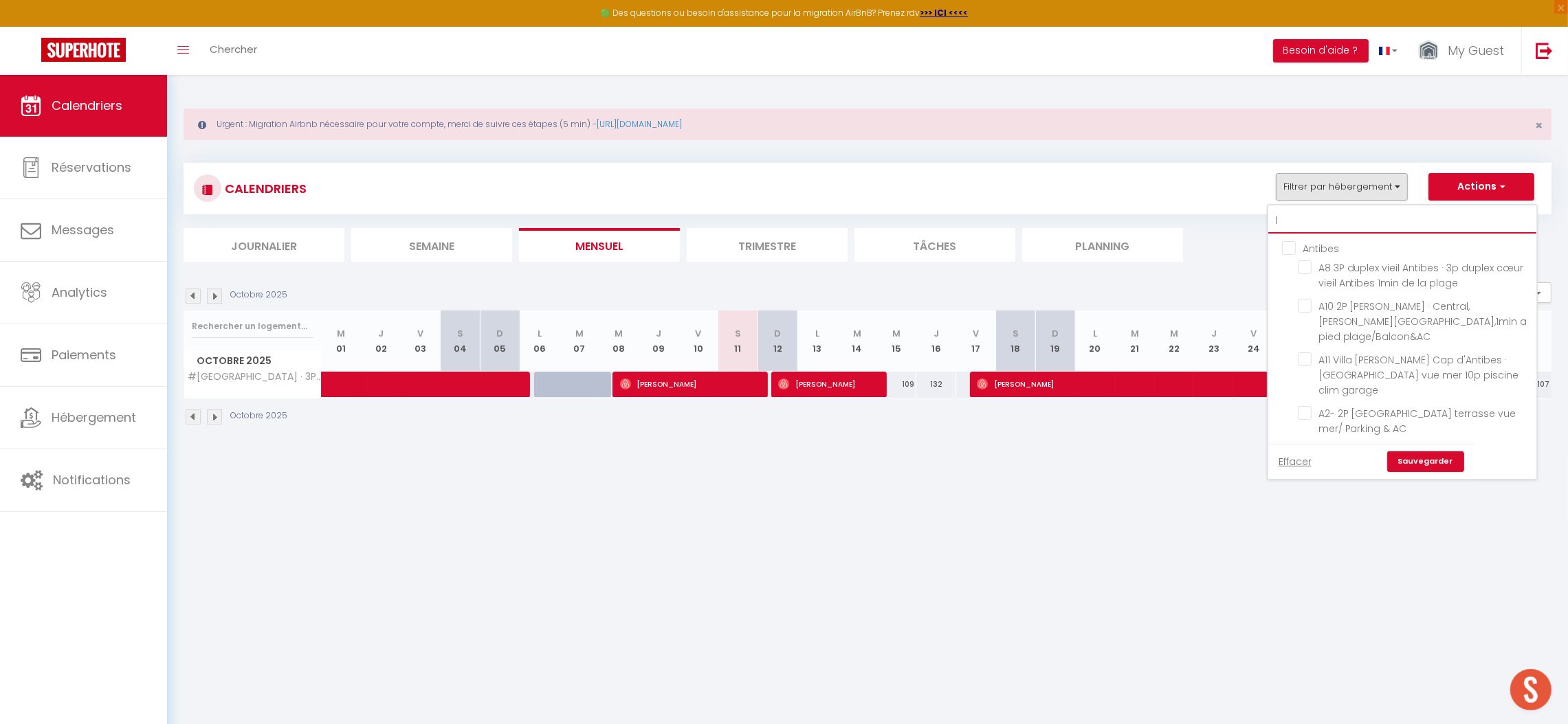
checkbox input "false"
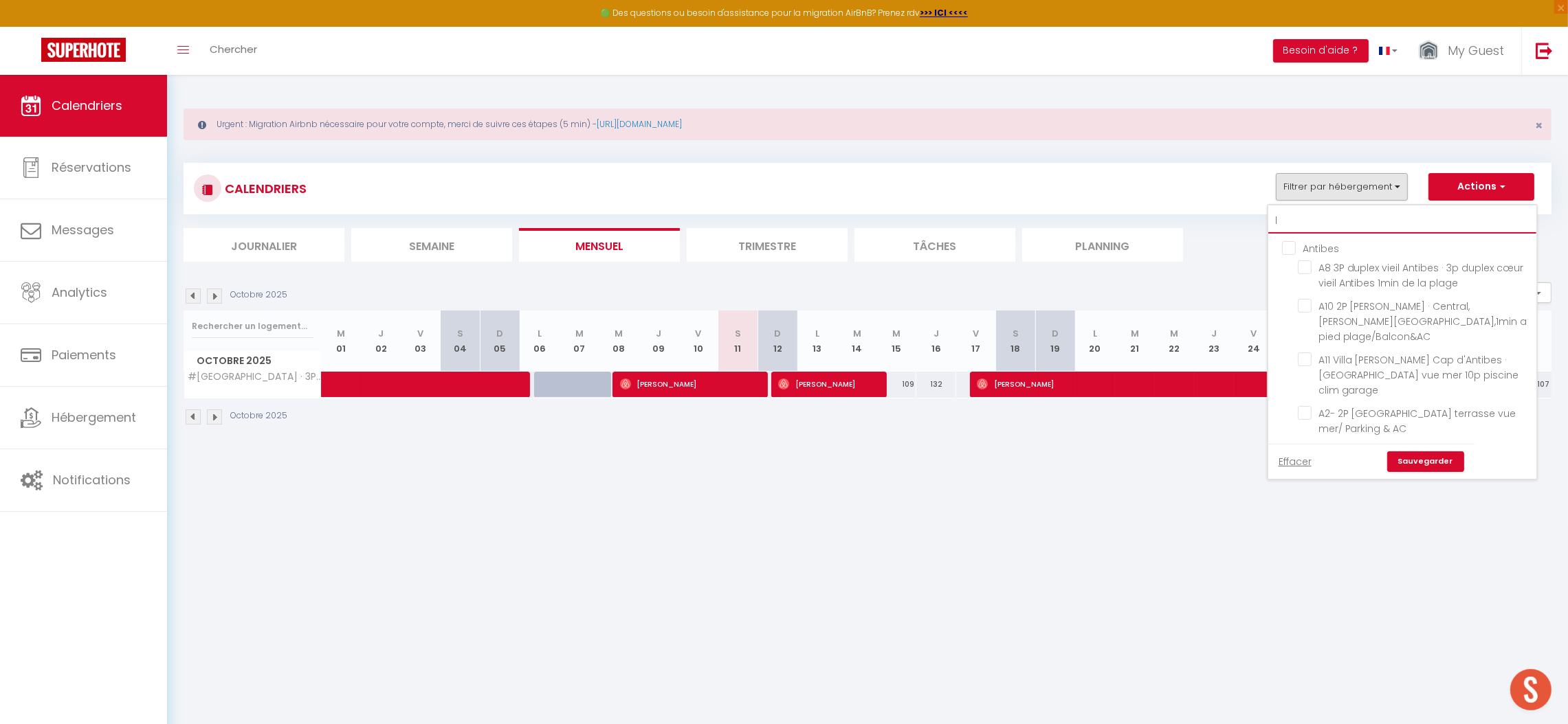
checkbox input "false"
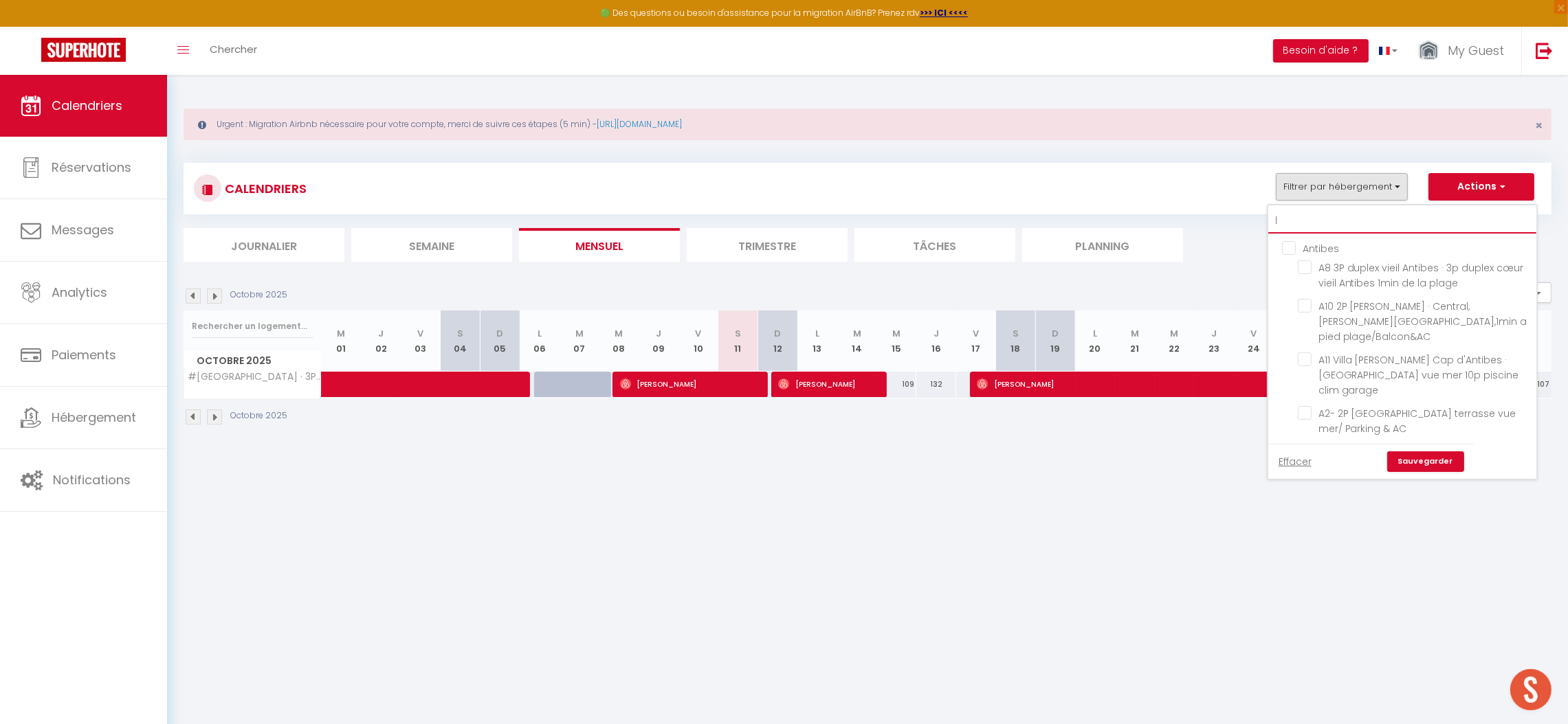
checkbox input "false"
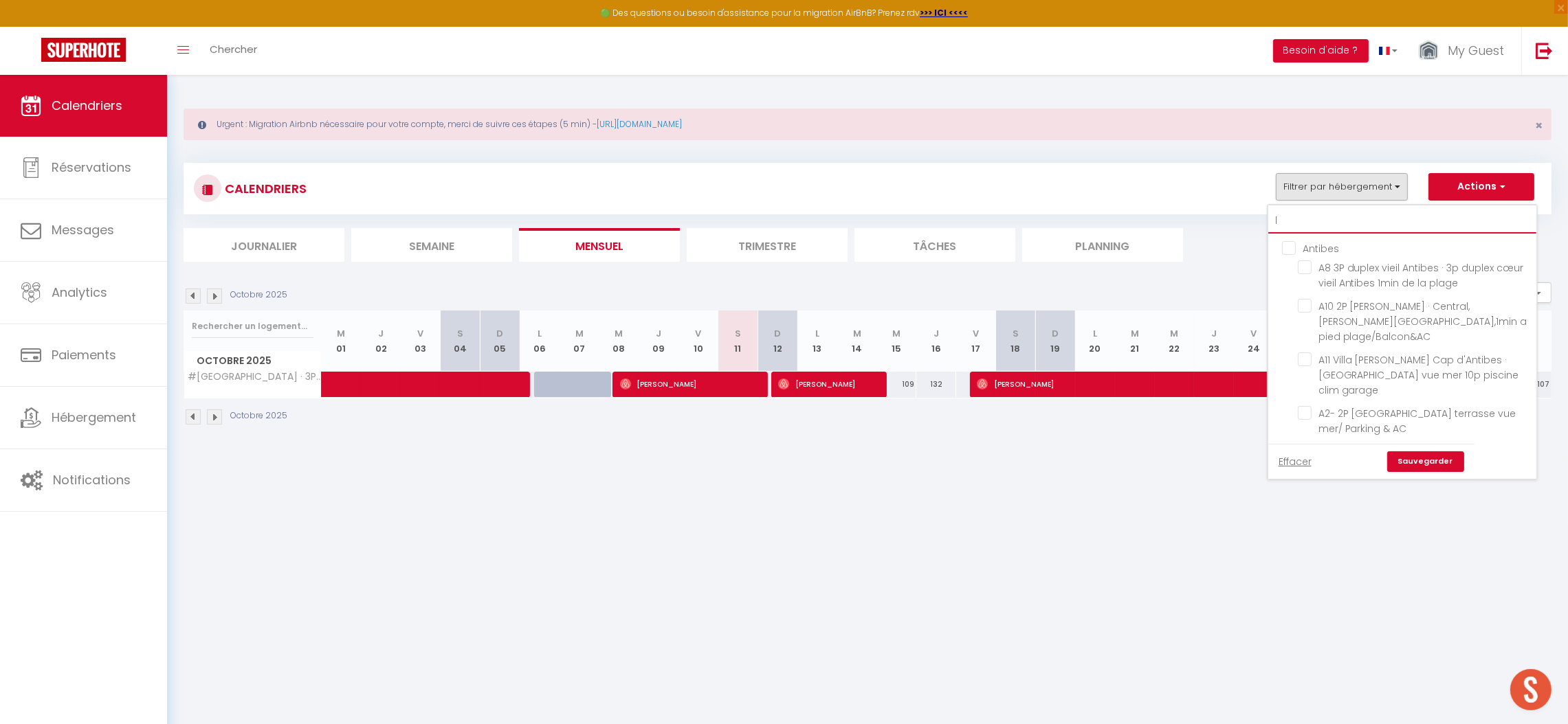
checkbox input "false"
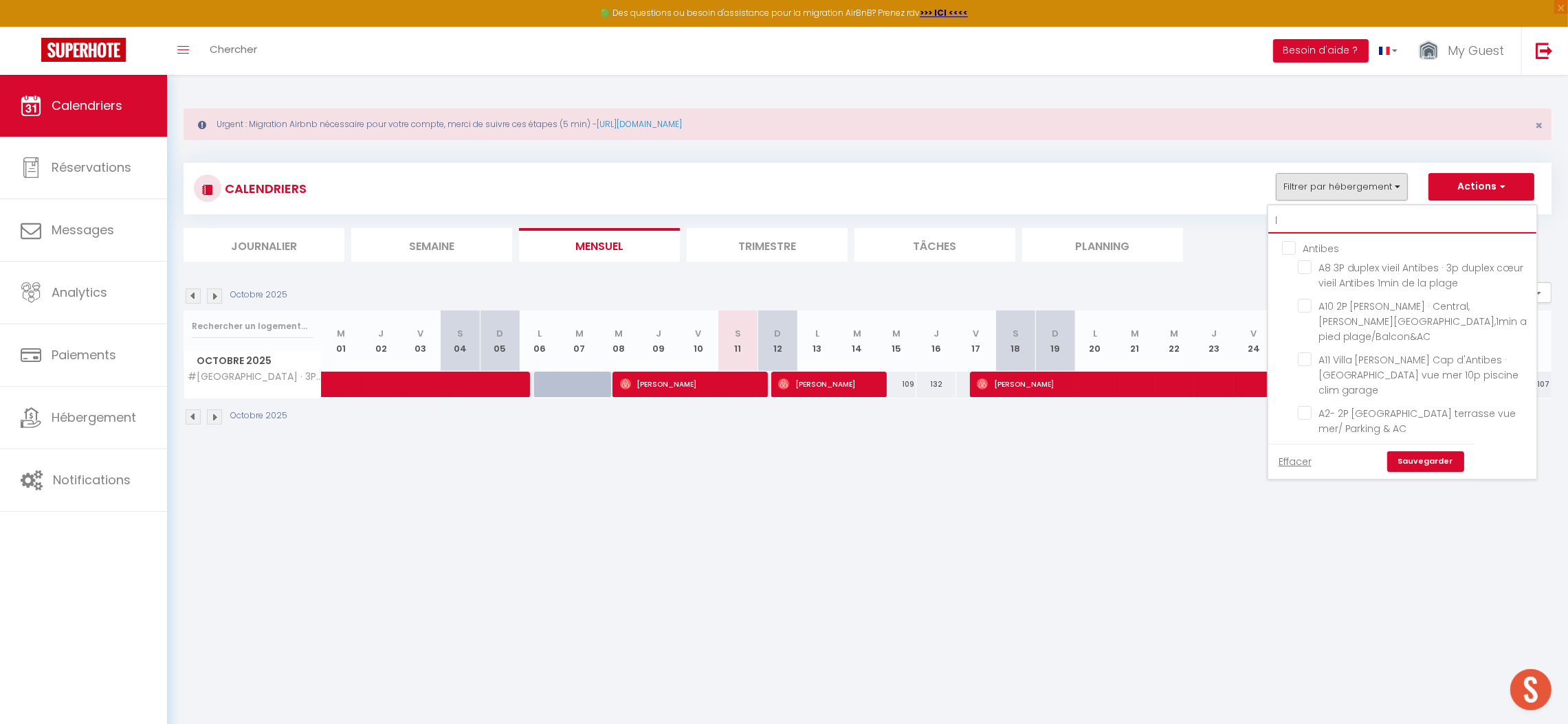
checkbox input "false"
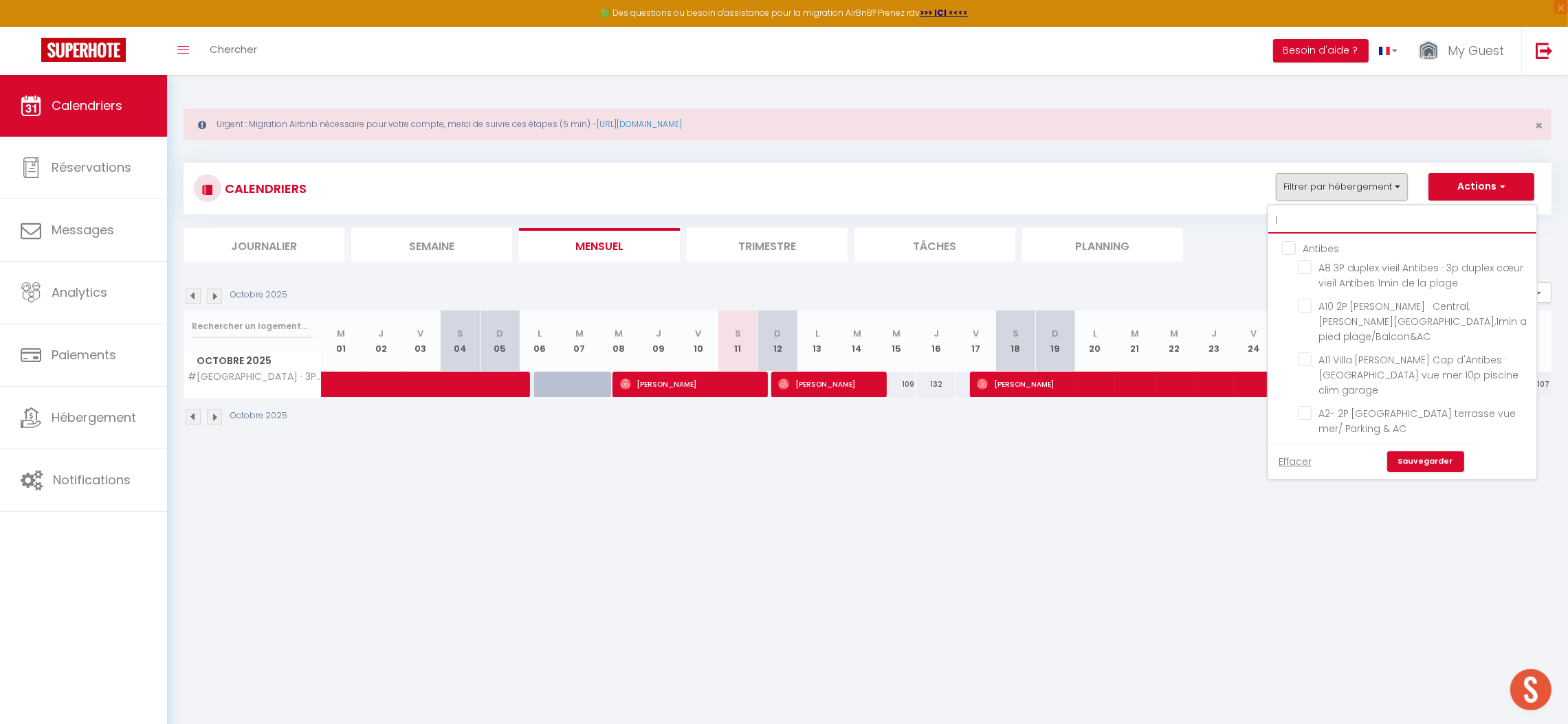
checkbox input "false"
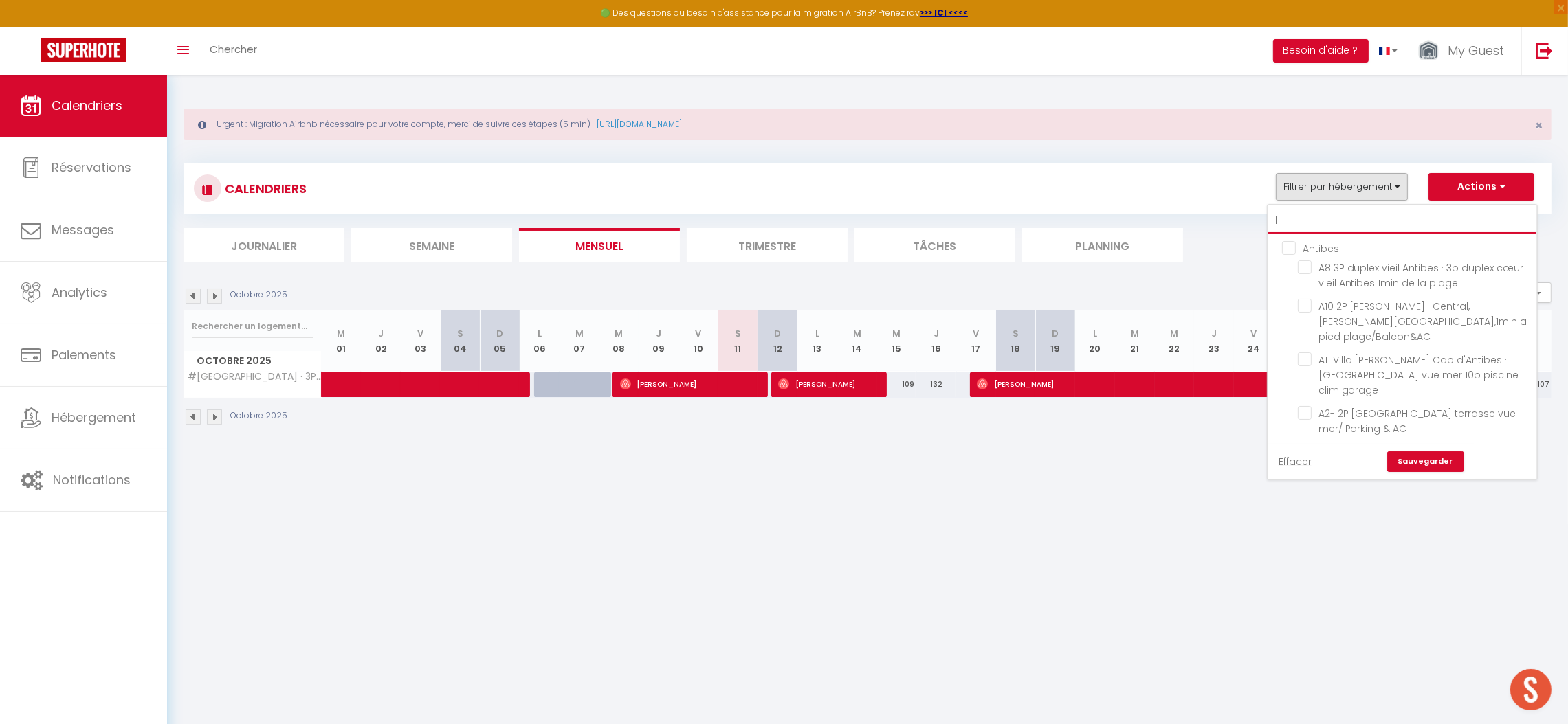
checkbox input "false"
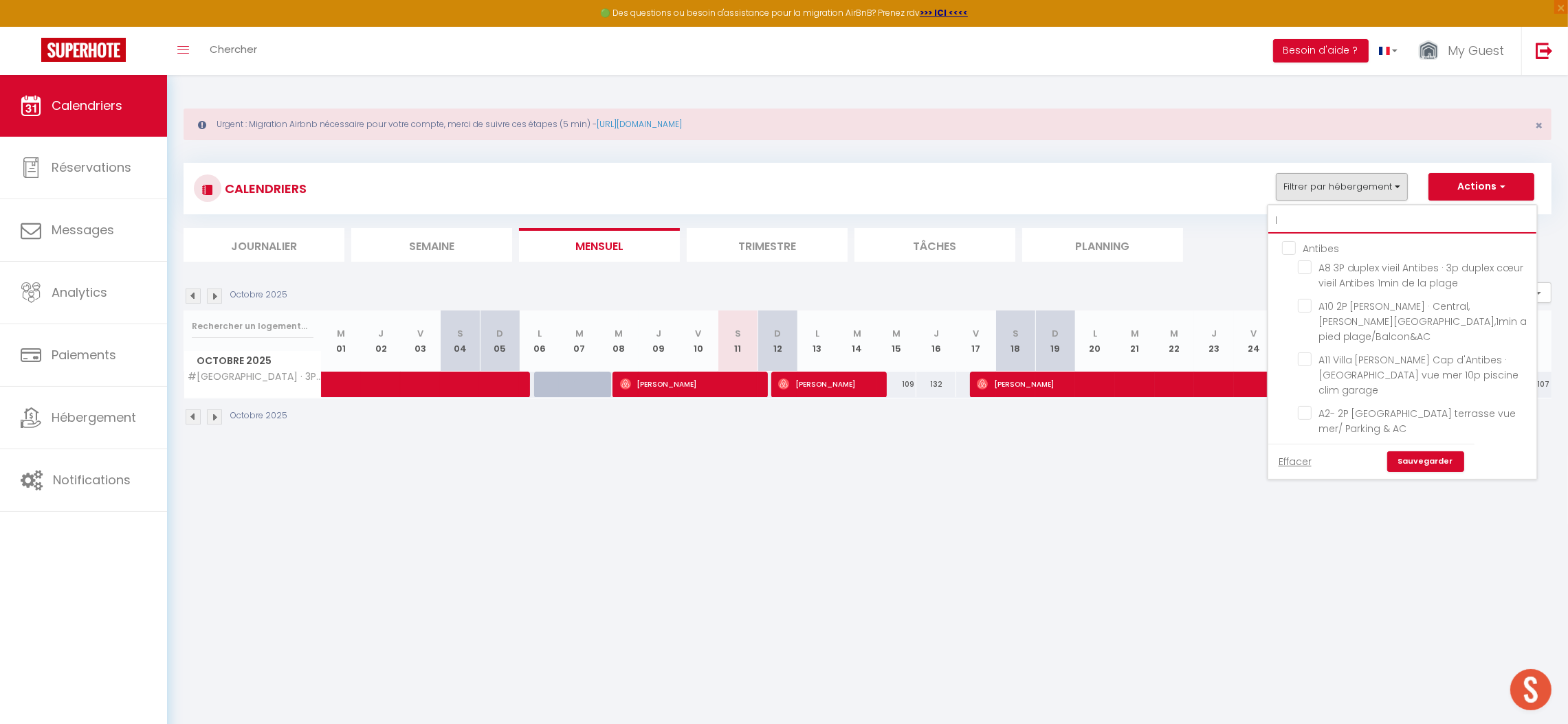
checkbox input "false"
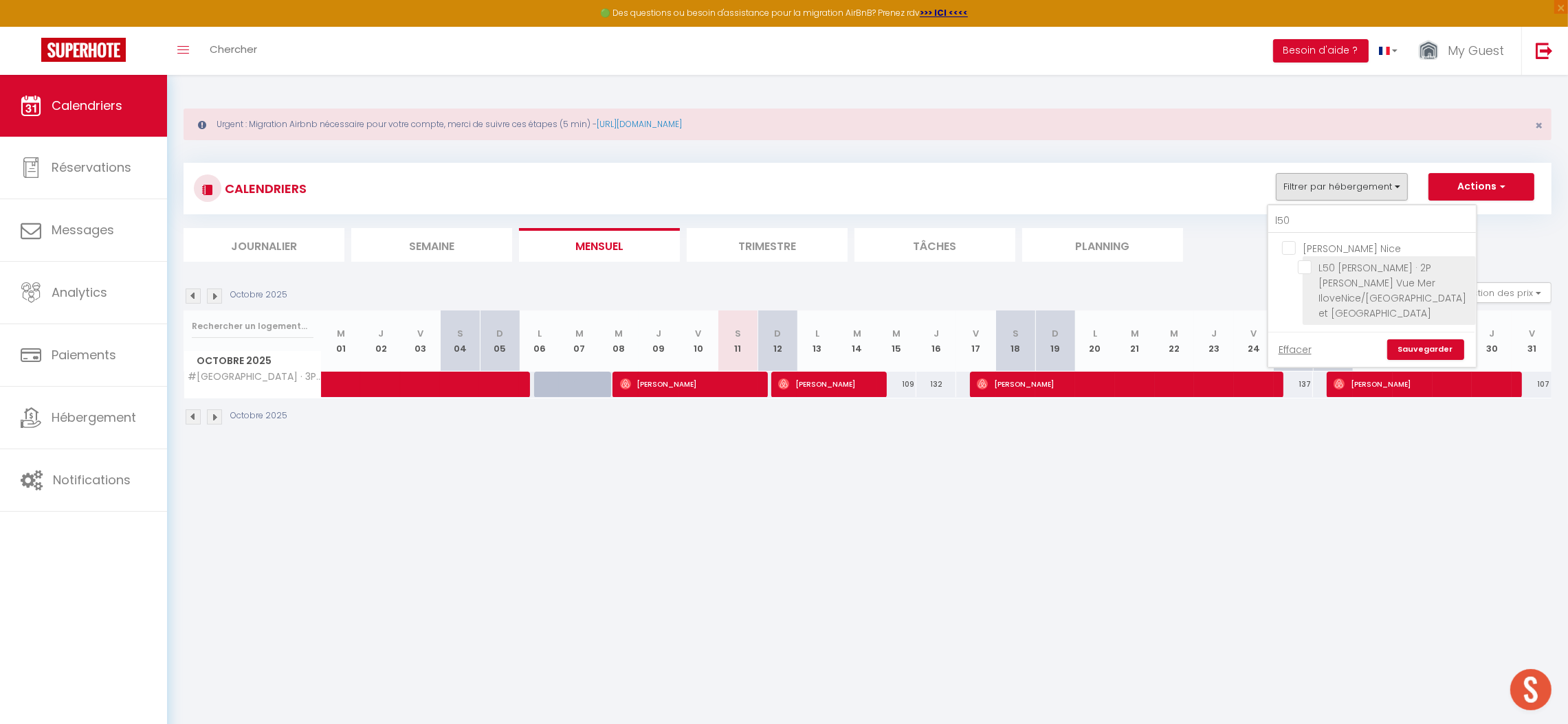
click at [1355, 273] on input "L50 [PERSON_NAME] · 2P [PERSON_NAME] Vue Mer IloveNice/[GEOGRAPHIC_DATA] et [GE…" at bounding box center [1384, 267] width 173 height 14
click at [1426, 339] on link "Sauvegarder" at bounding box center [1425, 350] width 77 height 21
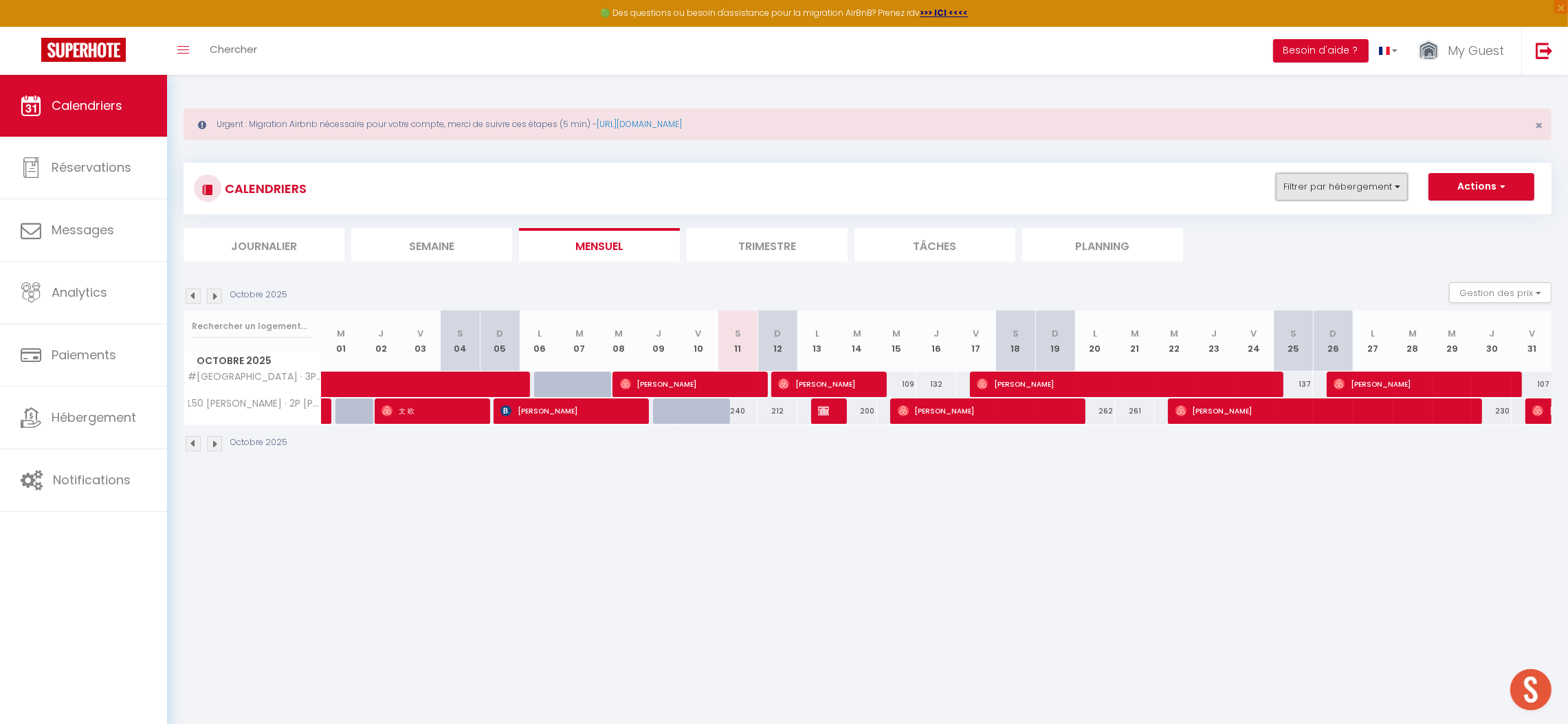
click at [1316, 190] on button "Filtrer par hébergement" at bounding box center [1342, 186] width 132 height 27
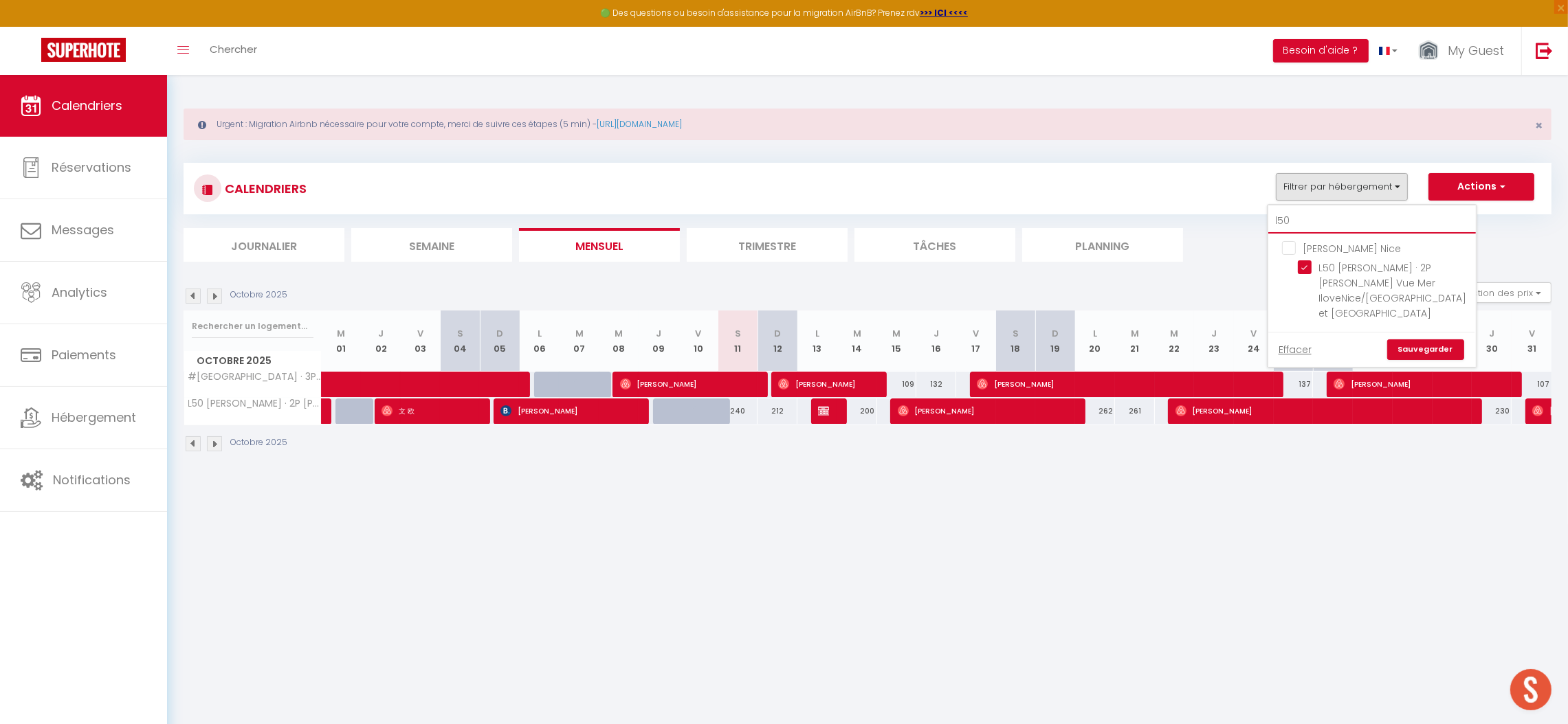
click at [1302, 218] on input "l50" at bounding box center [1371, 221] width 207 height 25
click at [1343, 270] on input "L53 Espieu · [GEOGRAPHIC_DATA], [GEOGRAPHIC_DATA]/Terrasse & CLIM" at bounding box center [1383, 267] width 172 height 14
click at [1400, 339] on link "Sauvegarder" at bounding box center [1425, 350] width 77 height 21
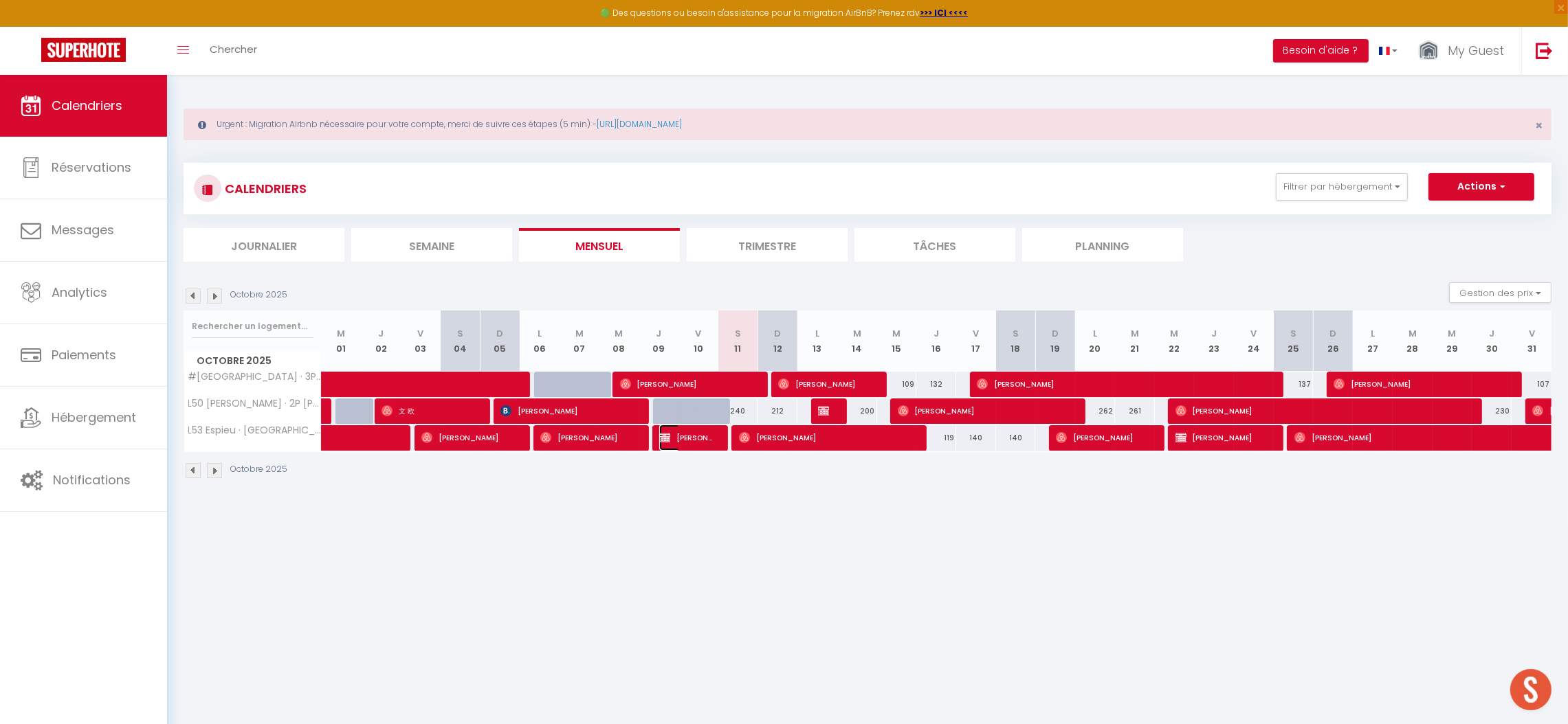
click at [696, 437] on span "[PERSON_NAME]" at bounding box center [685, 438] width 53 height 26
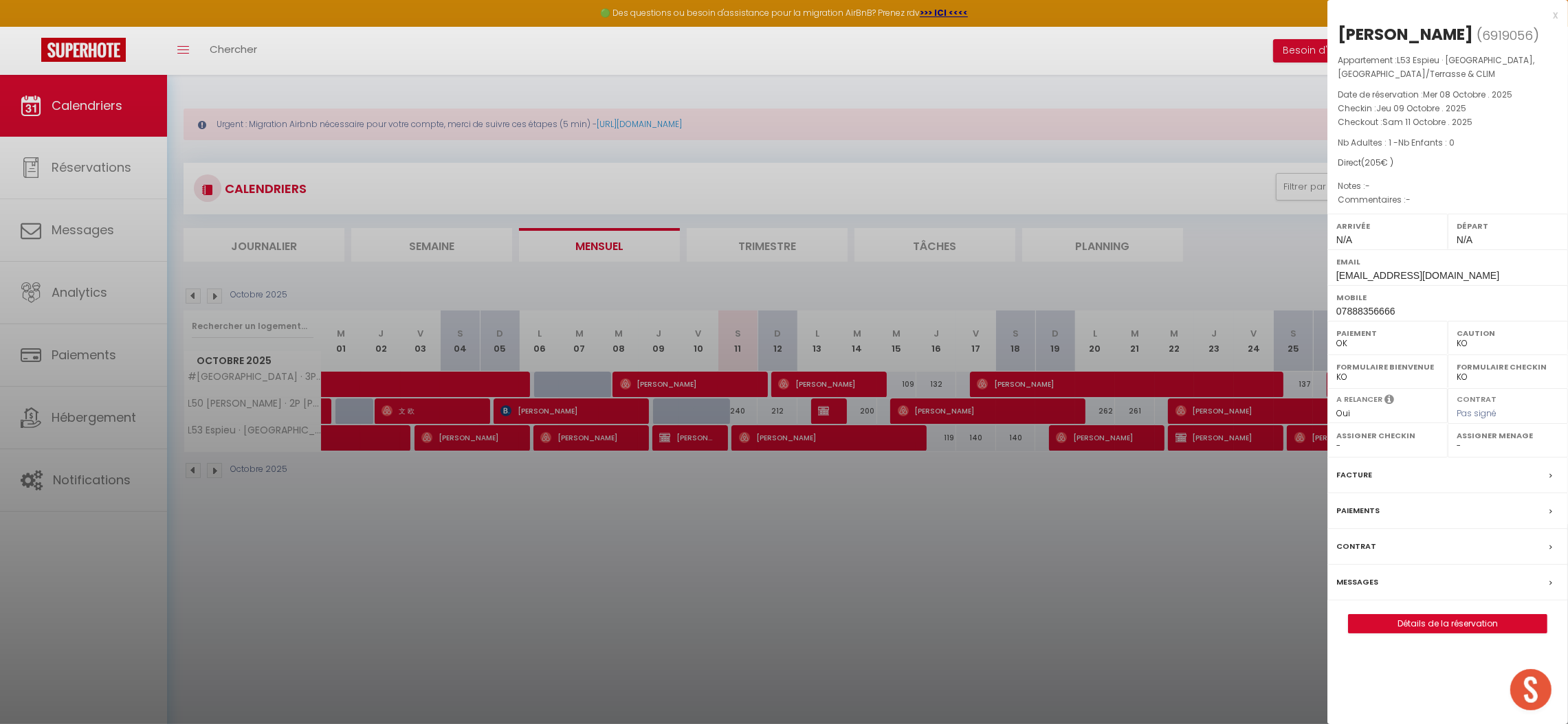
click at [878, 616] on div at bounding box center [784, 362] width 1568 height 724
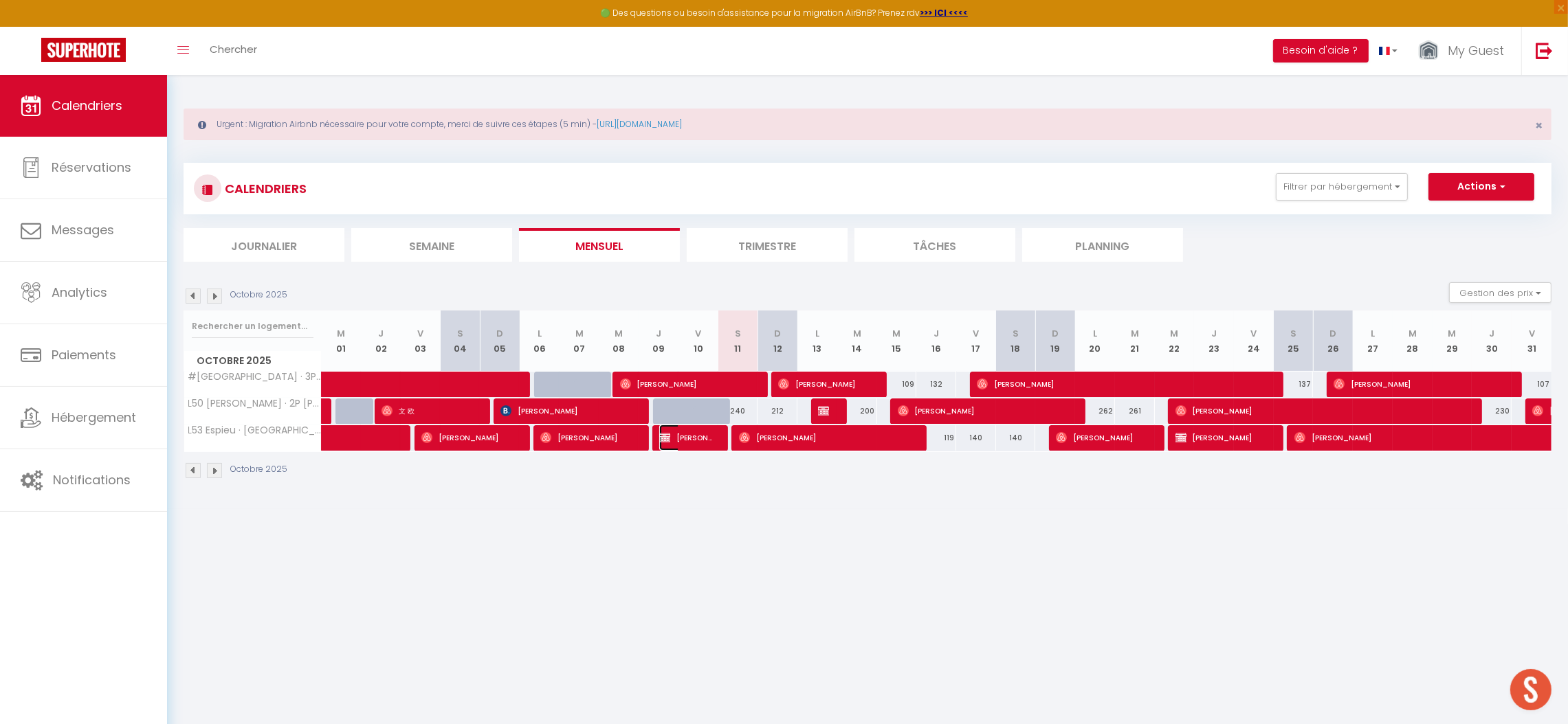
click at [699, 447] on span "[PERSON_NAME]" at bounding box center [685, 438] width 53 height 26
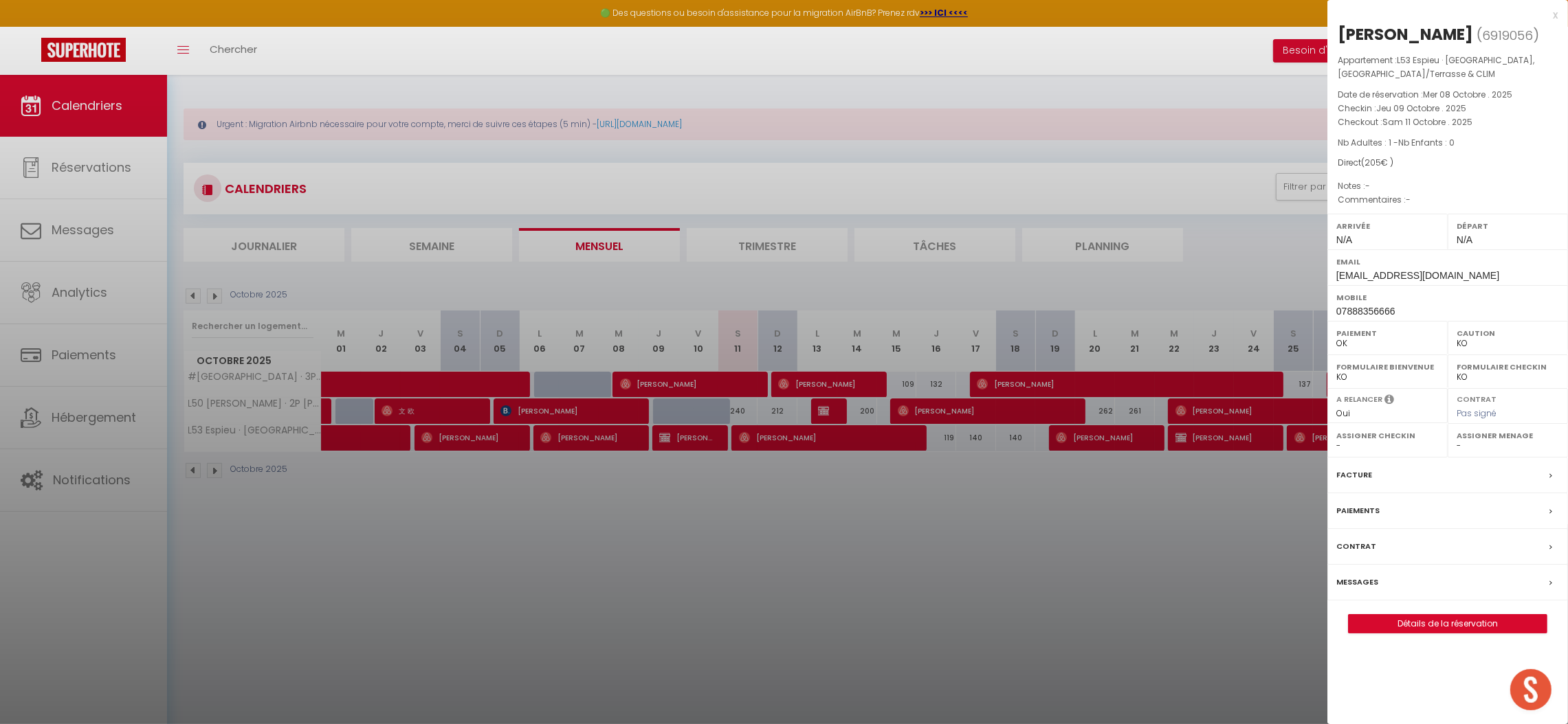
click at [1551, 14] on div "x" at bounding box center [1442, 15] width 230 height 16
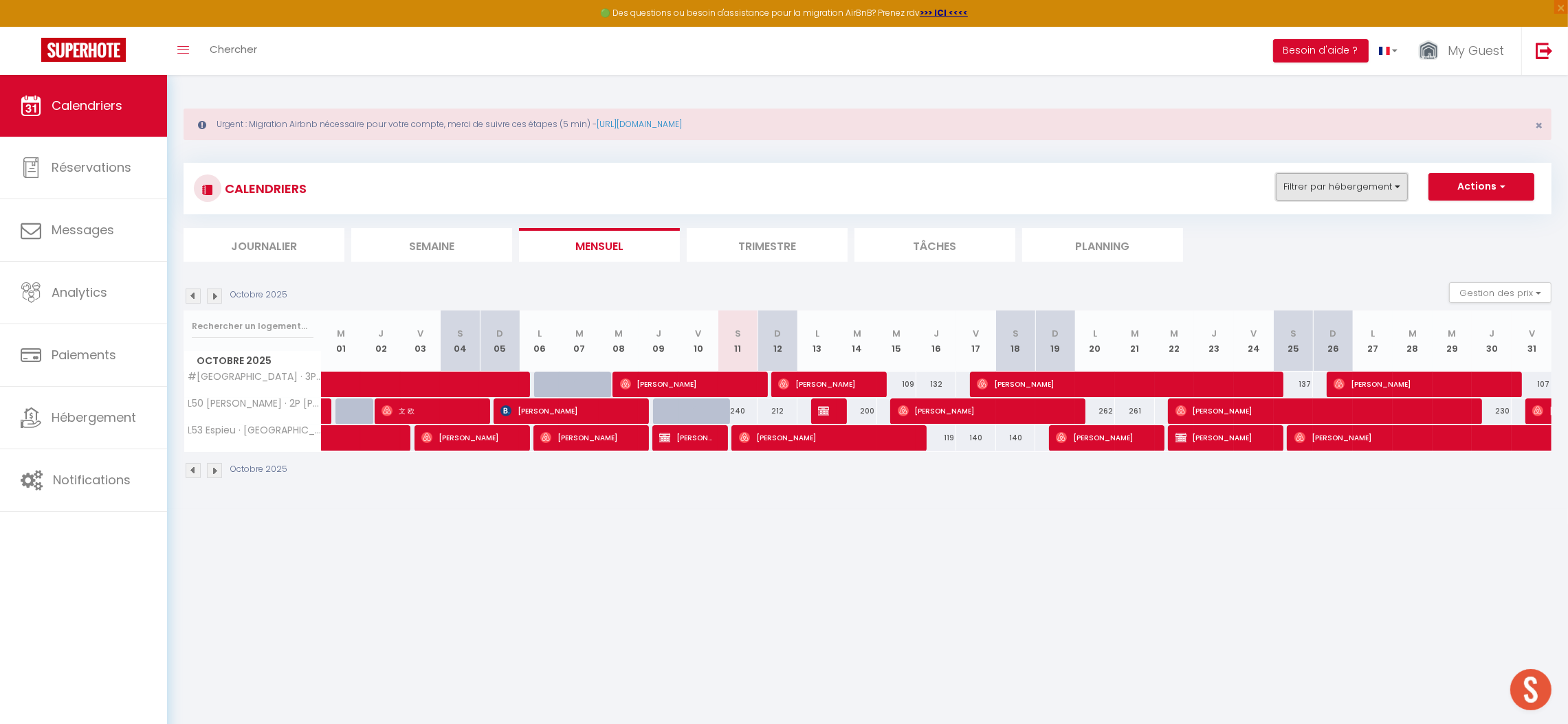
click at [1367, 193] on button "Filtrer par hébergement" at bounding box center [1342, 186] width 132 height 27
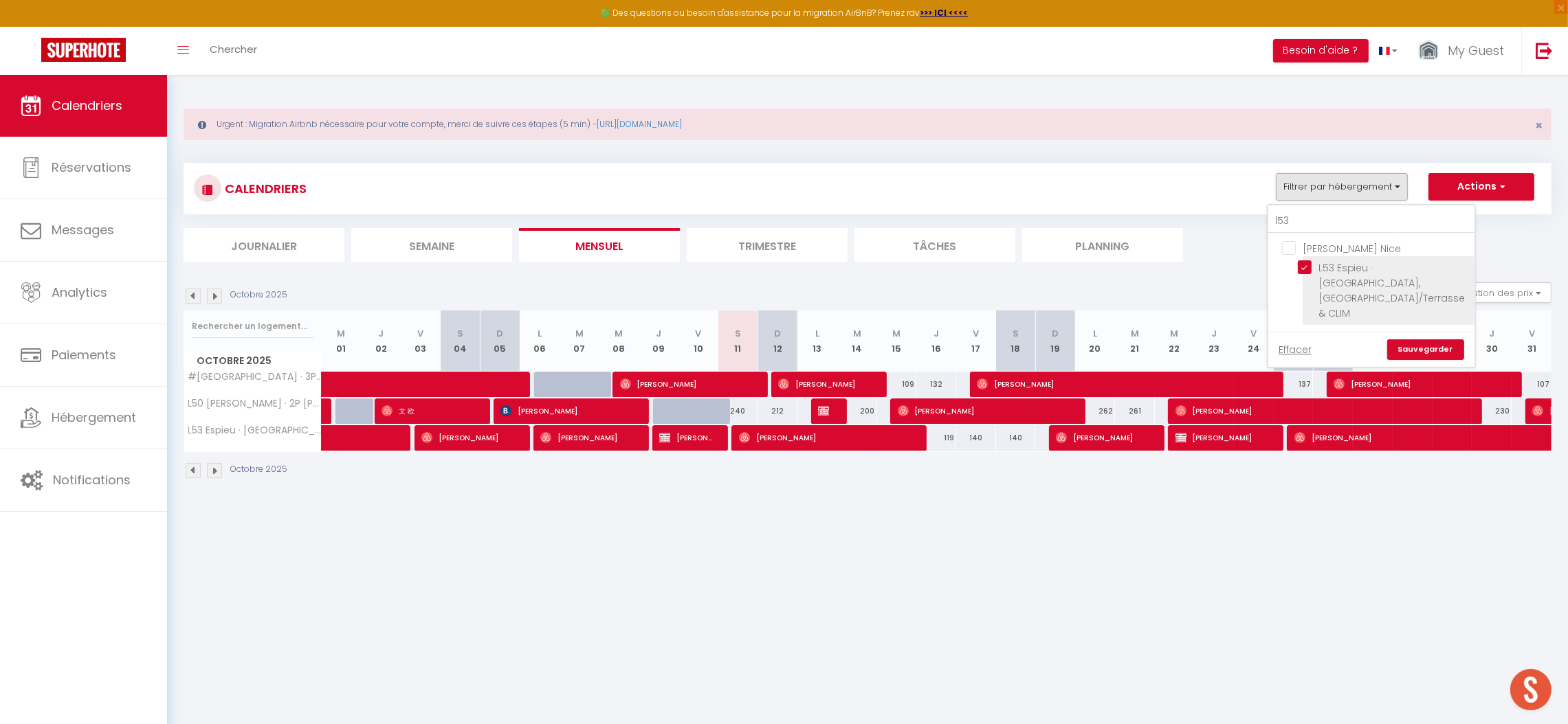
click at [1338, 266] on input "L53 Espieu · [GEOGRAPHIC_DATA], [GEOGRAPHIC_DATA]/Terrasse & CLIM" at bounding box center [1383, 267] width 172 height 14
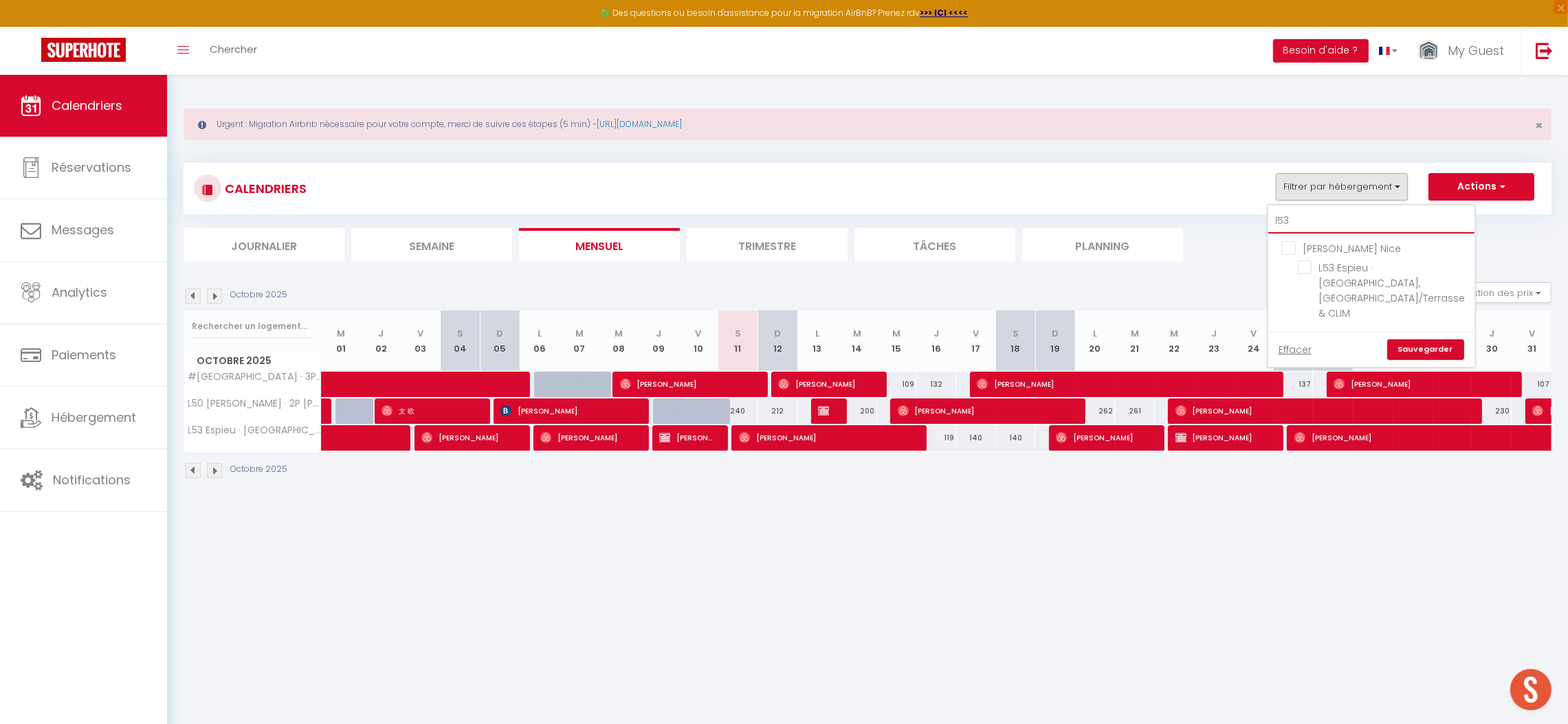
click at [1317, 218] on input "l53" at bounding box center [1371, 221] width 206 height 25
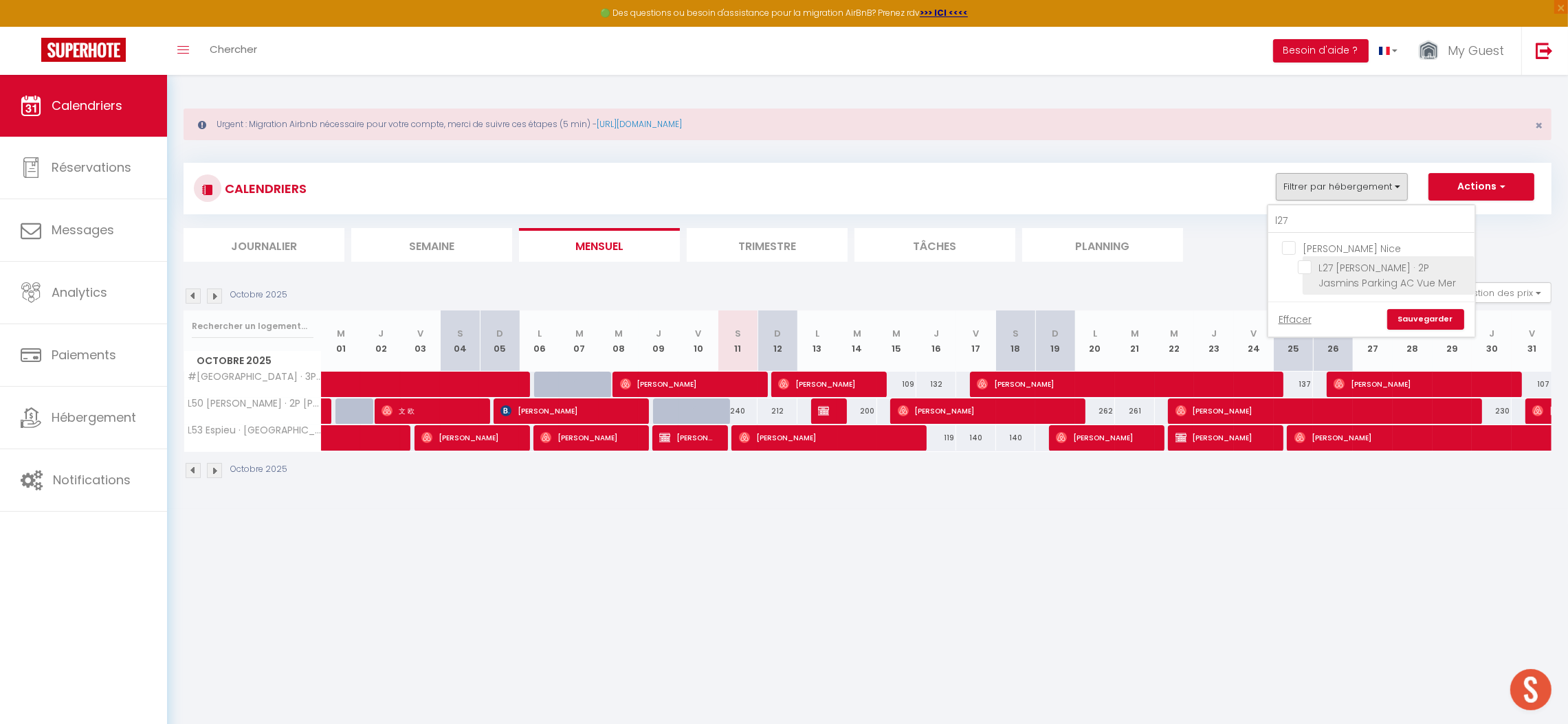
click at [1342, 265] on input "L27 [PERSON_NAME] · 2P Jasmins Parking AC Vue Mer" at bounding box center [1383, 267] width 172 height 14
click at [1433, 329] on link "Sauvegarder" at bounding box center [1425, 319] width 77 height 21
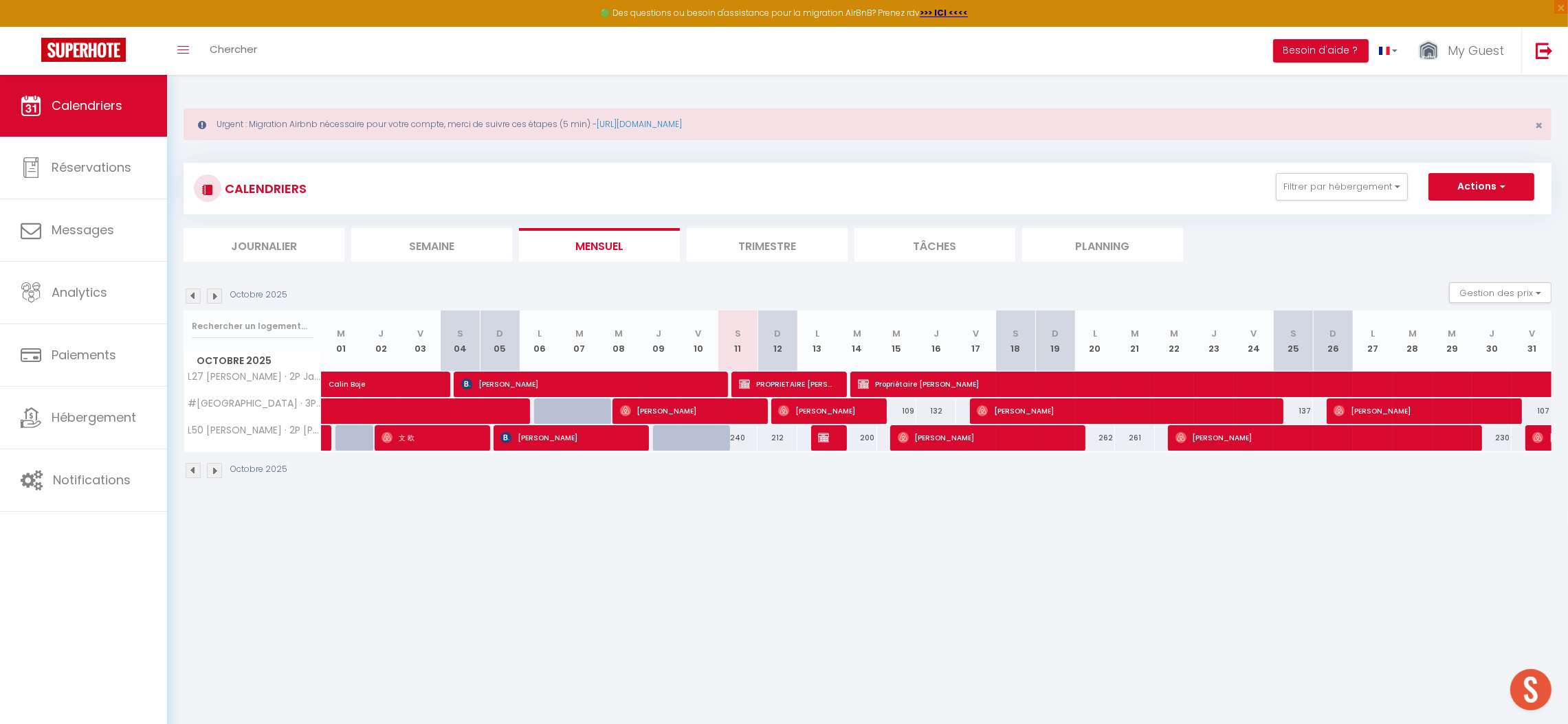
click at [210, 298] on img at bounding box center [214, 296] width 15 height 15
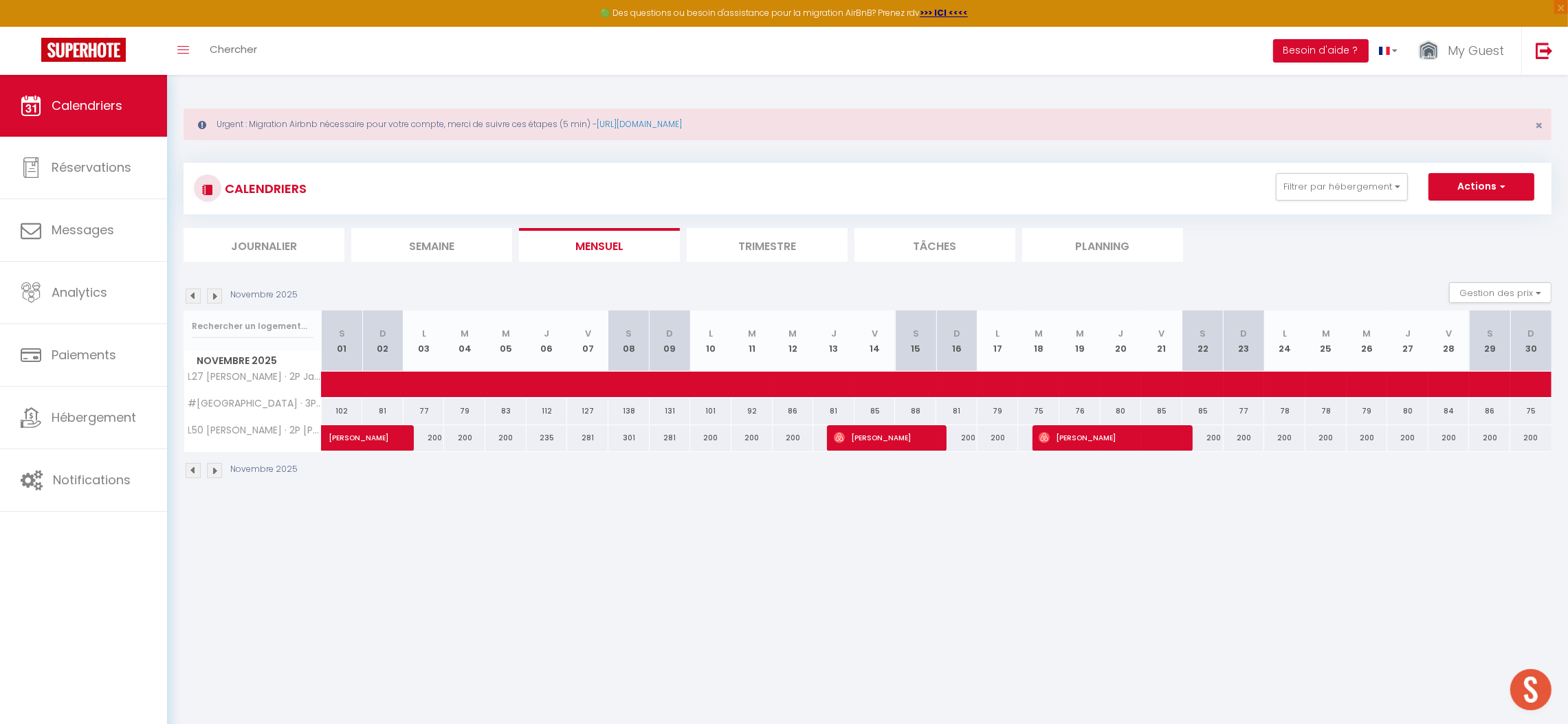
click at [207, 287] on div "Novembre 2025 Gestion des prix Nb Nuits minimum Règles Disponibilité" at bounding box center [867, 297] width 1368 height 28
click at [207, 297] on img at bounding box center [214, 296] width 15 height 15
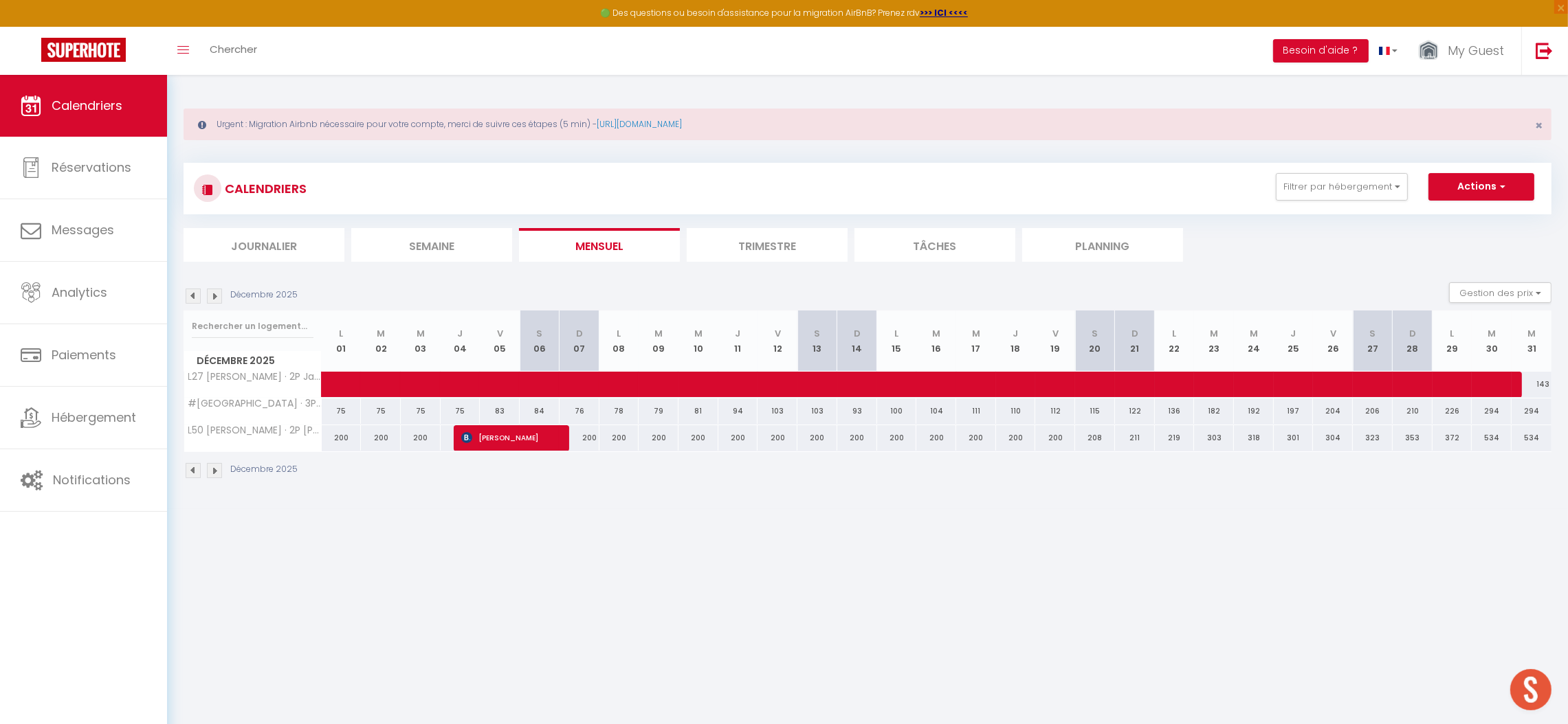
click at [207, 297] on img at bounding box center [214, 296] width 15 height 15
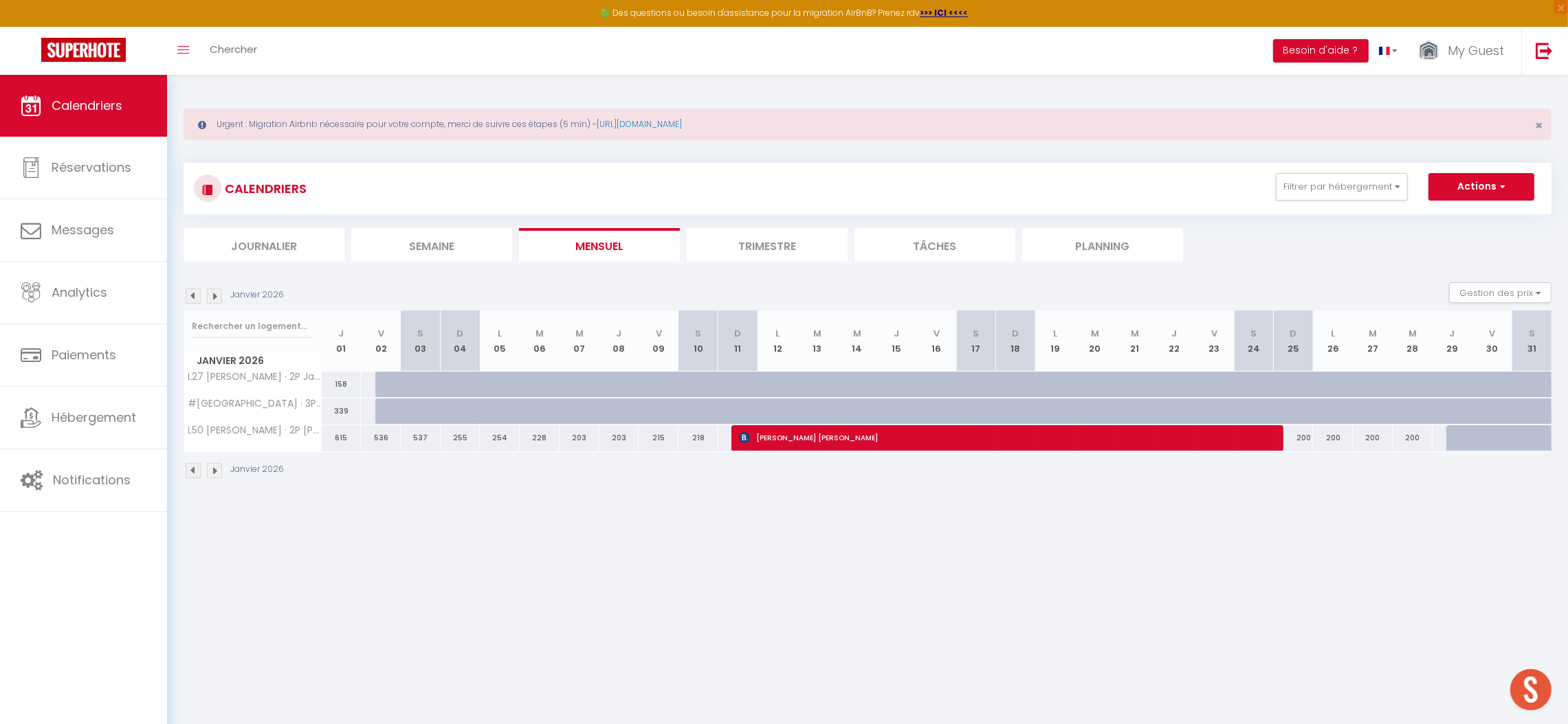
click at [193, 294] on img at bounding box center [193, 296] width 15 height 15
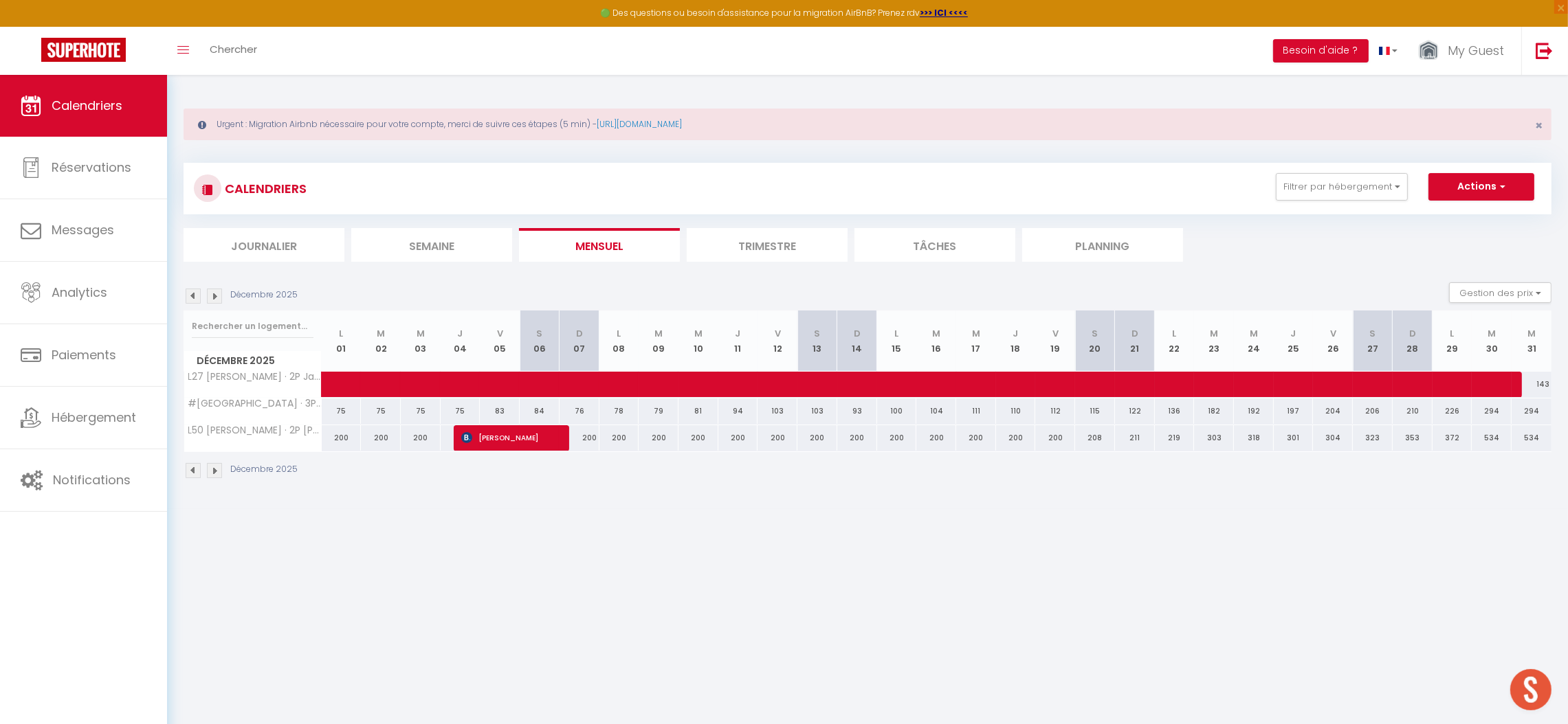
click at [193, 294] on img at bounding box center [193, 296] width 15 height 15
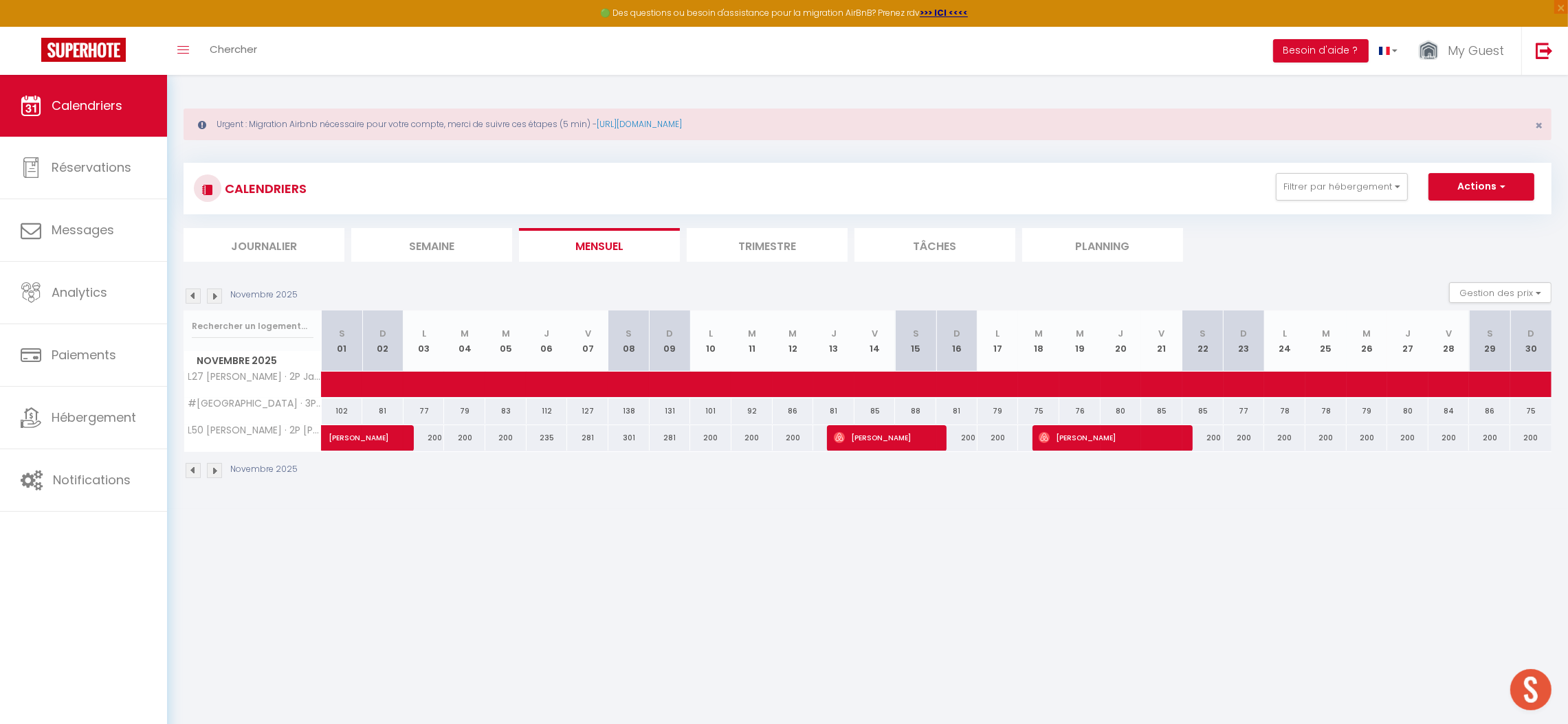
click at [193, 294] on img at bounding box center [193, 296] width 15 height 15
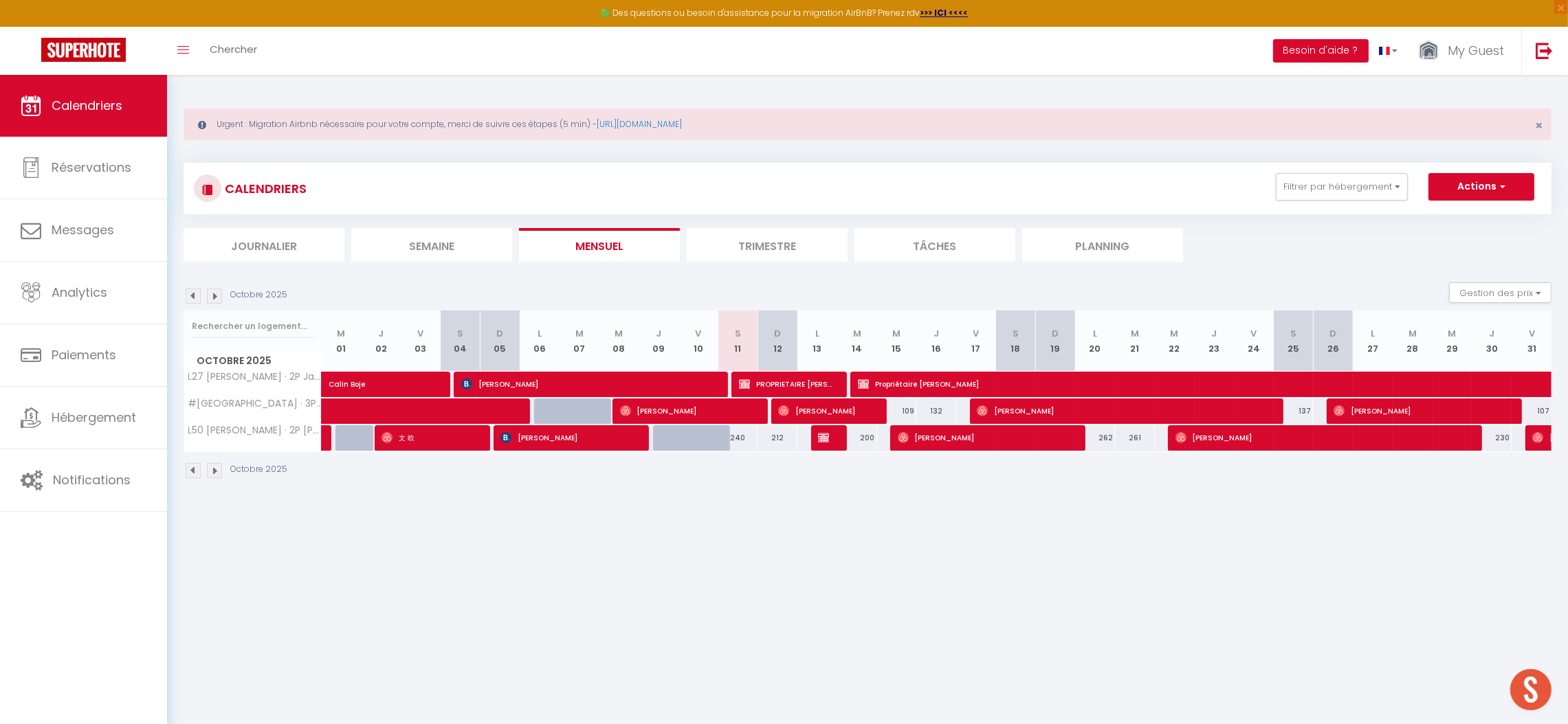
click at [212, 298] on img at bounding box center [214, 296] width 15 height 15
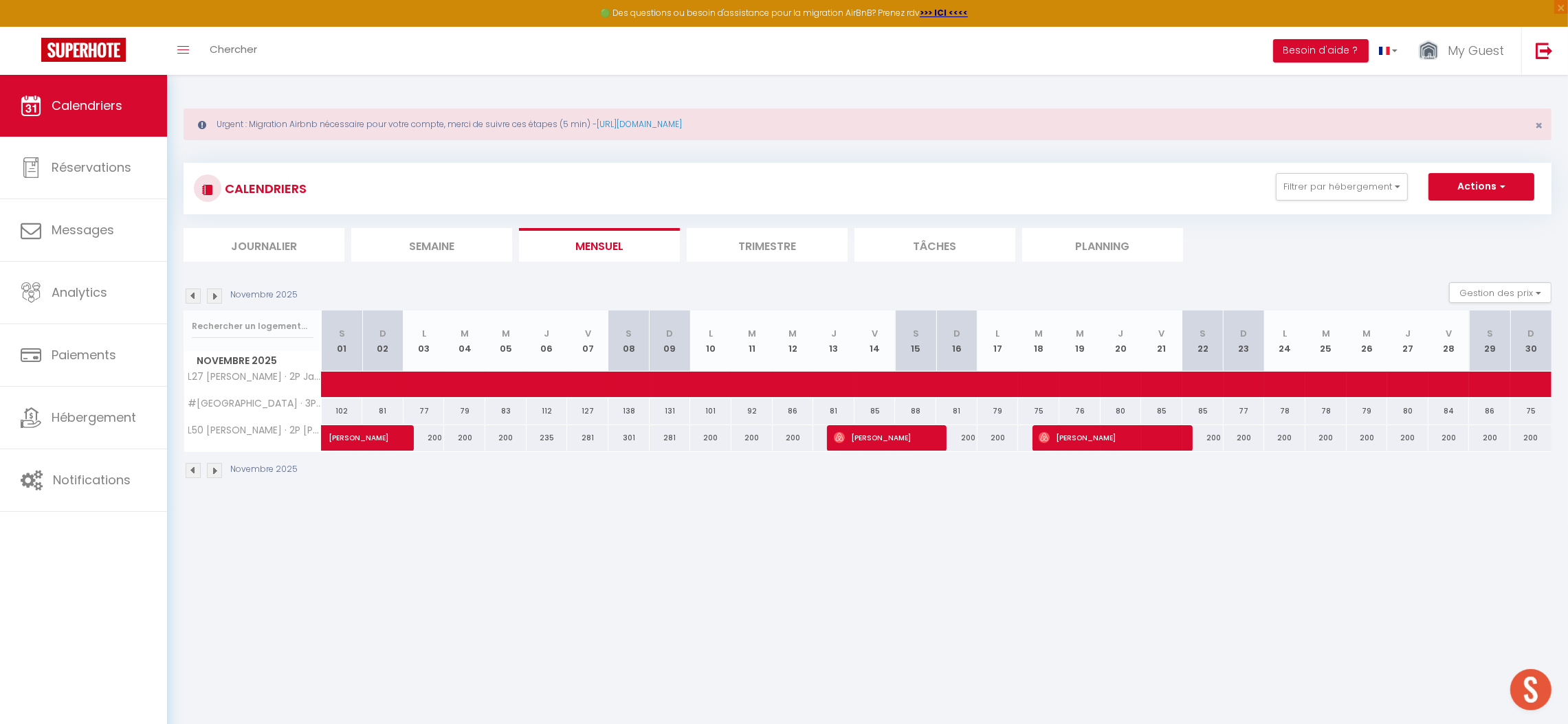
click at [212, 298] on img at bounding box center [214, 296] width 15 height 15
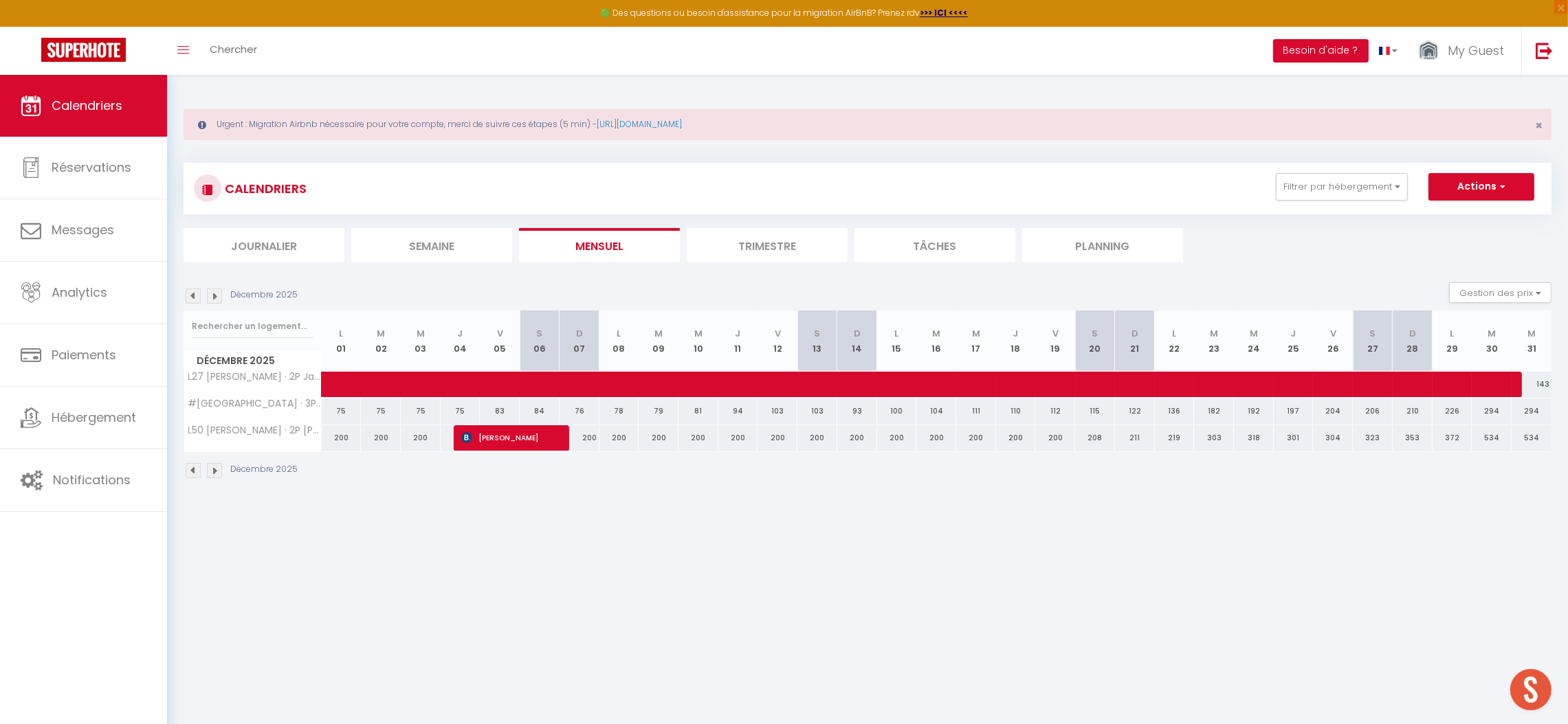
click at [194, 292] on img at bounding box center [193, 296] width 15 height 15
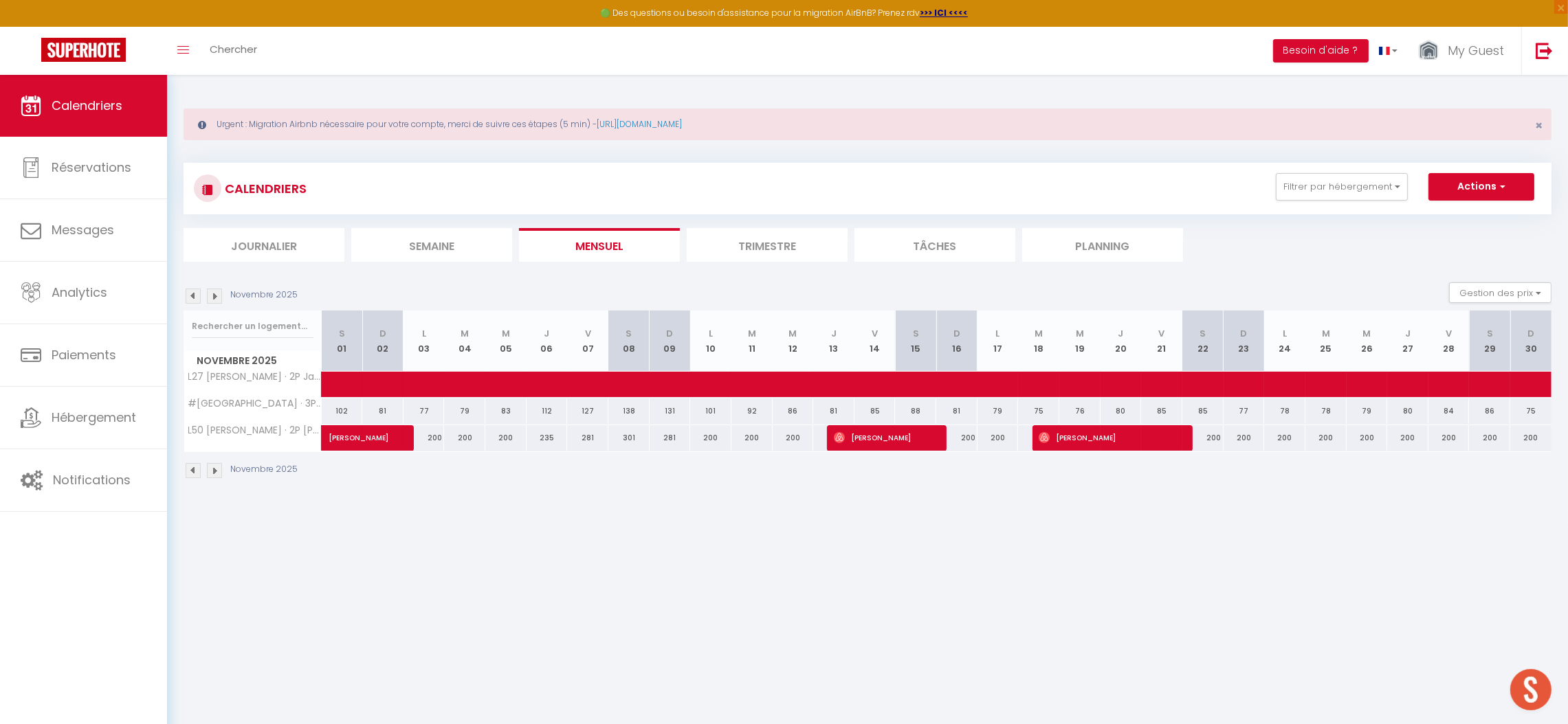
click at [194, 292] on img at bounding box center [193, 296] width 15 height 15
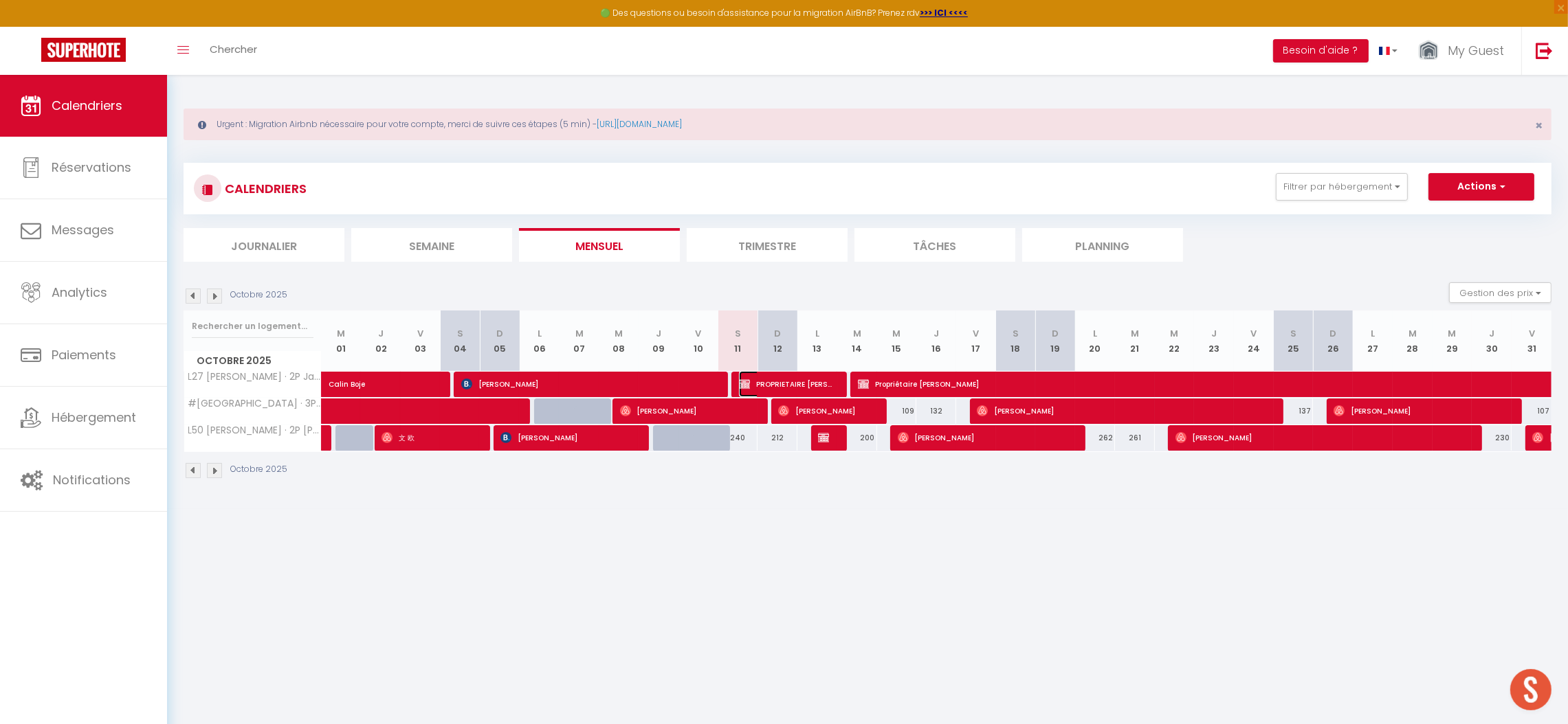
click at [771, 378] on span "PROPRIETAIRE [PERSON_NAME]" at bounding box center [785, 385] width 92 height 26
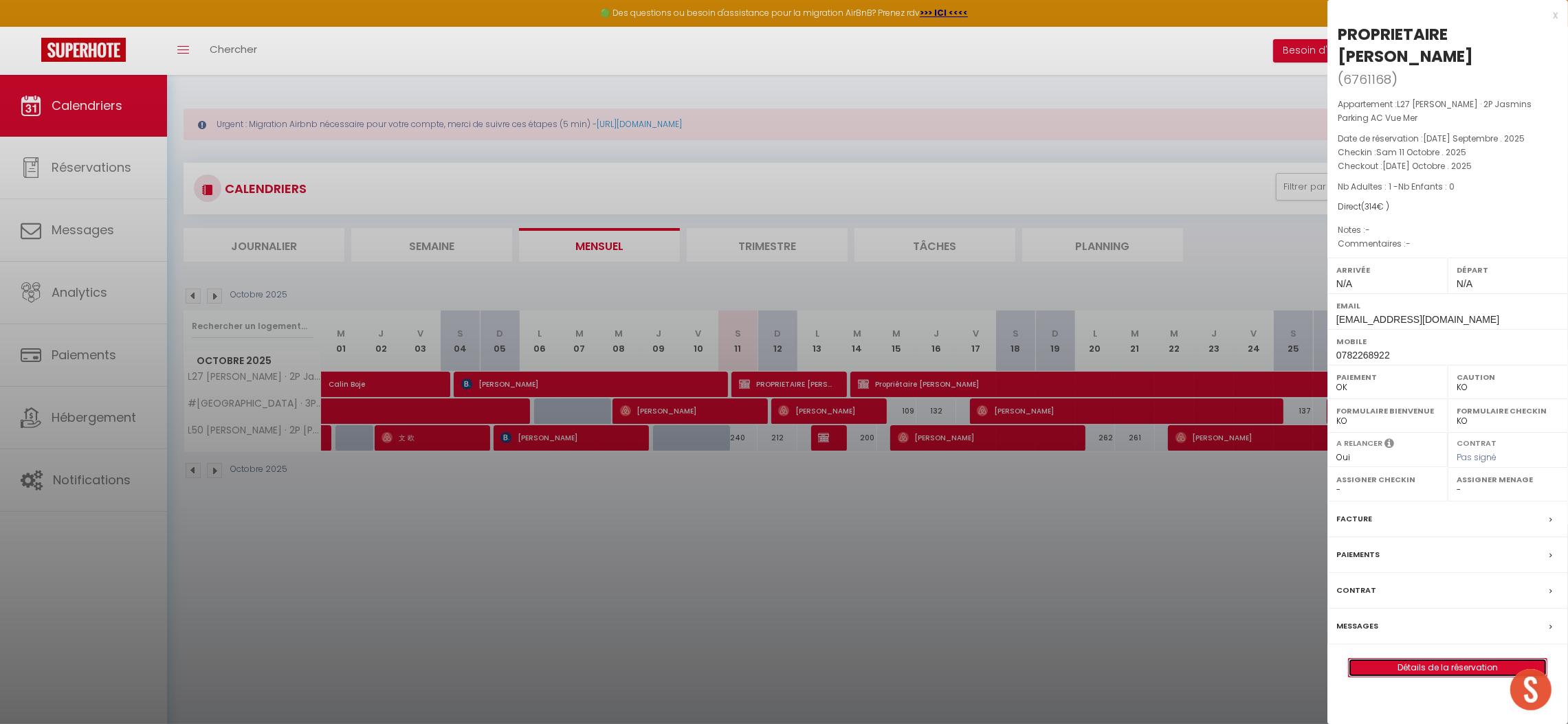
click at [1426, 670] on link "Détails de la réservation" at bounding box center [1447, 667] width 198 height 18
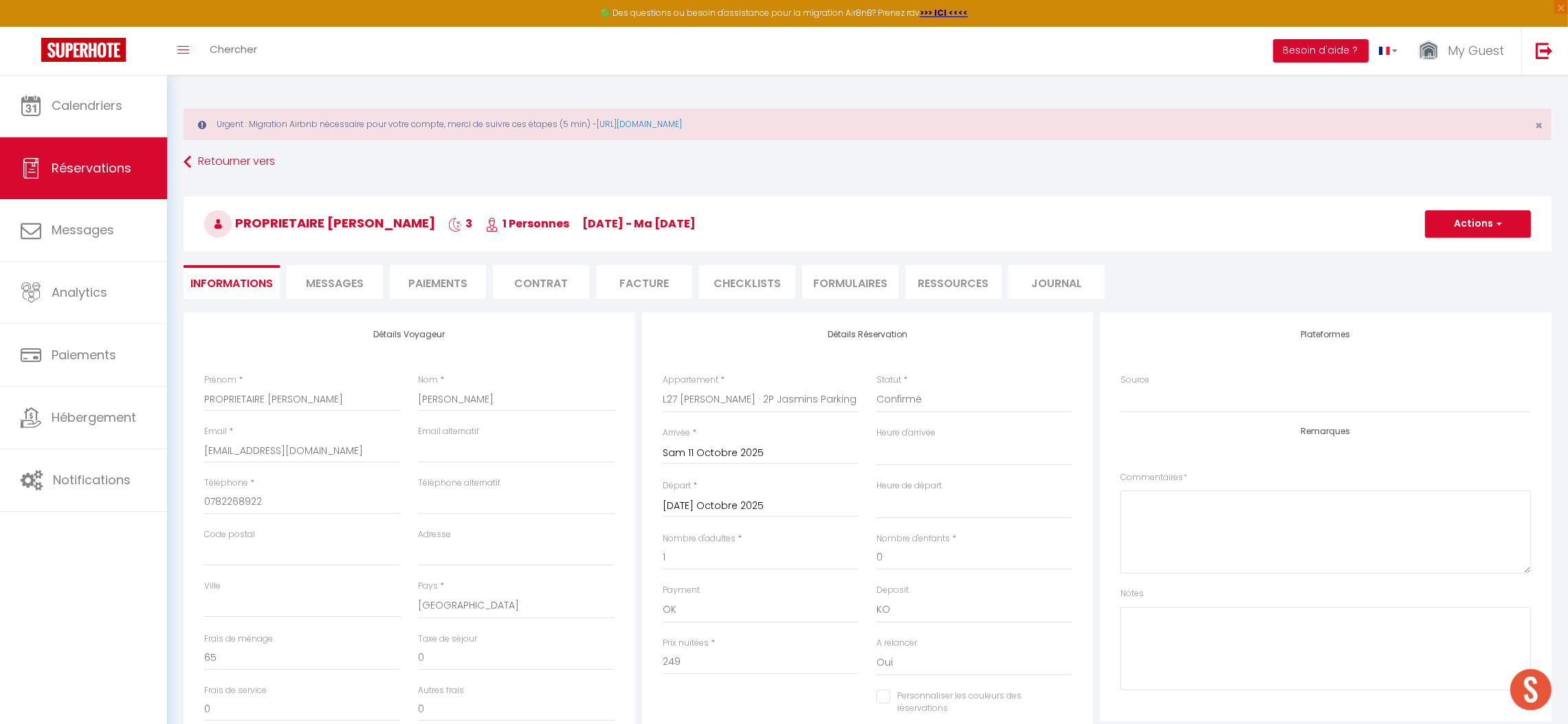
click at [232, 283] on li "Informations" at bounding box center [232, 281] width 96 height 33
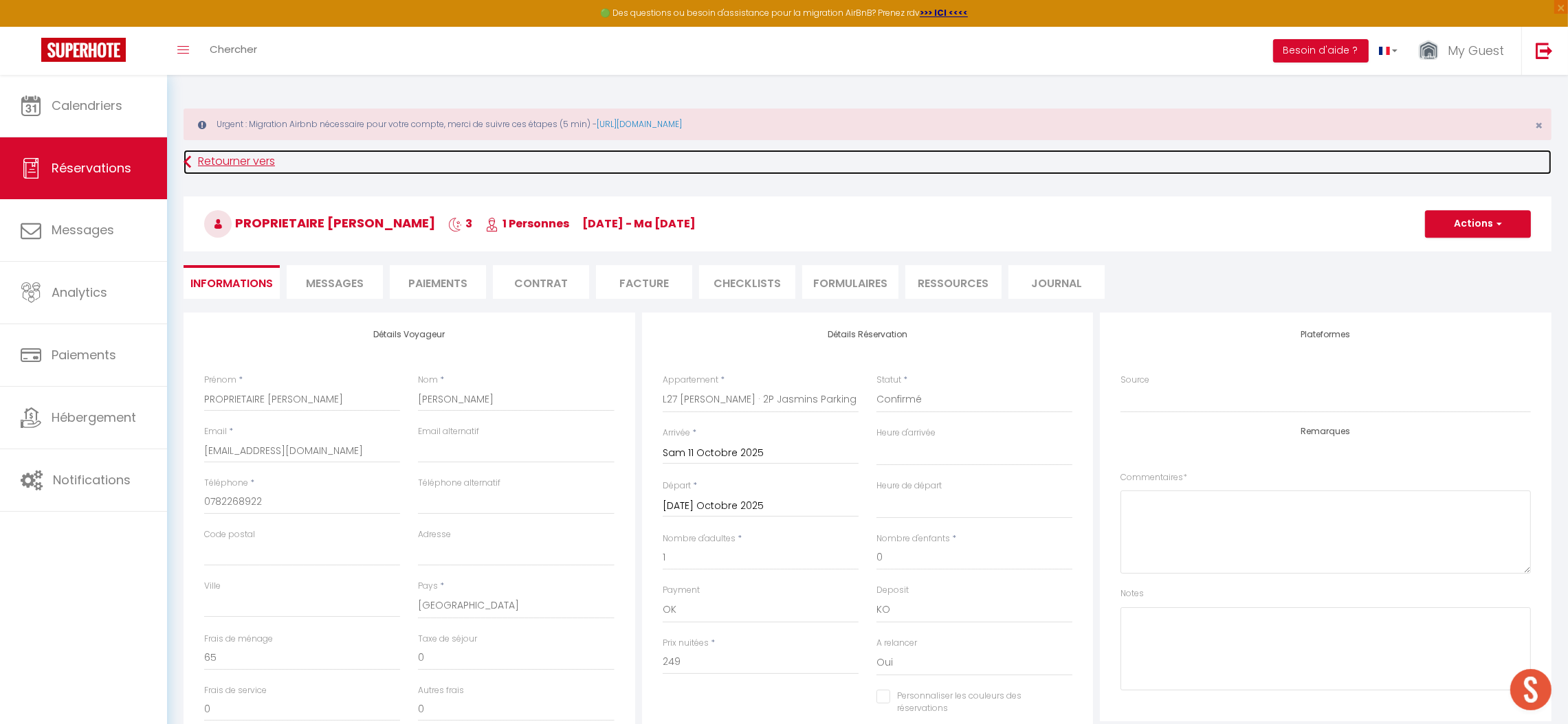
click at [193, 166] on link "Retourner vers" at bounding box center [867, 162] width 1368 height 25
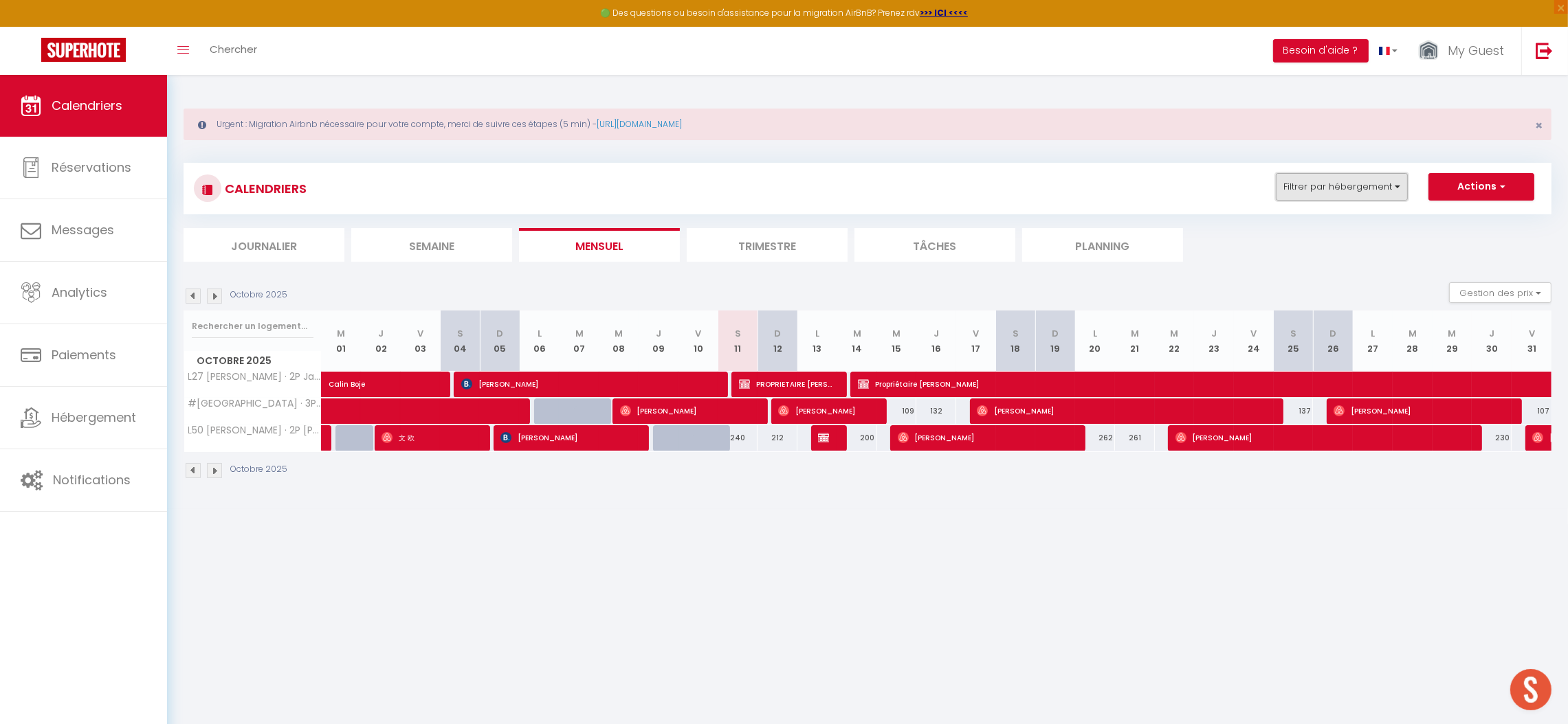
click at [1322, 186] on button "Filtrer par hébergement" at bounding box center [1342, 186] width 132 height 27
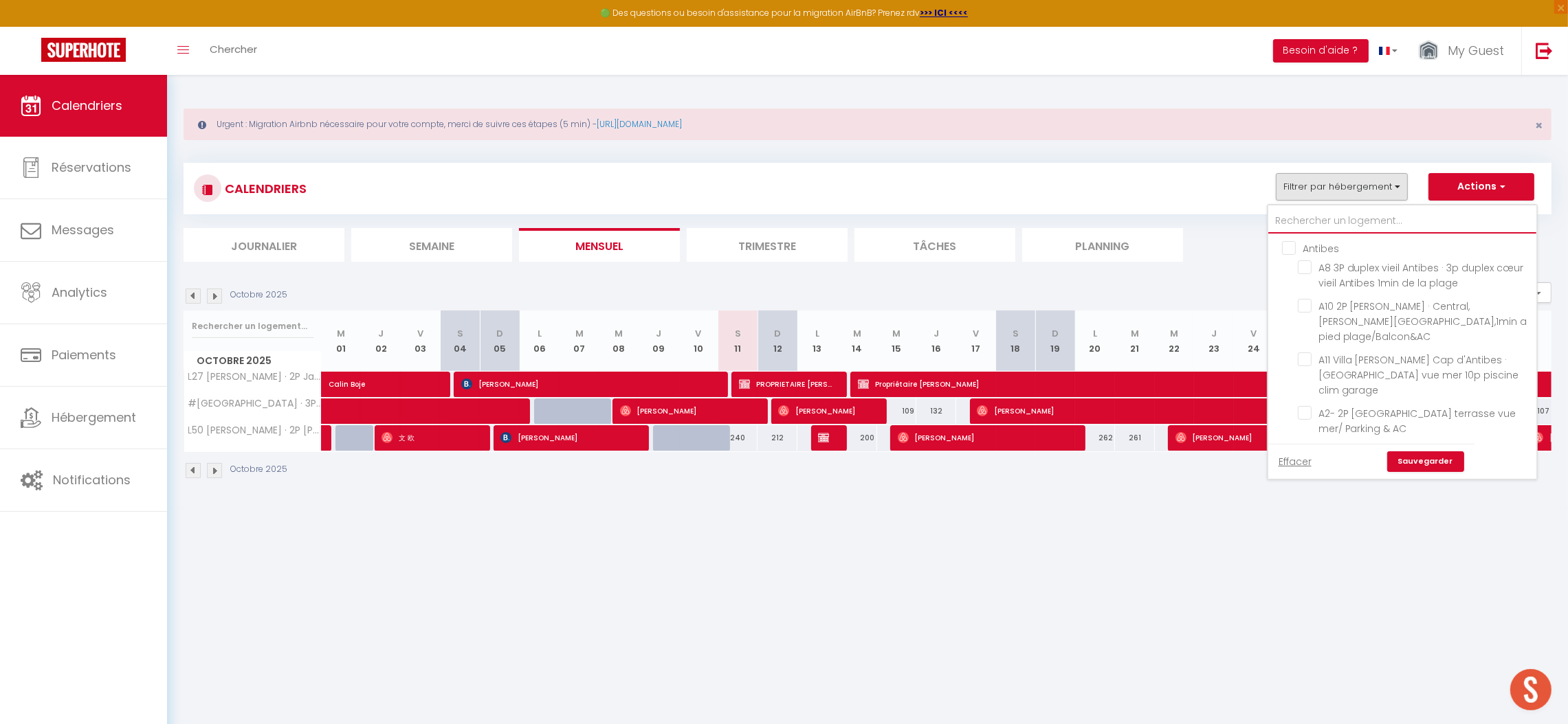
click at [1335, 220] on input "text" at bounding box center [1402, 221] width 268 height 25
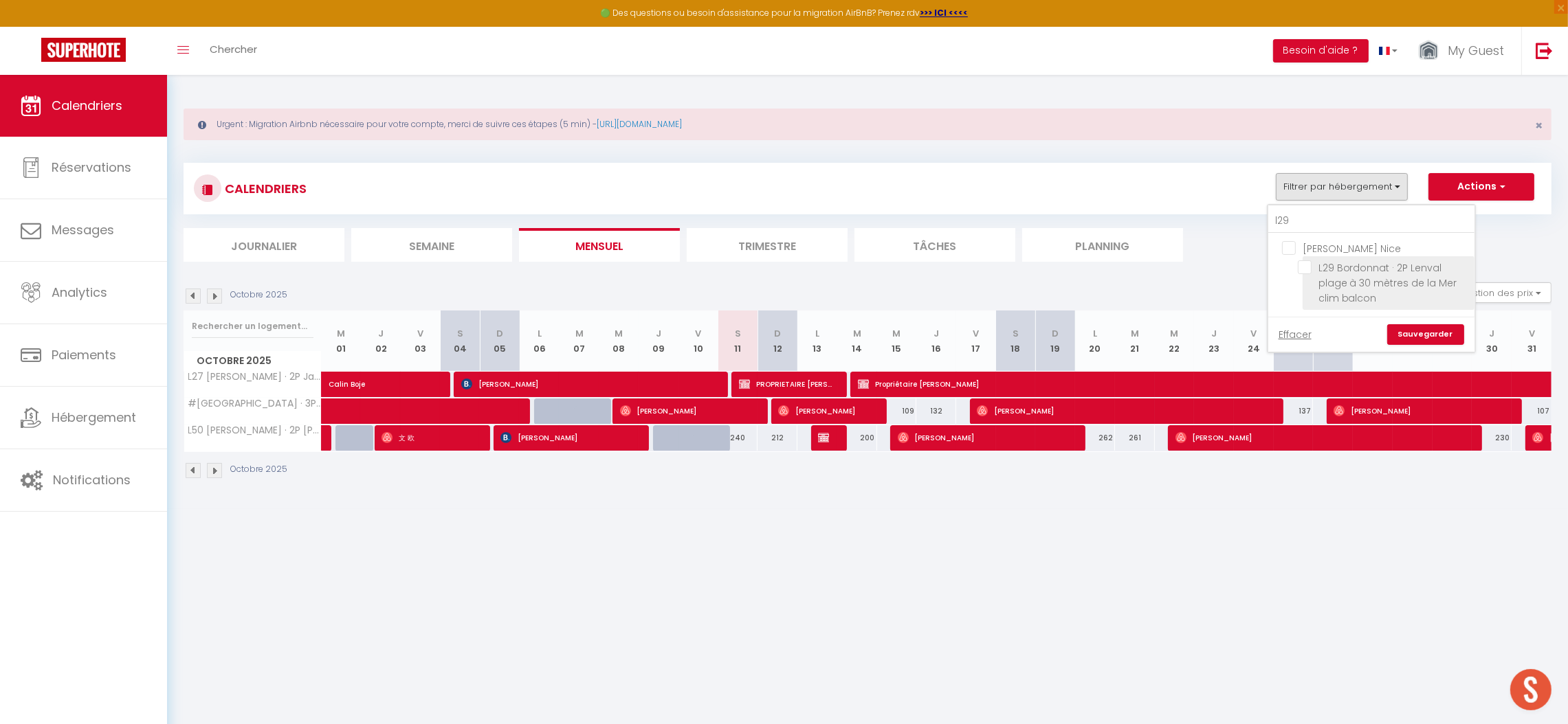
click at [1366, 283] on span "L29 Bordonnat · 2P Lenval plage à 30 mètres de la Mer clim balcon" at bounding box center [1388, 283] width 139 height 44
click at [1366, 274] on input "L29 Bordonnat · 2P Lenval plage à 30 mètres de la Mer clim balcon" at bounding box center [1383, 267] width 172 height 14
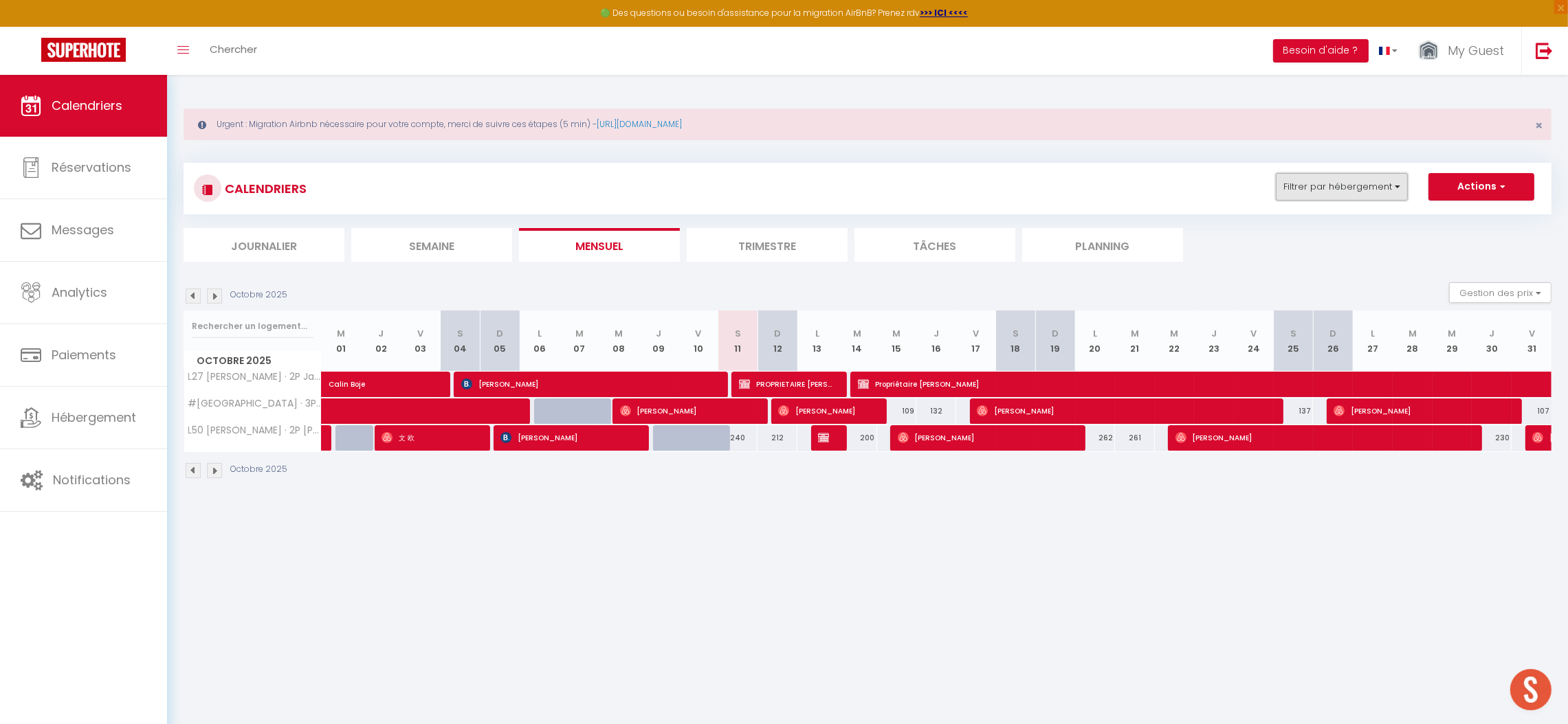
click at [1362, 185] on button "Filtrer par hébergement" at bounding box center [1342, 186] width 132 height 27
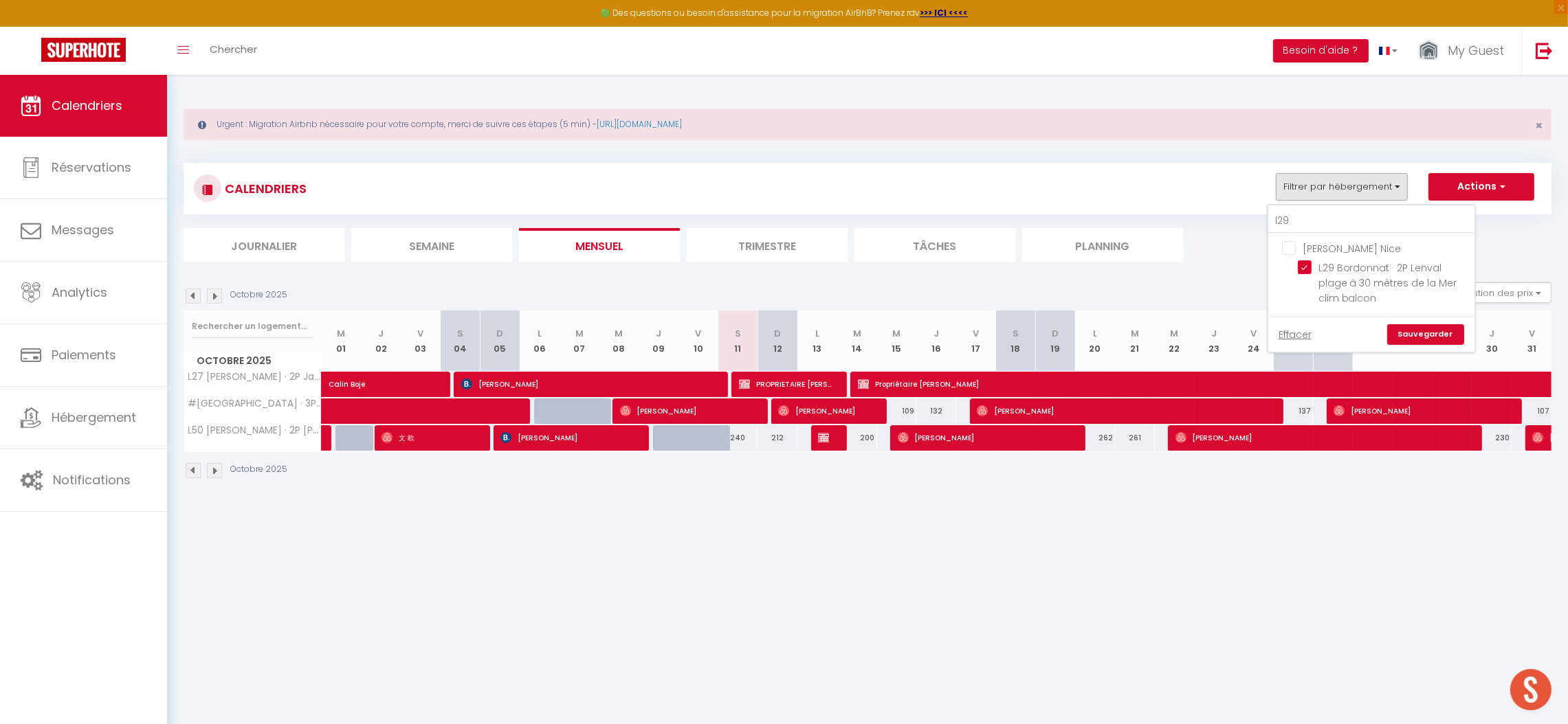
click at [1420, 330] on link "Sauvegarder" at bounding box center [1425, 335] width 77 height 21
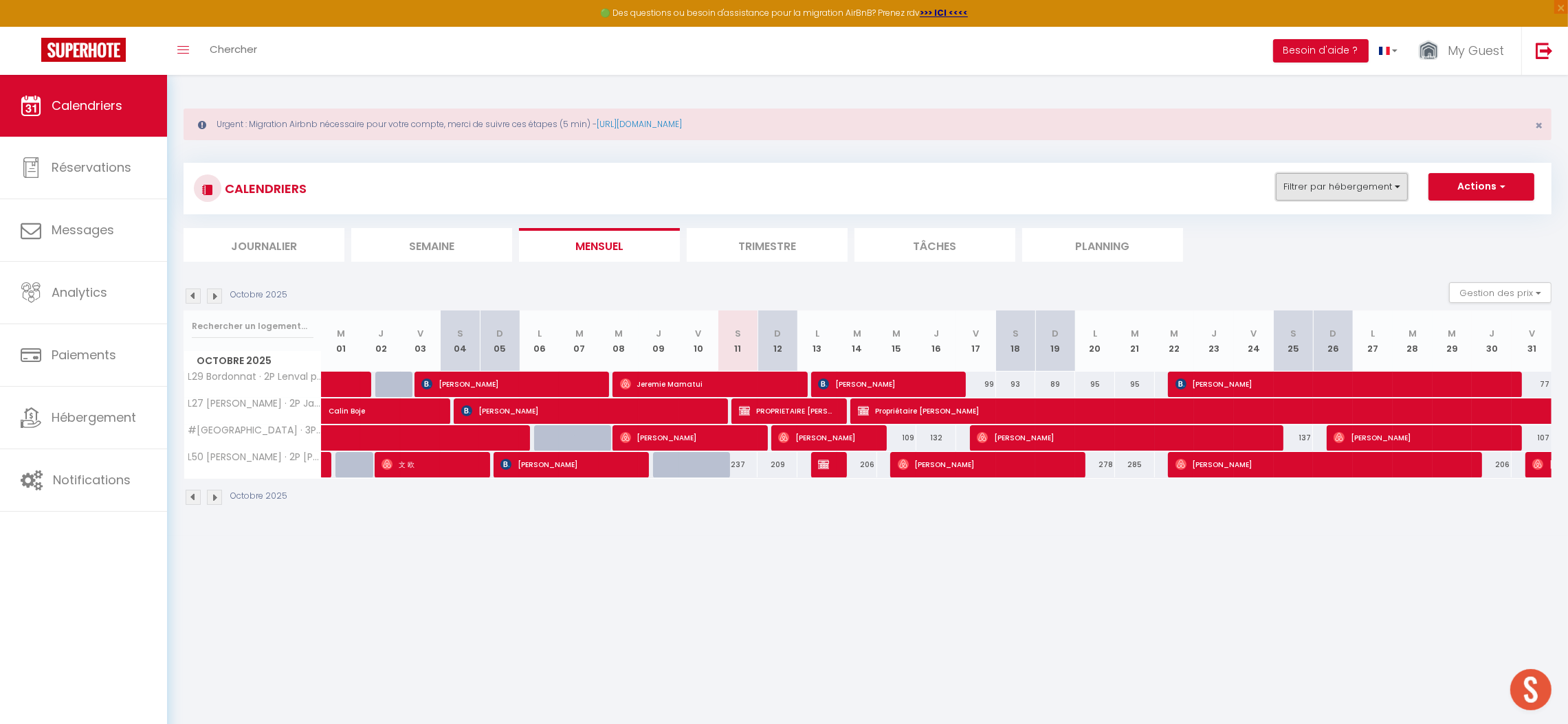
click at [1361, 184] on button "Filtrer par hébergement" at bounding box center [1342, 186] width 132 height 27
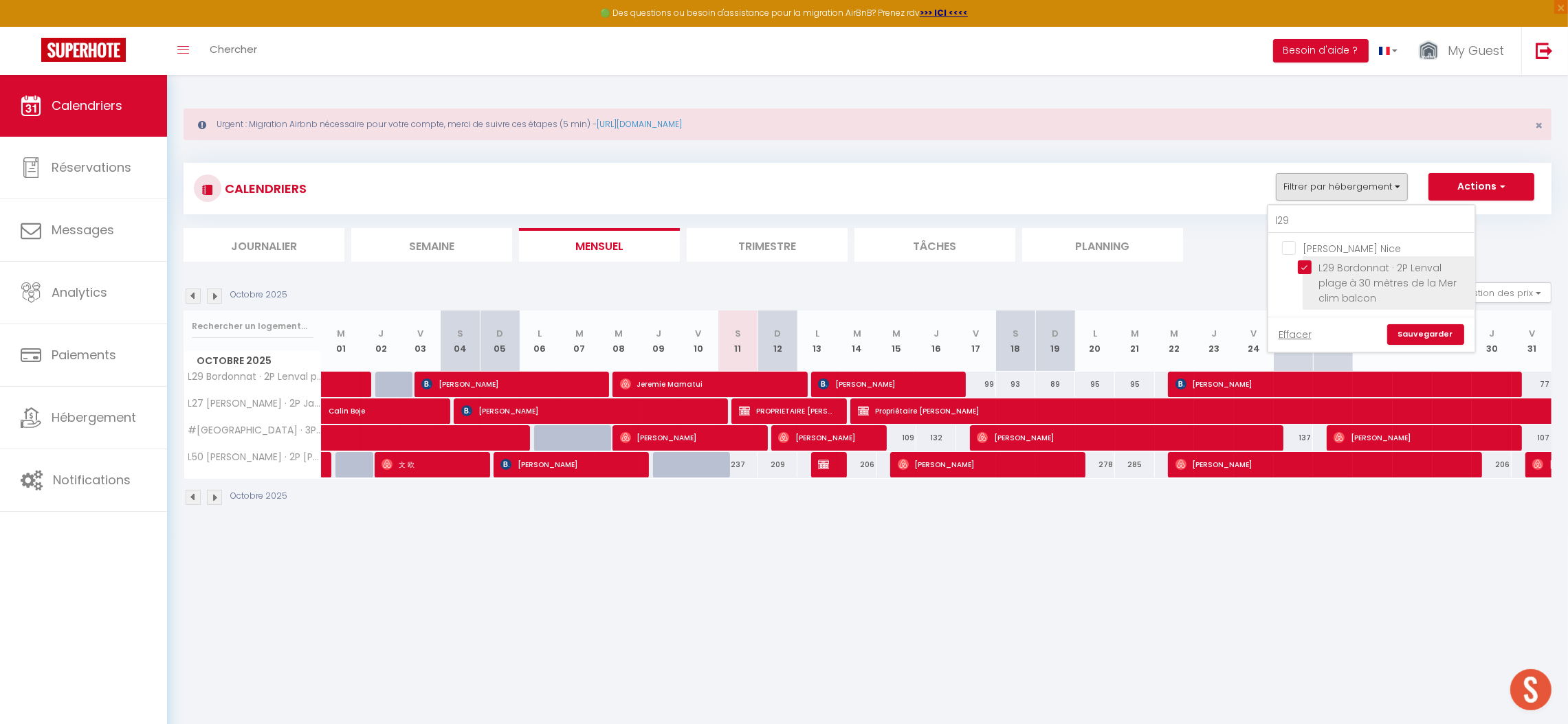
click at [1304, 263] on input "L29 Bordonnat · 2P Lenval plage à 30 mètres de la Mer clim balcon" at bounding box center [1383, 267] width 172 height 14
click at [1298, 224] on input "l29" at bounding box center [1371, 221] width 206 height 25
click at [1418, 339] on link "Sauvegarder" at bounding box center [1425, 350] width 77 height 21
